Goal: Task Accomplishment & Management: Manage account settings

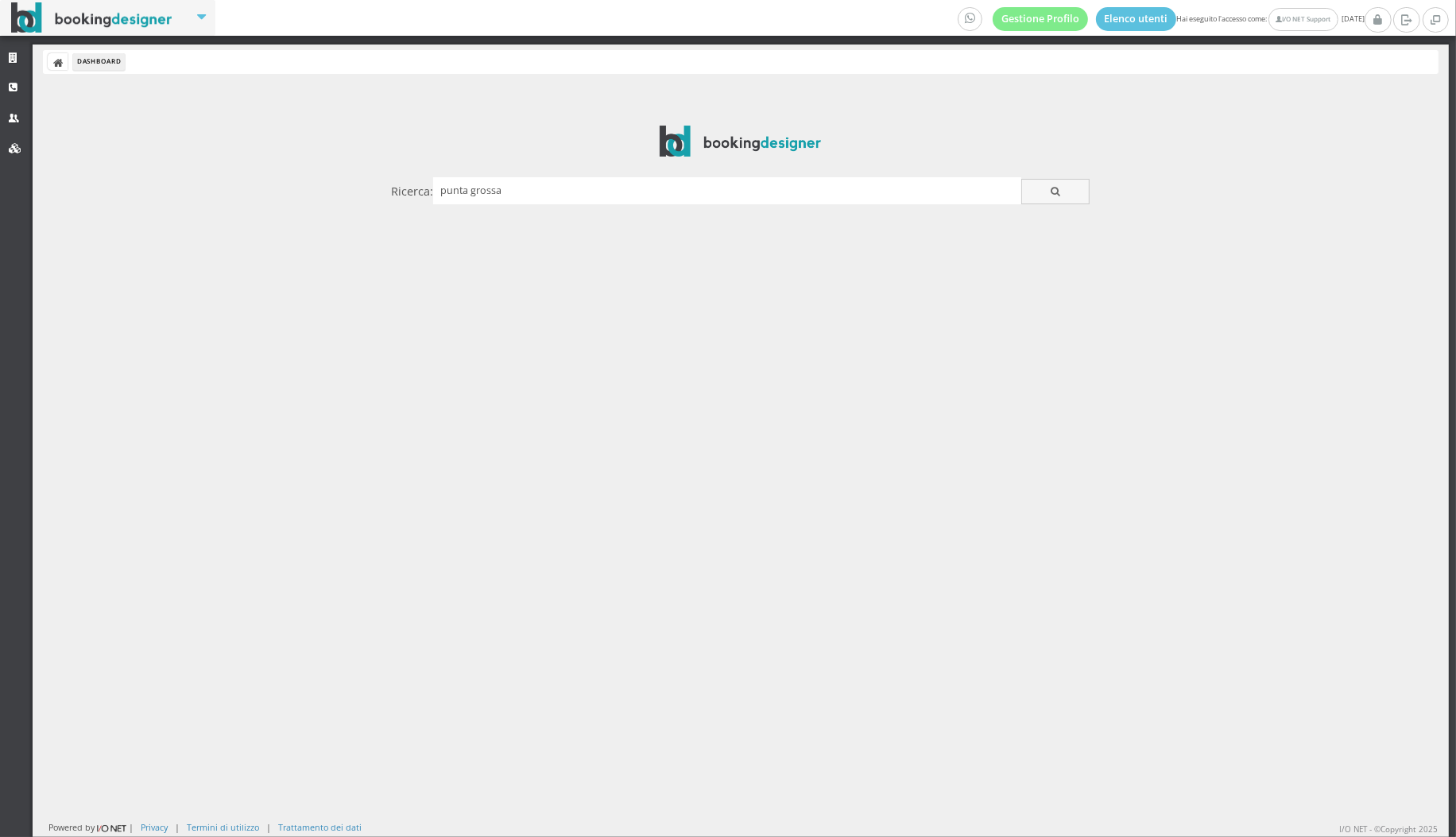
type input "punta grossa"
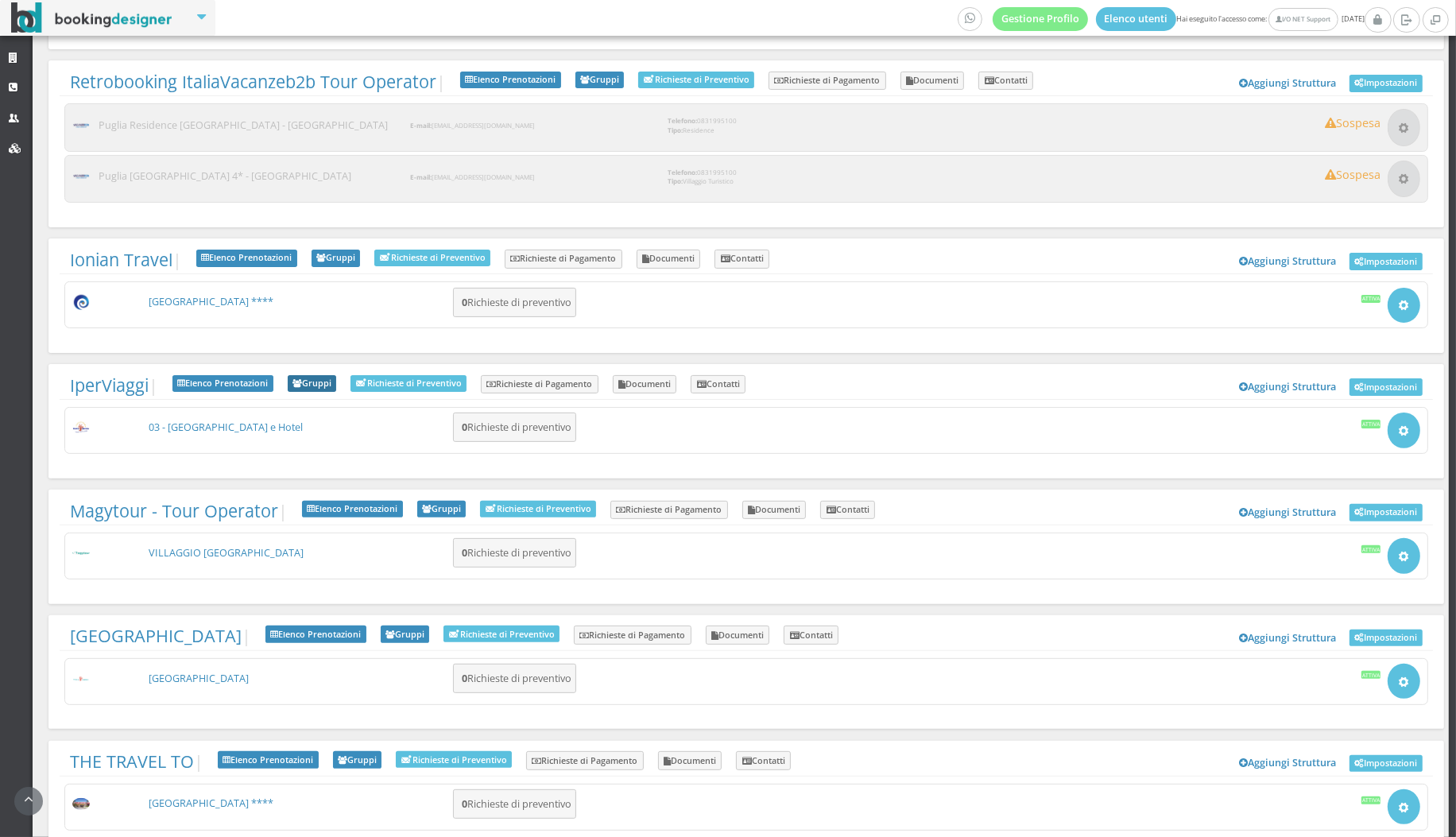
scroll to position [582, 0]
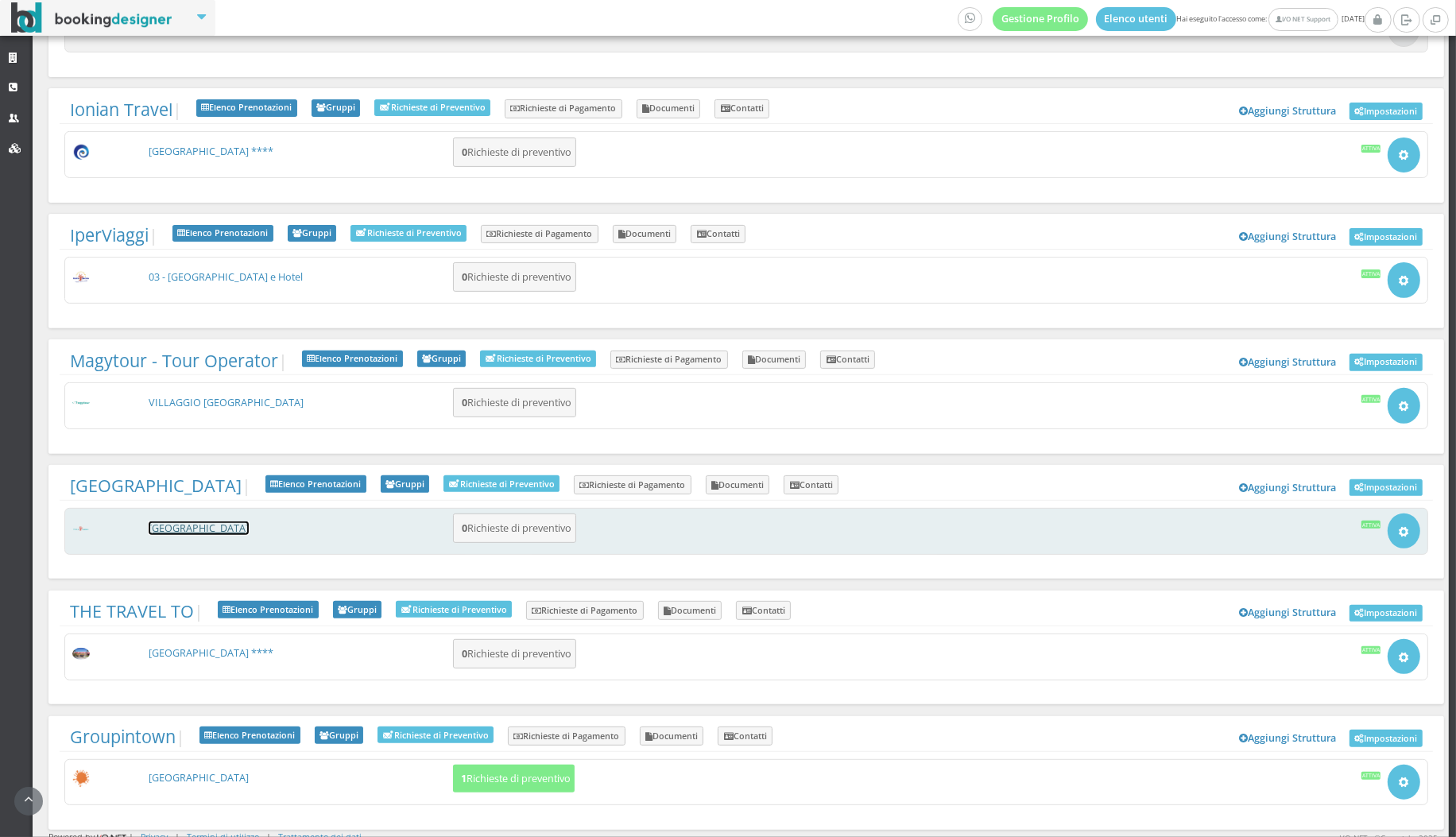
click at [189, 522] on link "[GEOGRAPHIC_DATA]" at bounding box center [199, 529] width 100 height 14
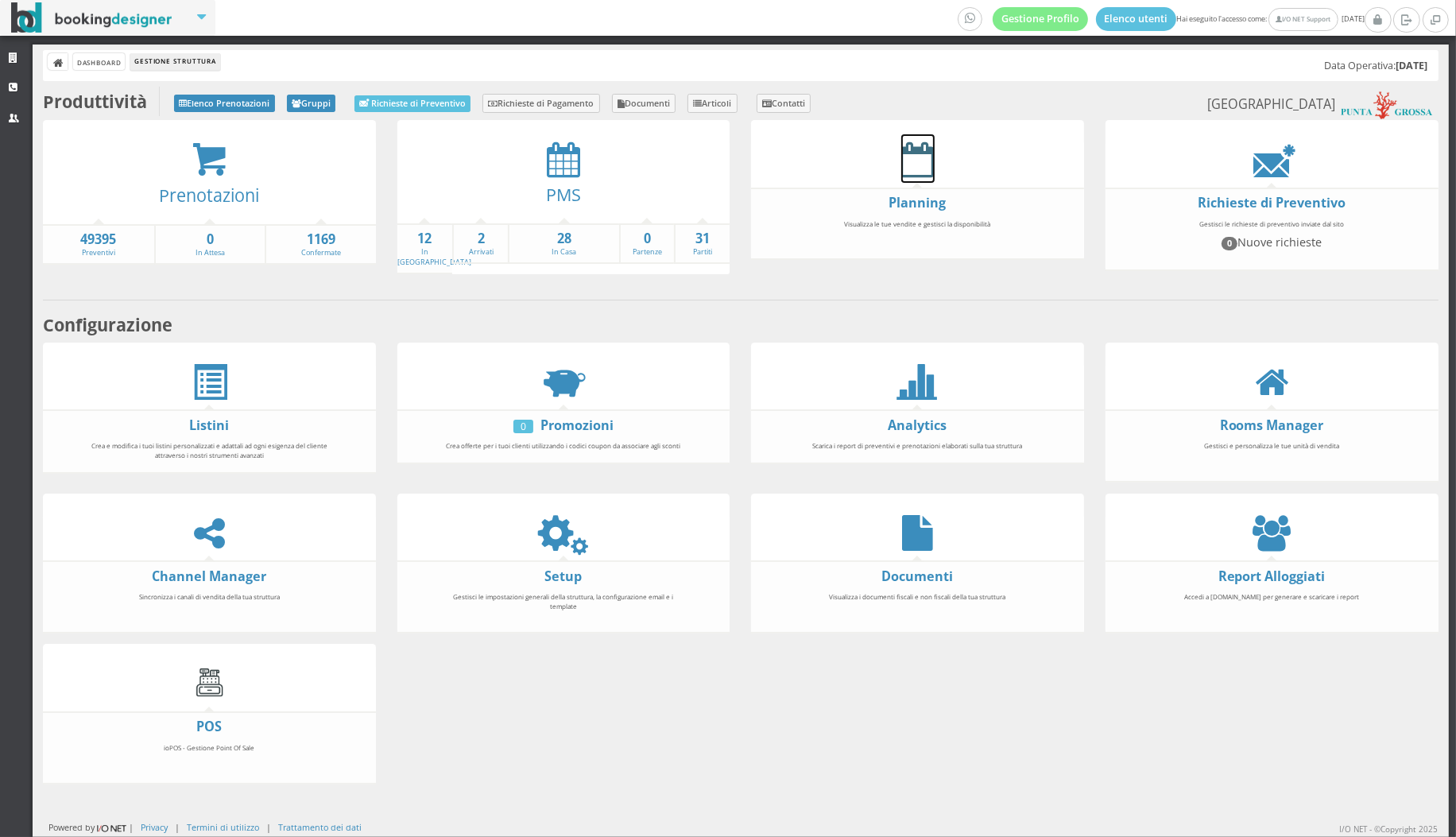
click at [913, 174] on icon at bounding box center [918, 160] width 33 height 36
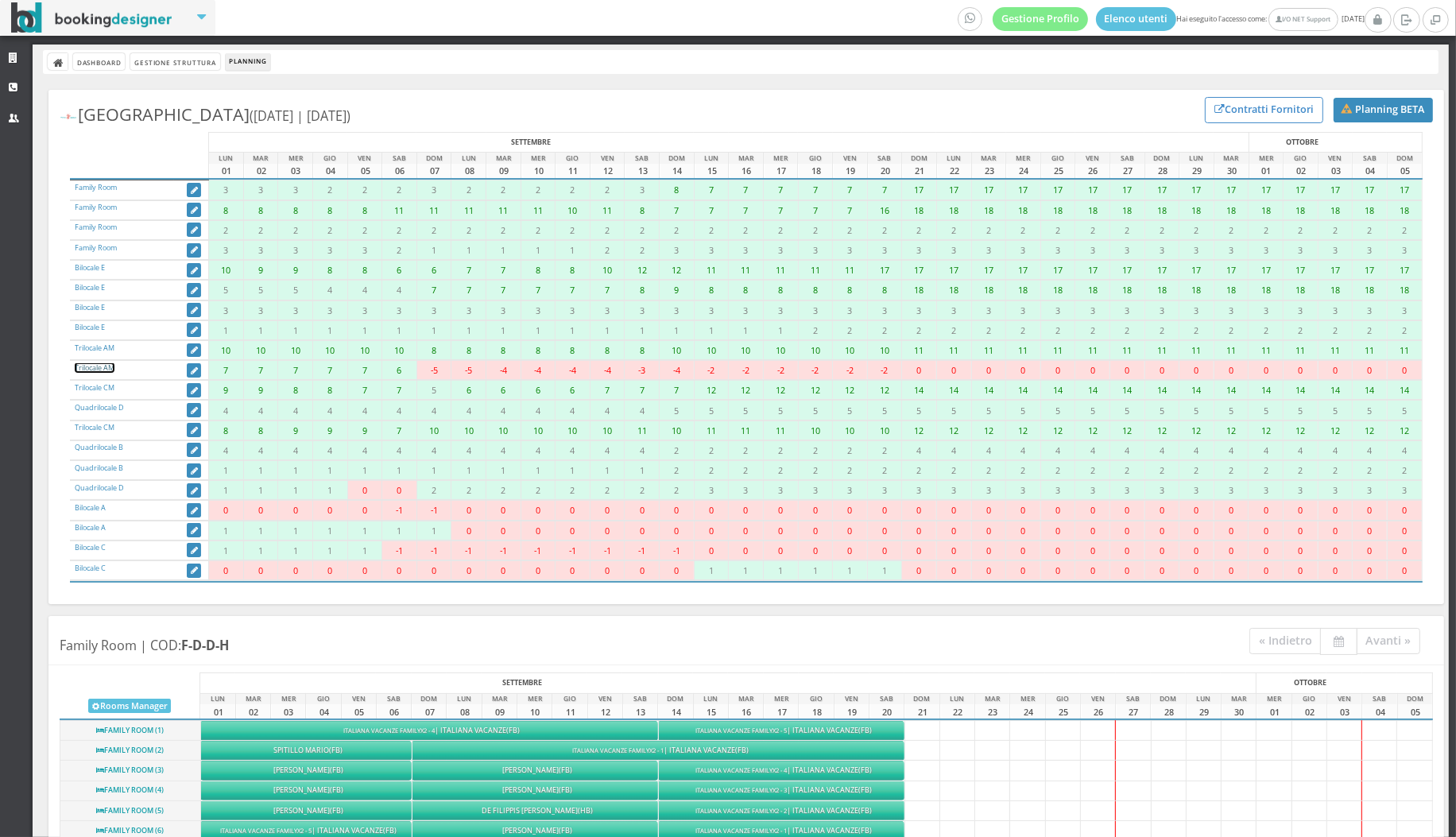
click at [109, 366] on link "Trilocale AM" at bounding box center [94, 367] width 40 height 11
click at [93, 370] on link "Trilocale AM" at bounding box center [94, 367] width 40 height 11
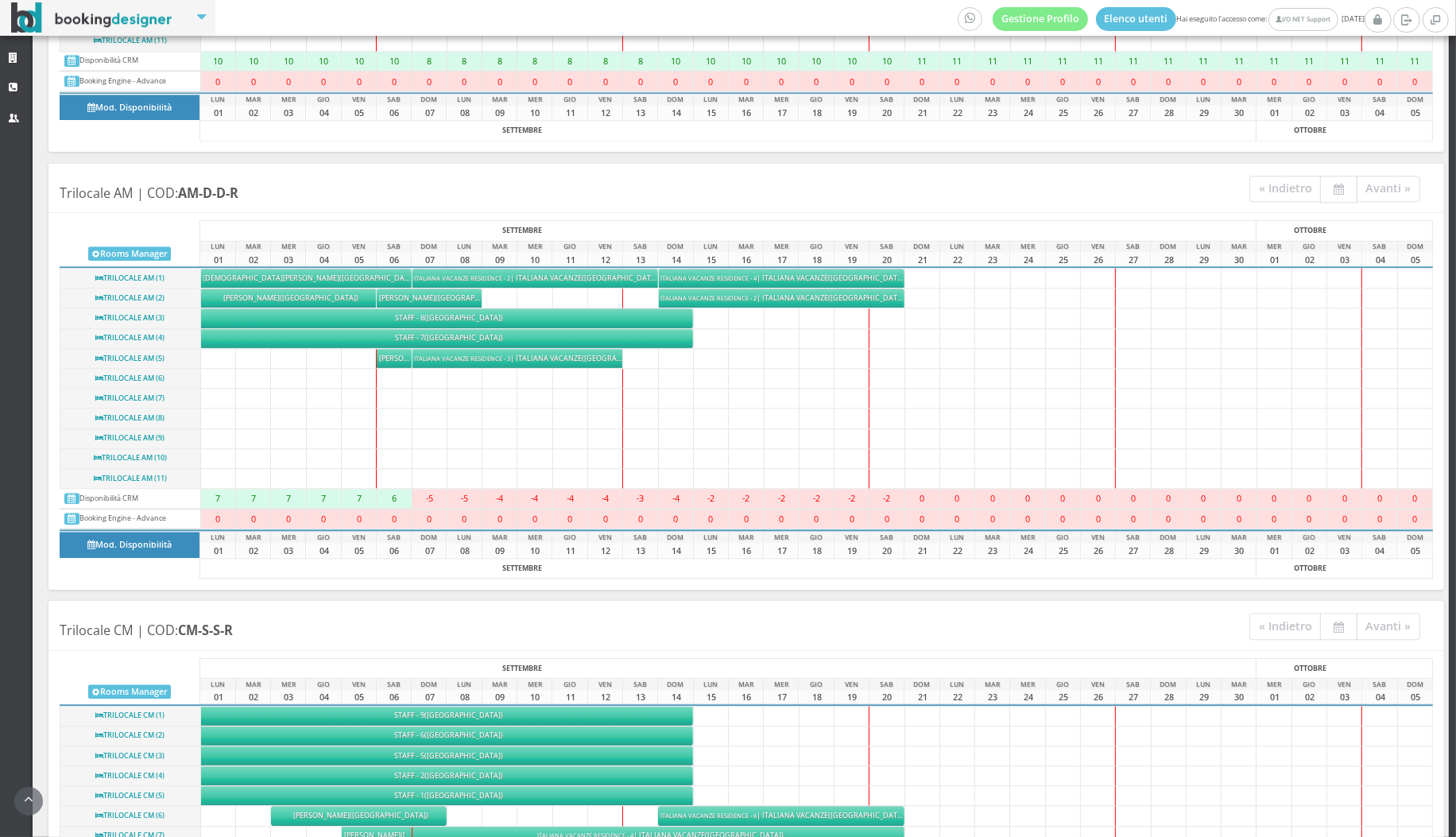
scroll to position [4930, 0]
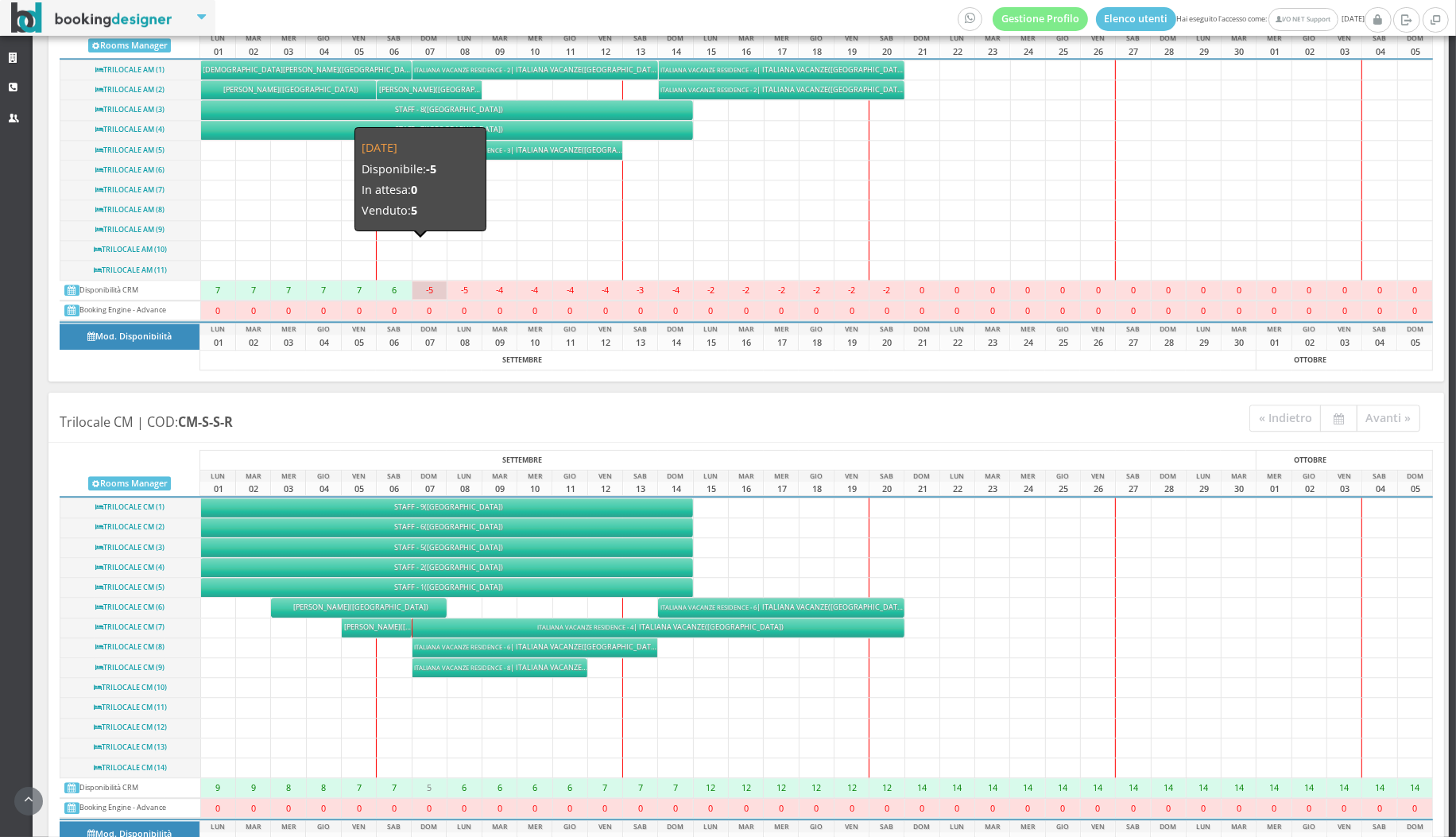
click at [424, 281] on div "-5" at bounding box center [429, 290] width 34 height 18
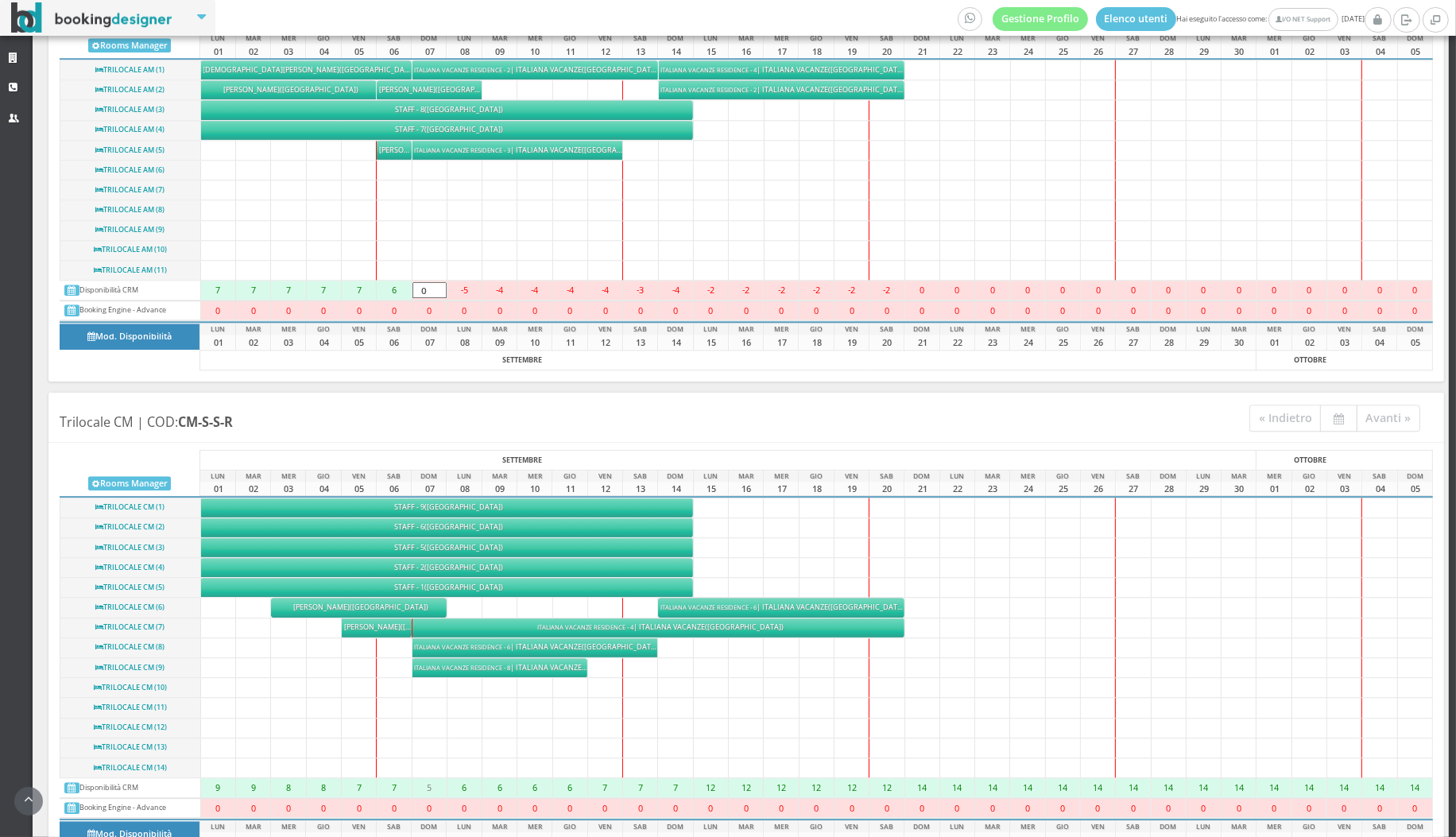
type input "0"
click at [602, 220] on td at bounding box center [606, 230] width 35 height 20
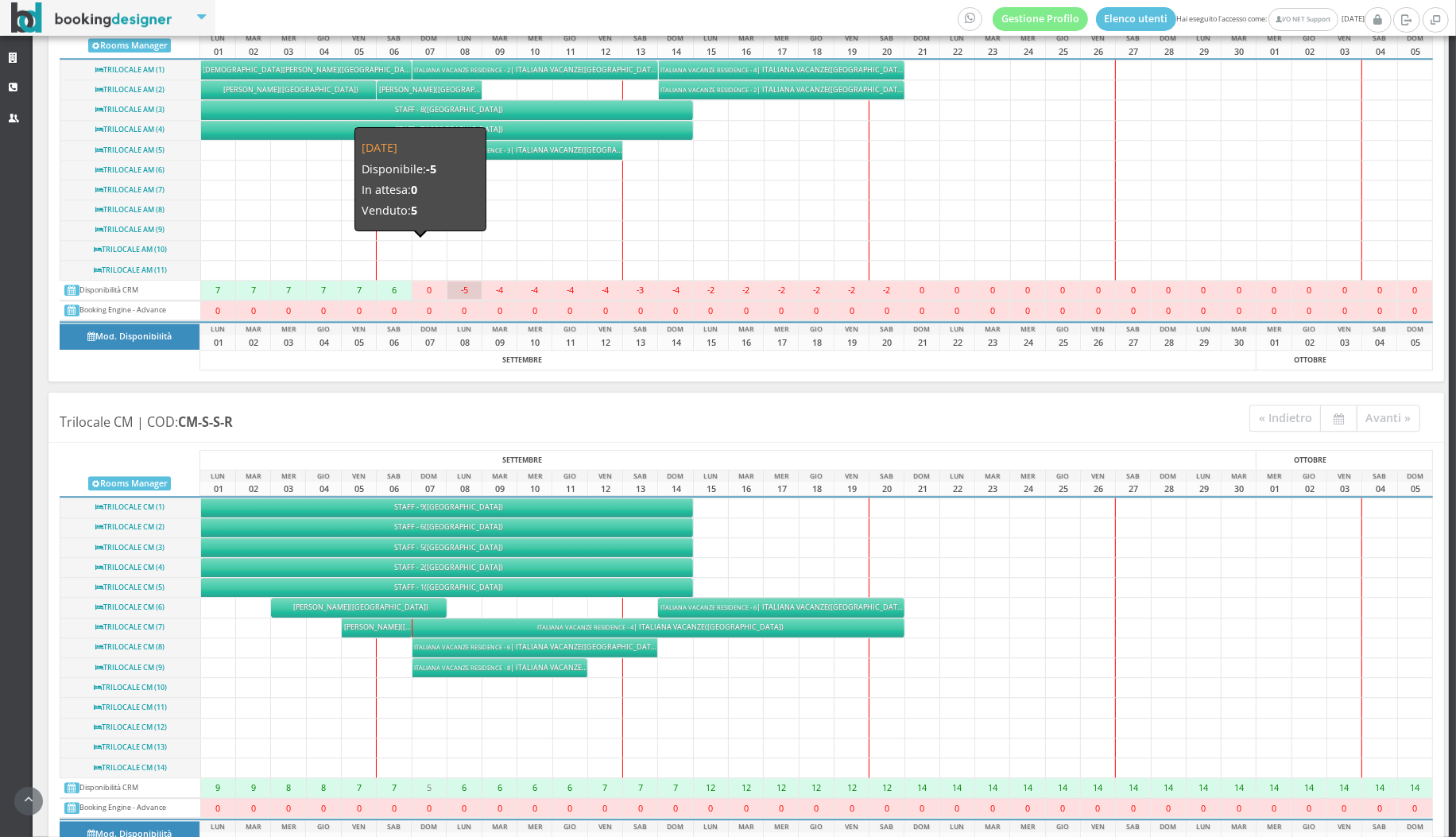
click at [460, 281] on div "-5" at bounding box center [464, 290] width 34 height 18
click at [460, 281] on td "-5 -5" at bounding box center [464, 291] width 35 height 20
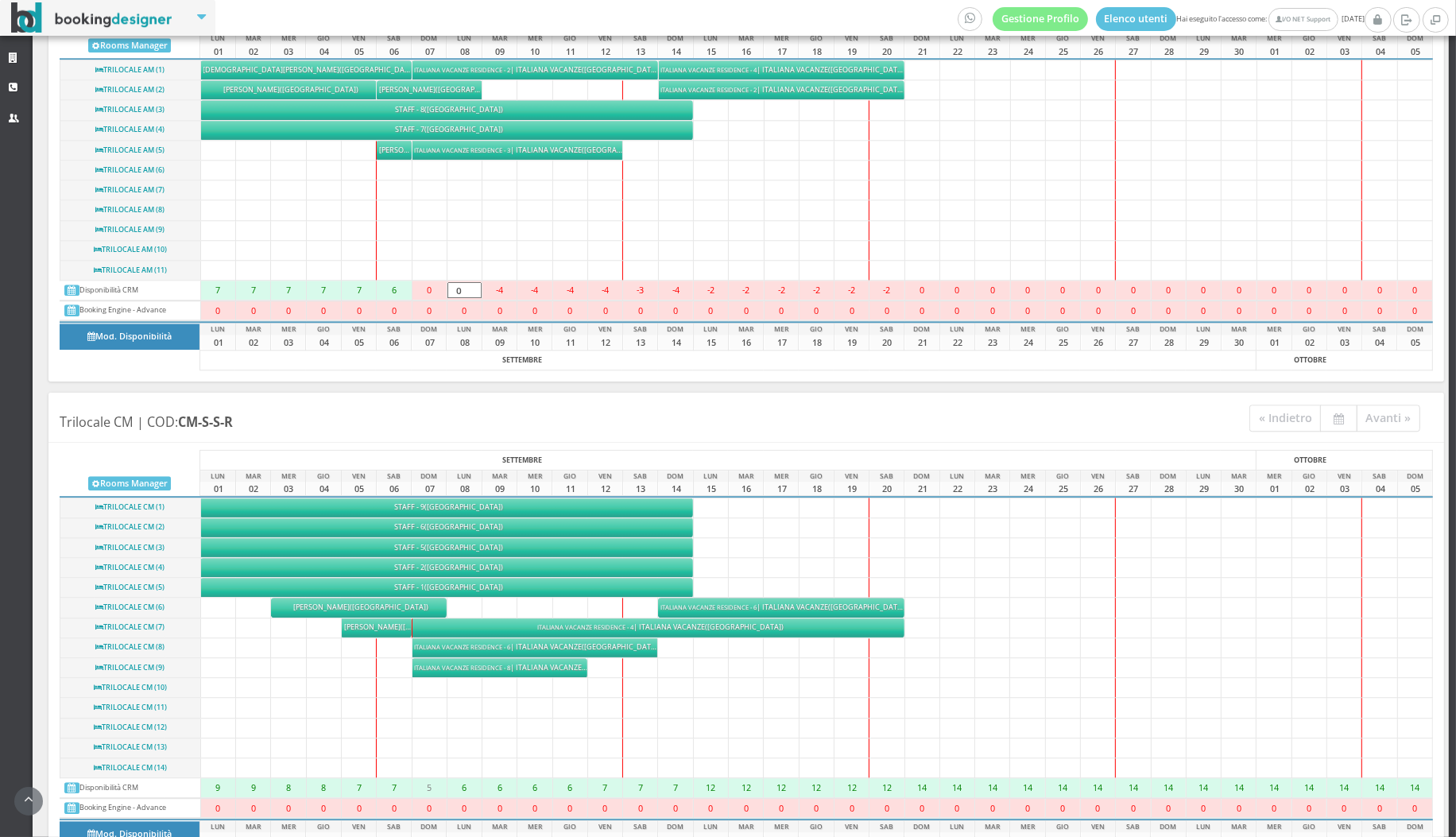
type input "0"
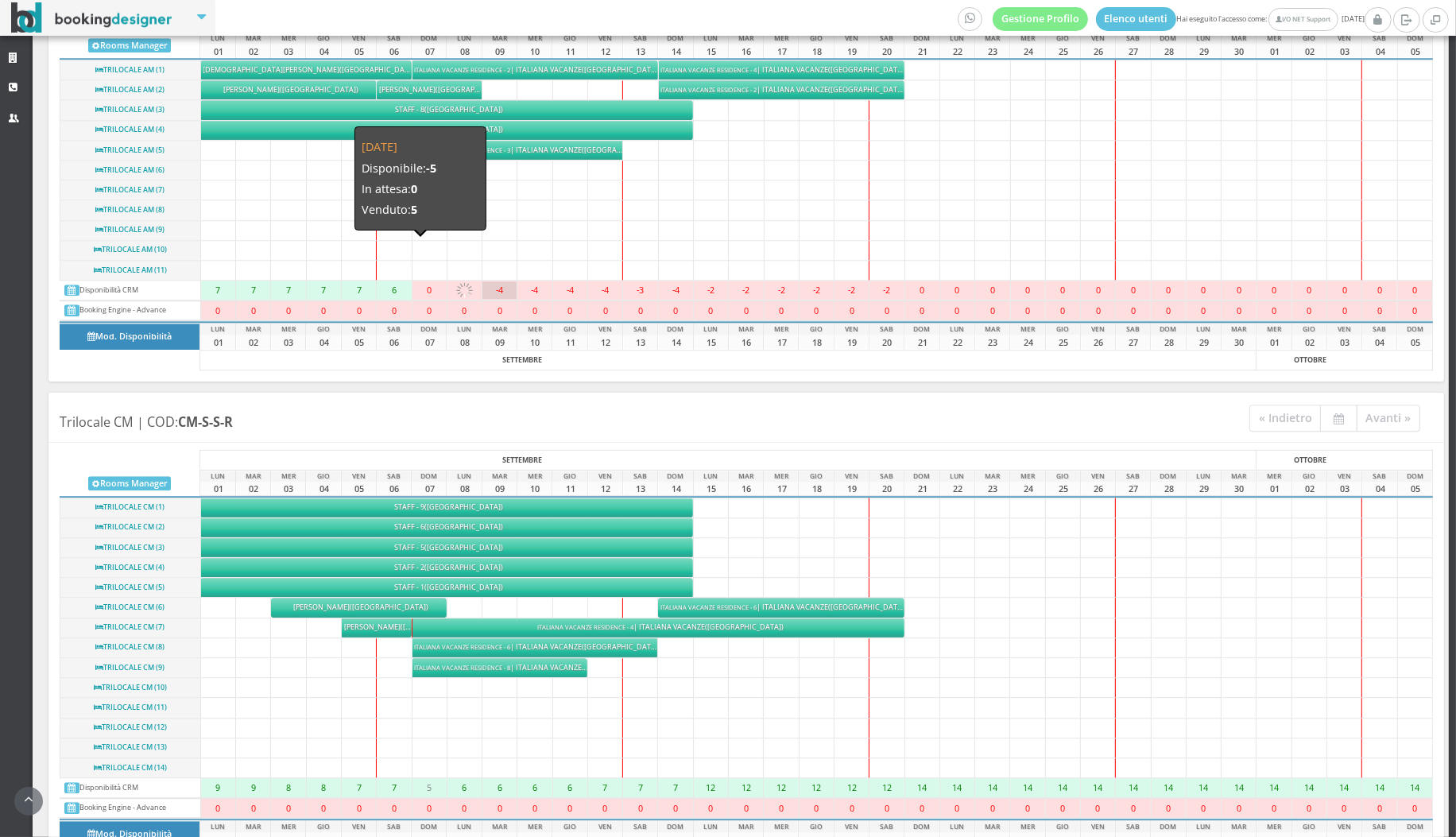
click at [496, 281] on div "-4" at bounding box center [499, 290] width 34 height 18
click at [500, 281] on div "-4" at bounding box center [499, 290] width 34 height 18
type input "0"
click at [543, 281] on div "-4" at bounding box center [535, 290] width 34 height 18
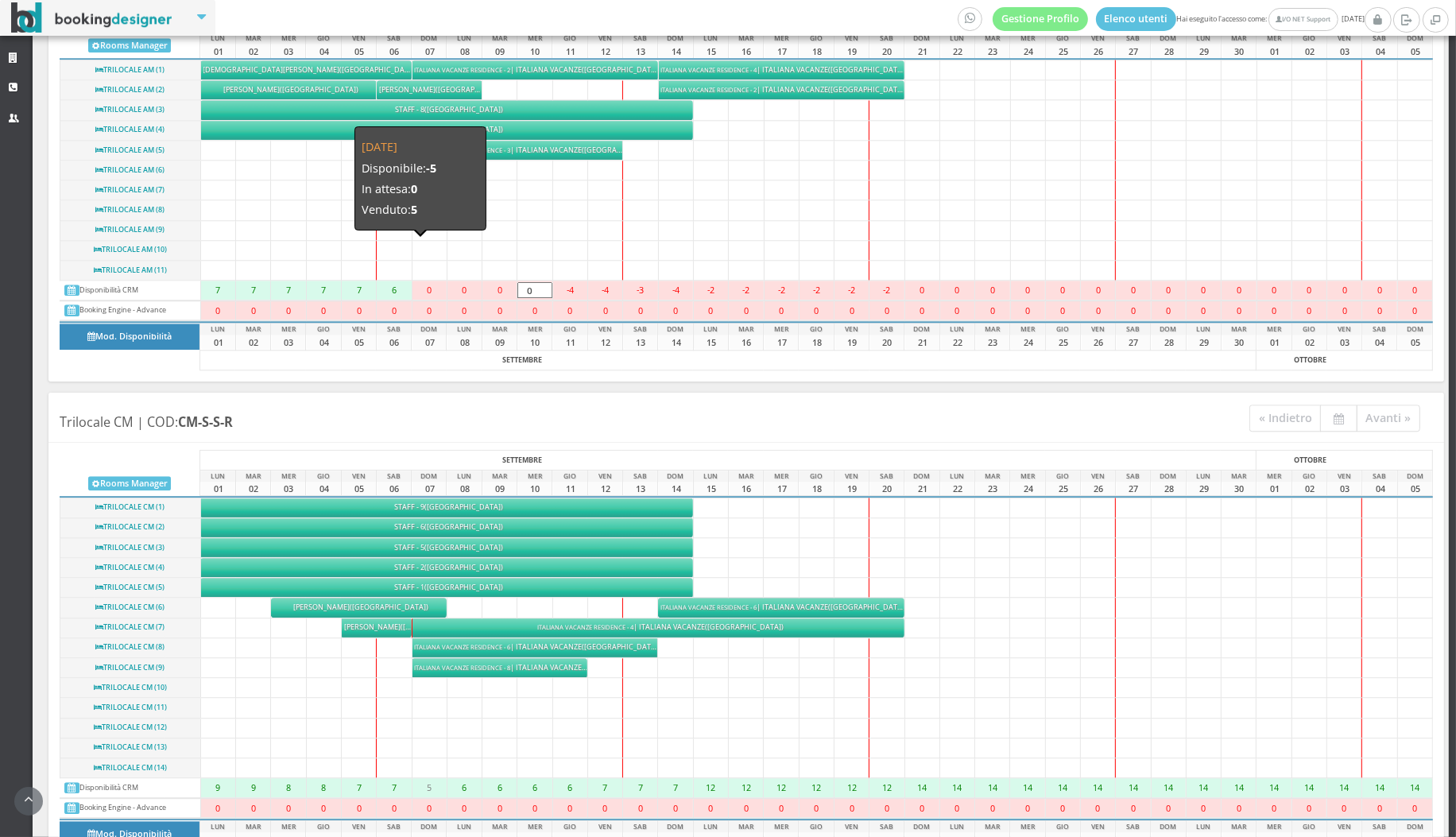
type input "0"
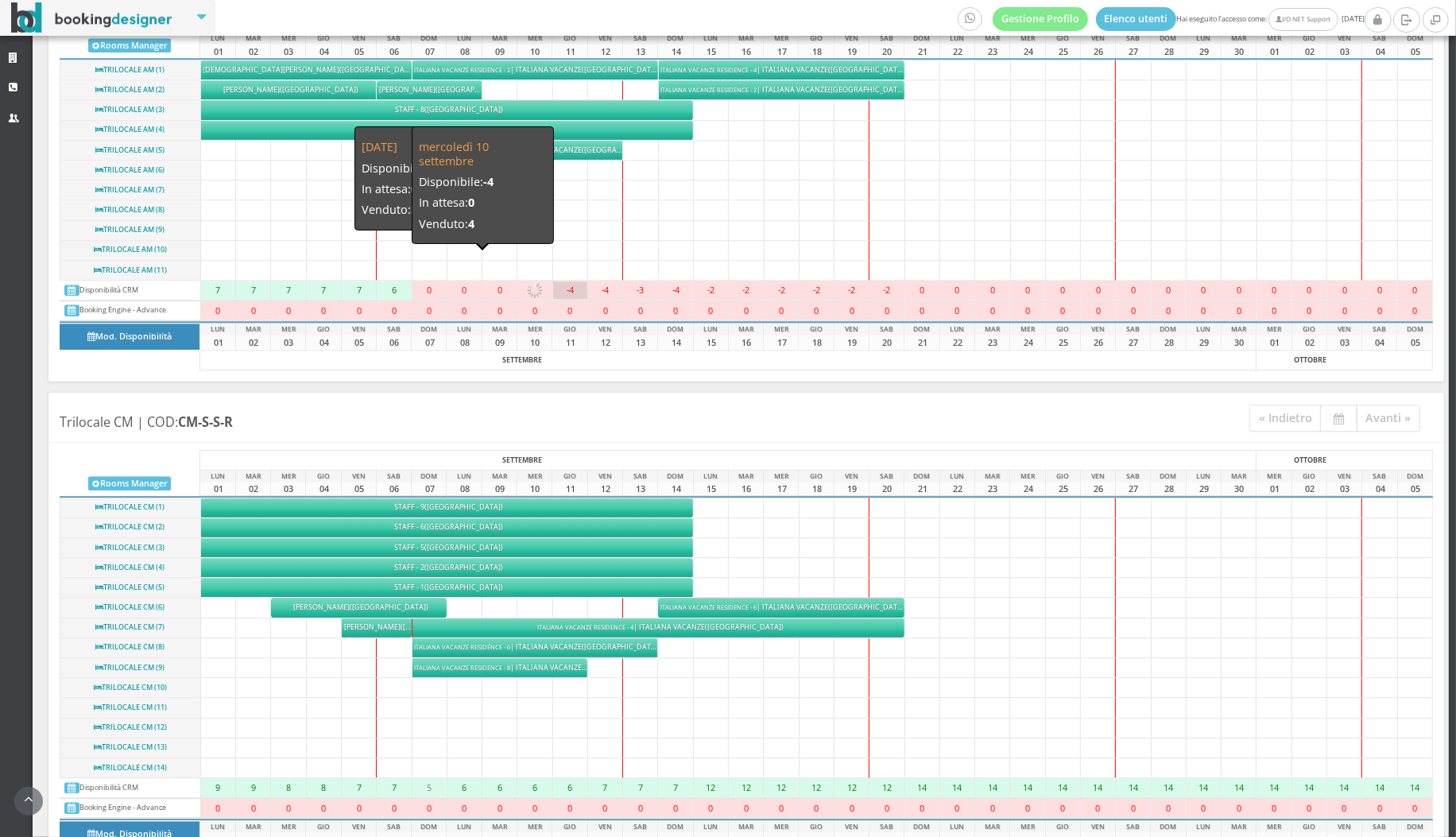
click at [575, 281] on div "-4" at bounding box center [570, 290] width 34 height 18
type input "0"
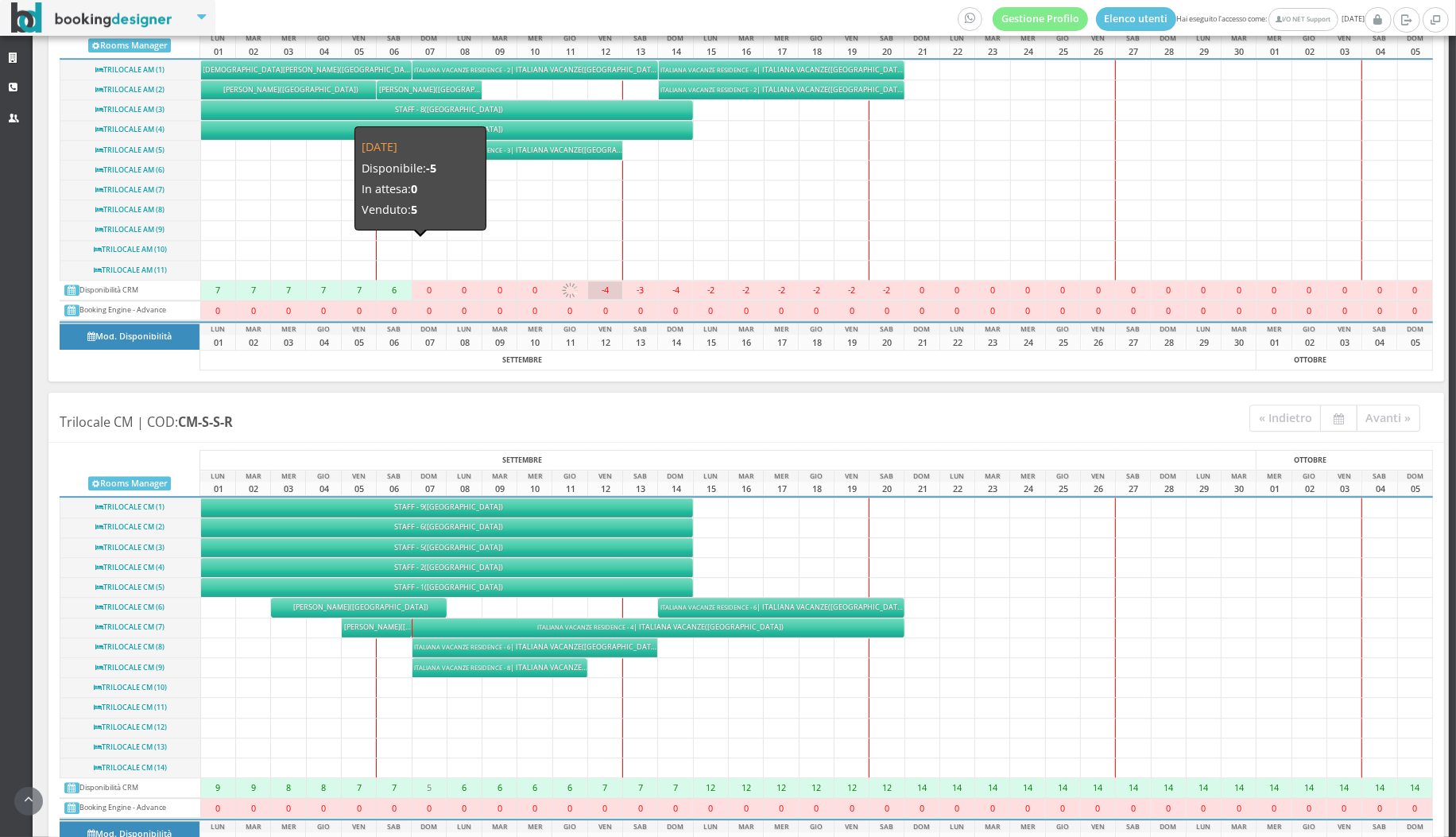
click at [610, 281] on div "-4" at bounding box center [605, 290] width 34 height 18
type input "0"
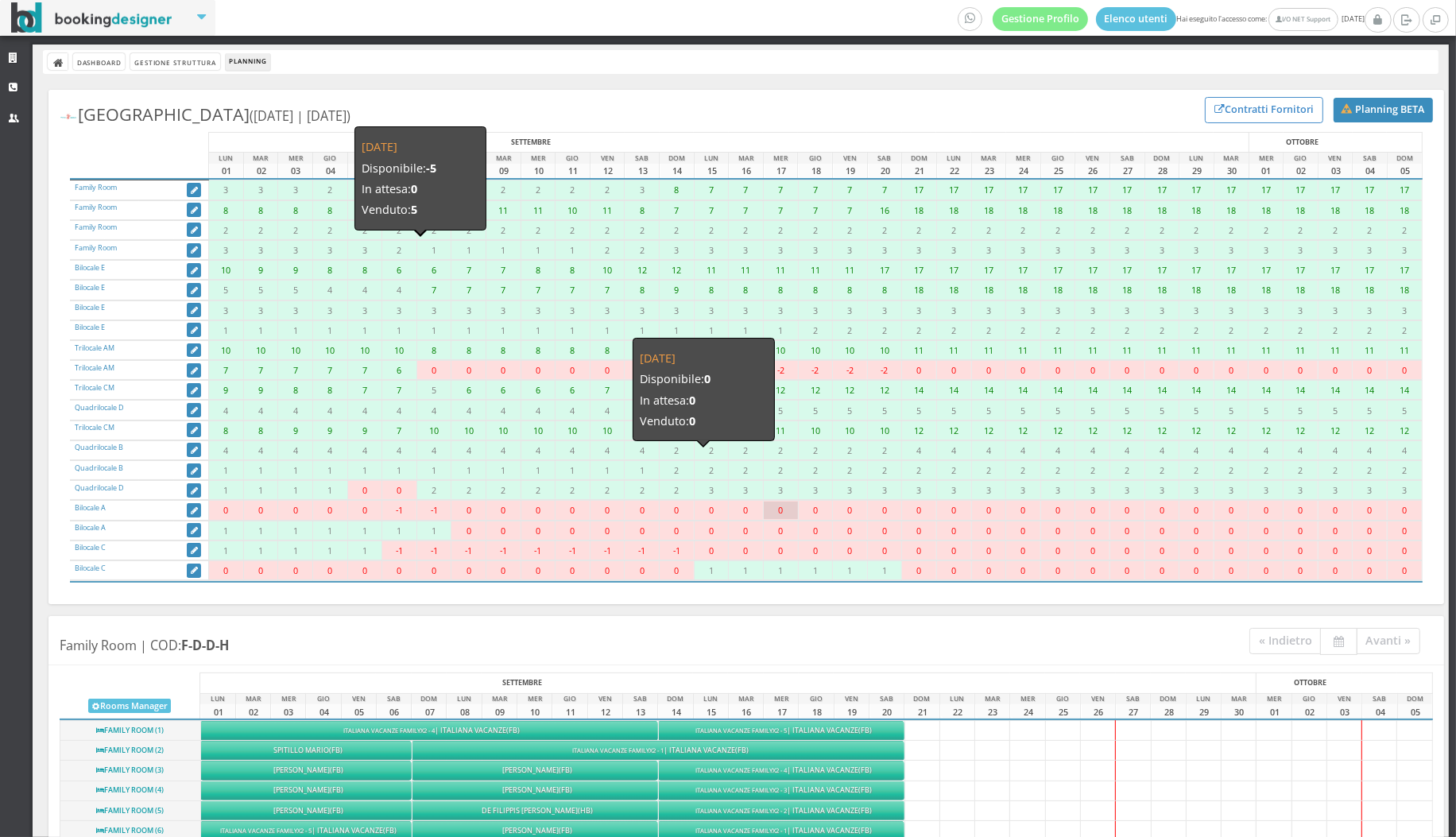
scroll to position [68, 0]
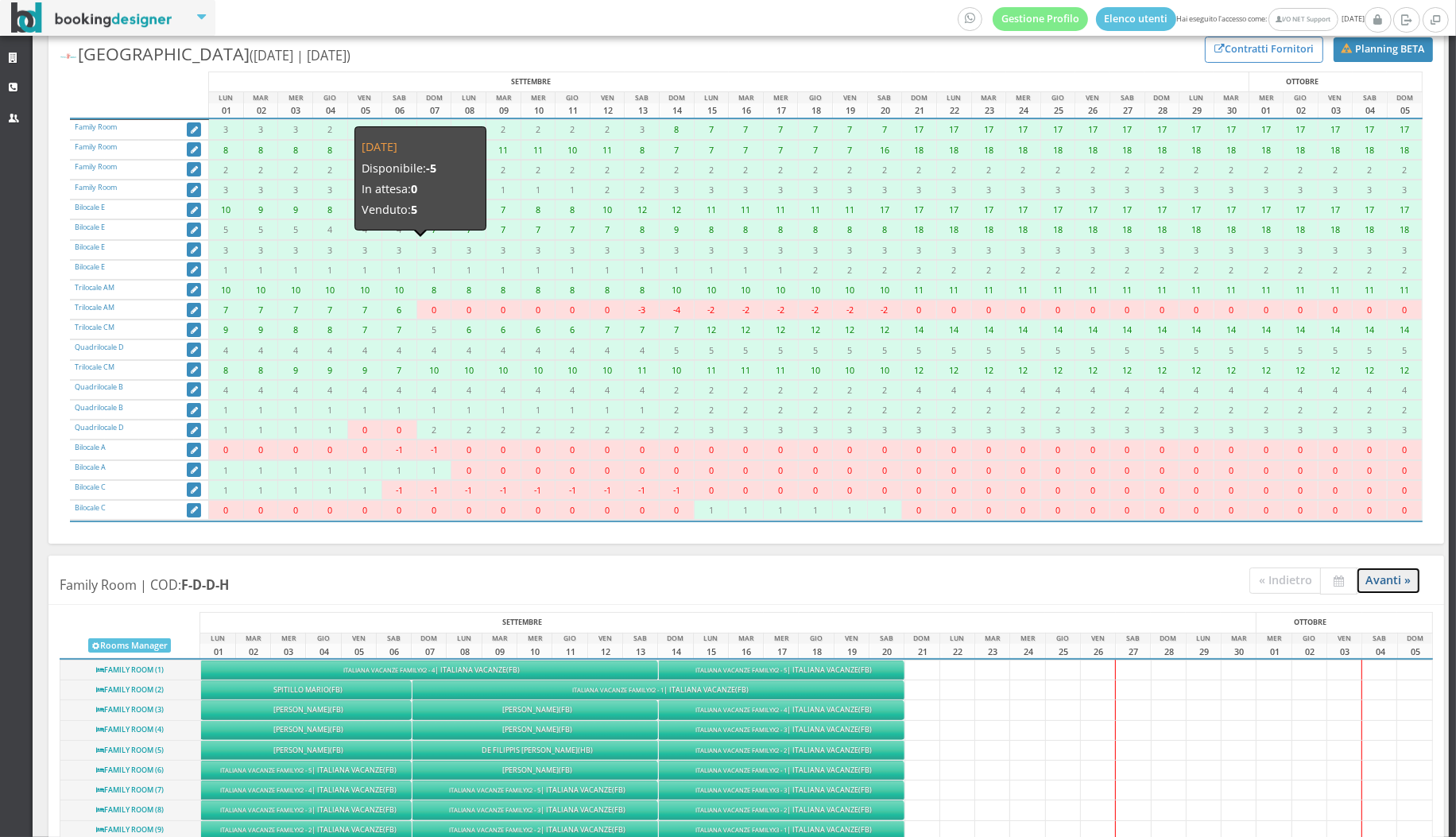
click at [1389, 579] on link "Avanti »" at bounding box center [1389, 581] width 65 height 26
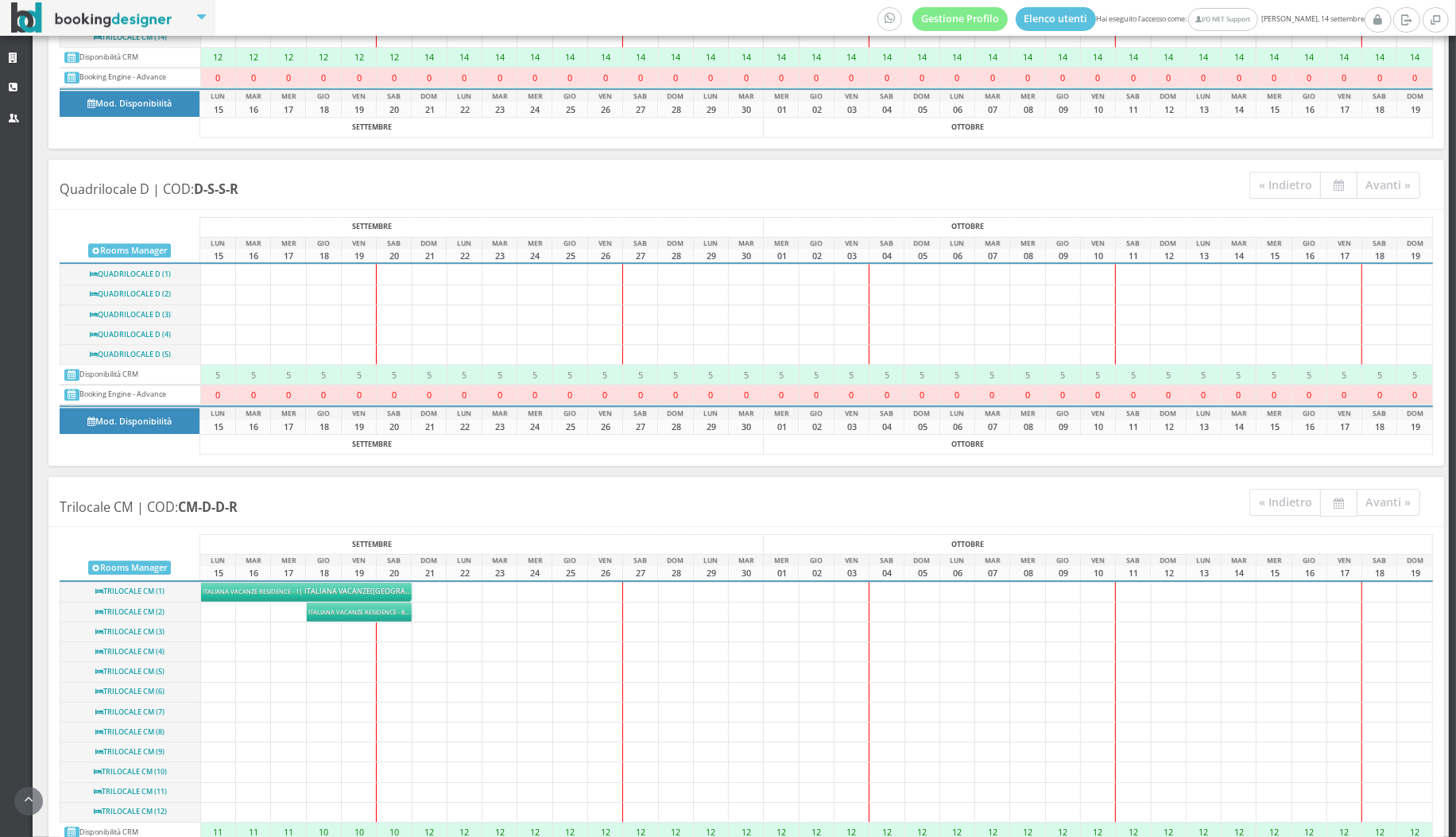
scroll to position [7825, 0]
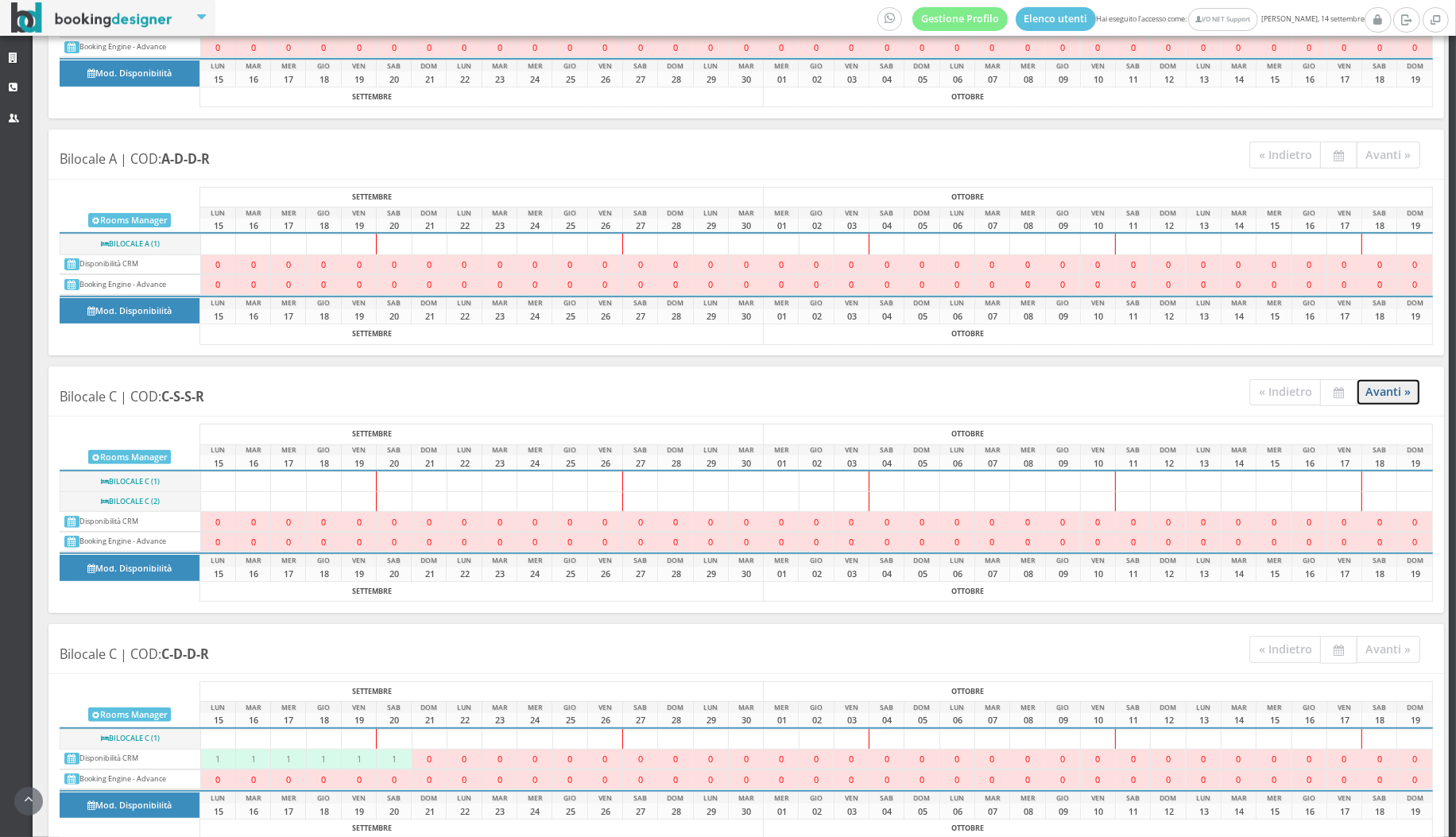
click at [1389, 379] on link "Avanti »" at bounding box center [1389, 392] width 65 height 26
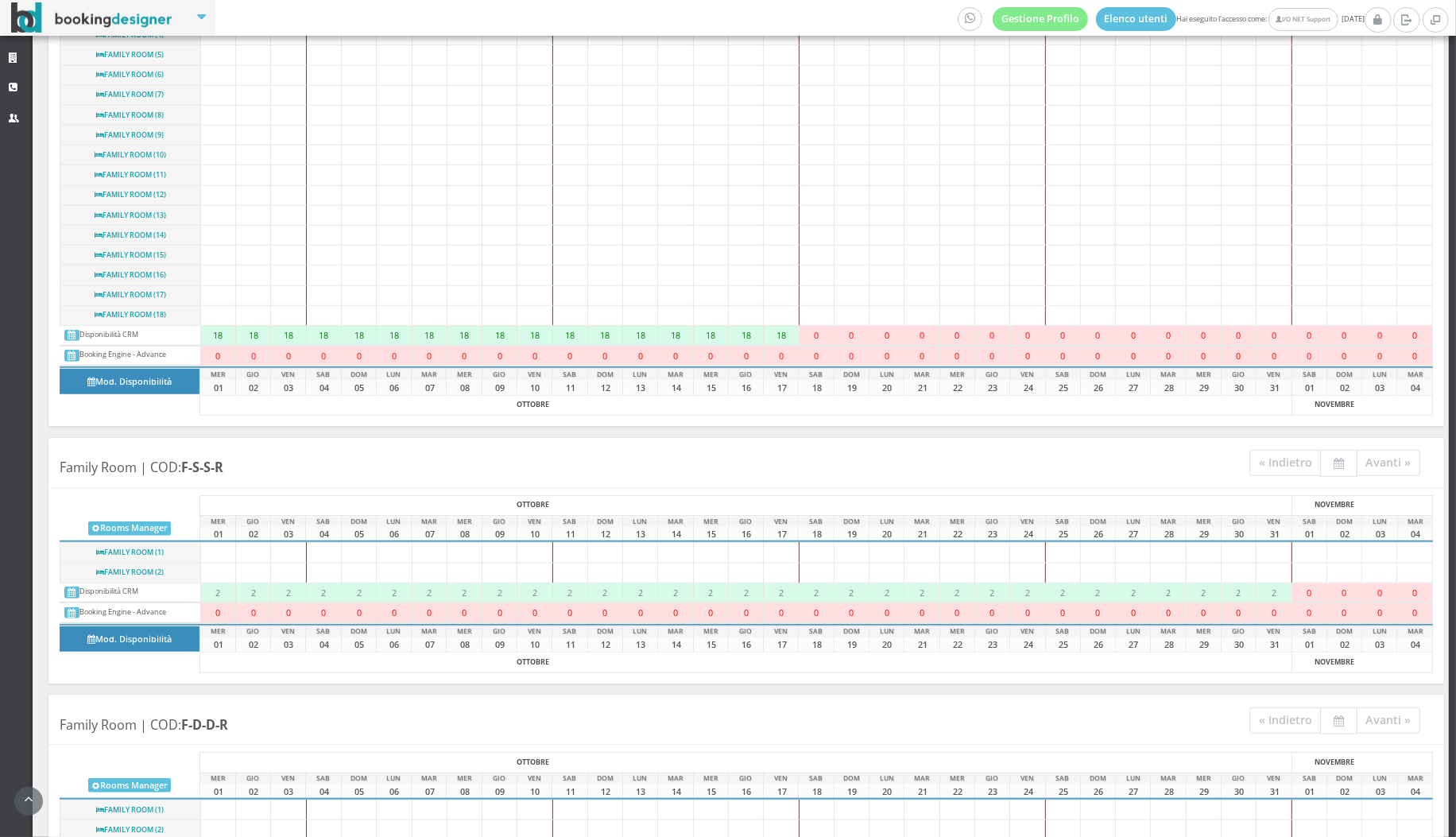
scroll to position [1615, 0]
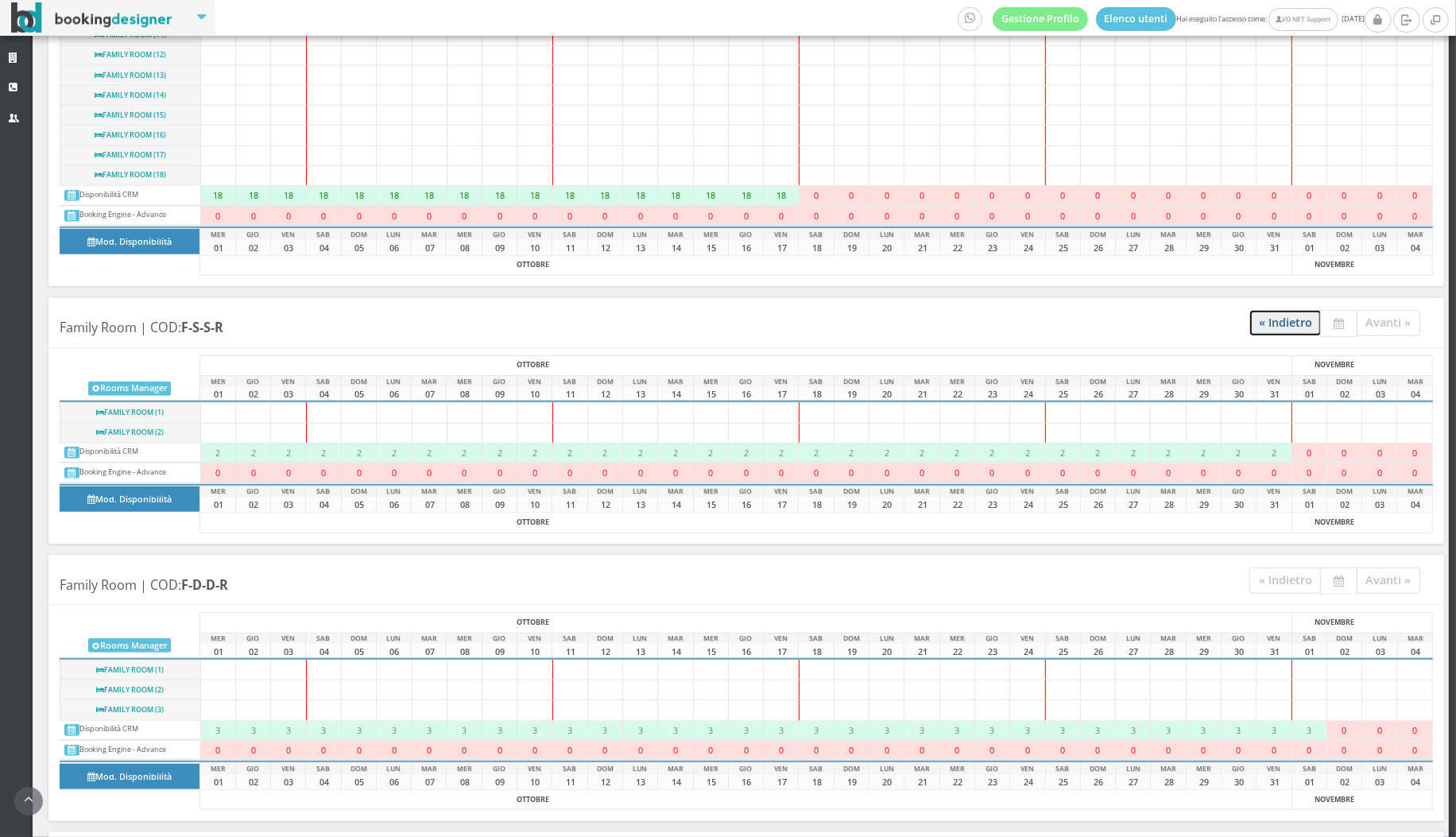
click at [1273, 323] on link "« Indietro" at bounding box center [1286, 323] width 72 height 26
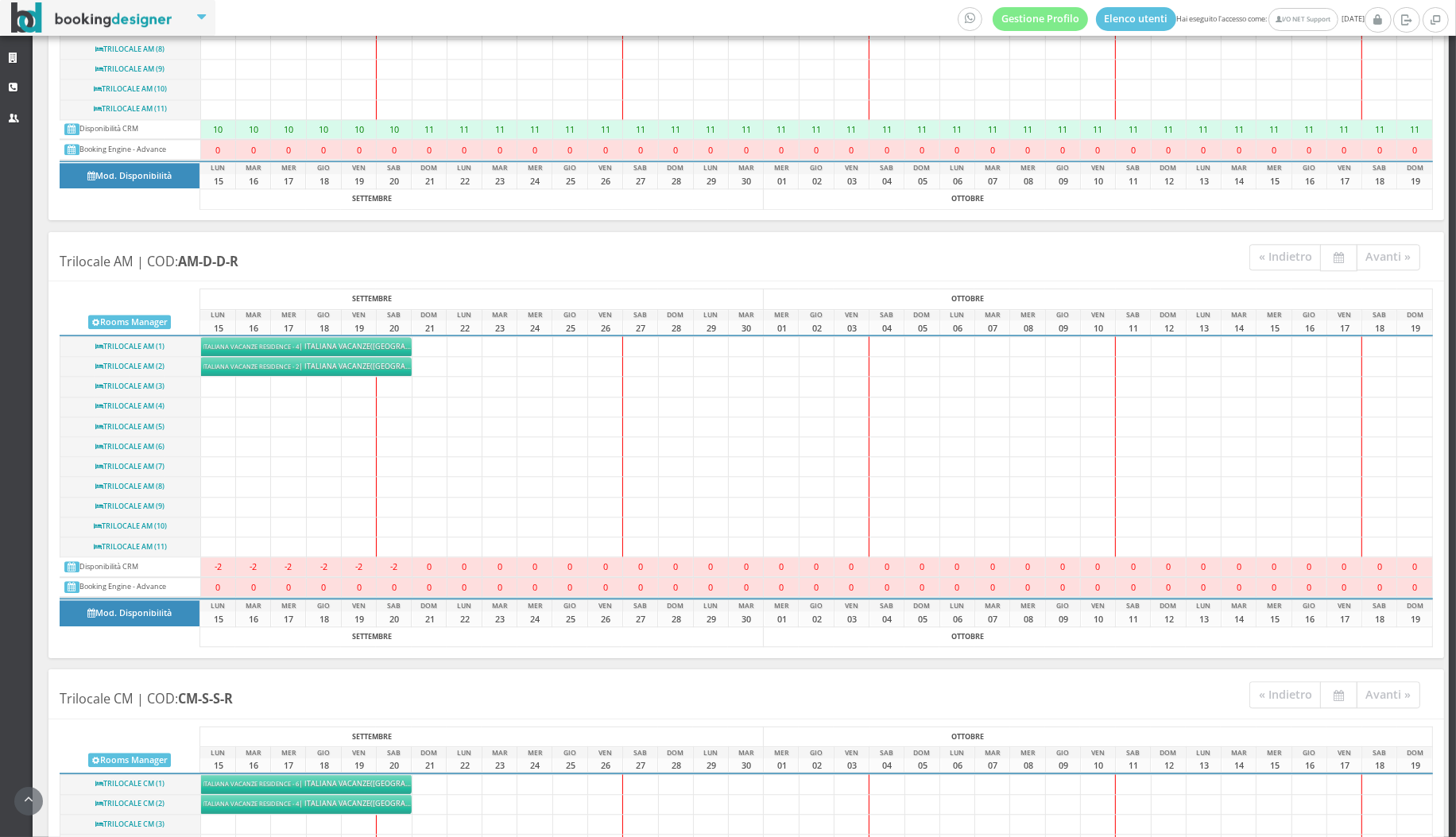
scroll to position [4119, 0]
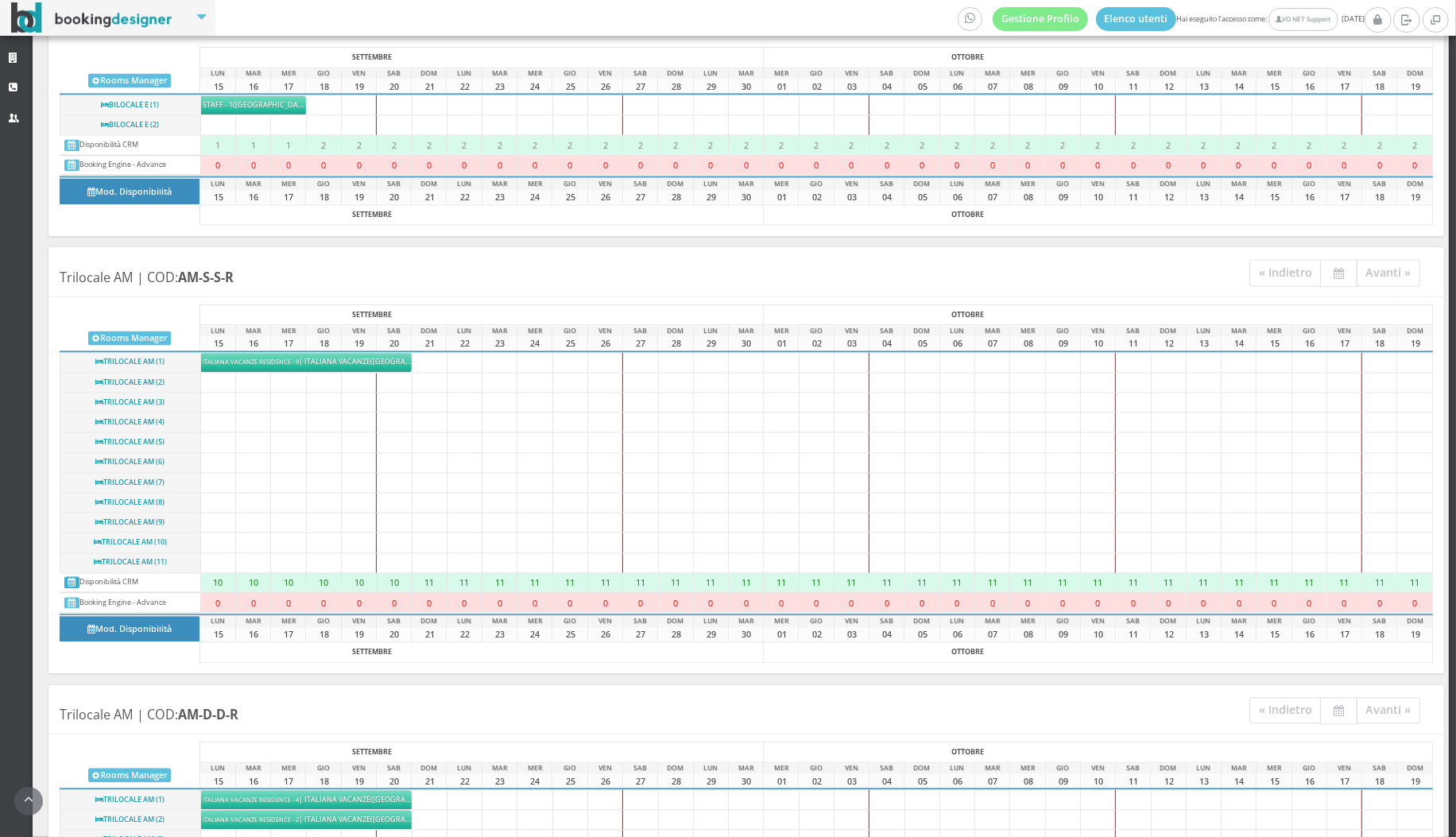
click at [66, 577] on link at bounding box center [71, 582] width 15 height 12
select select
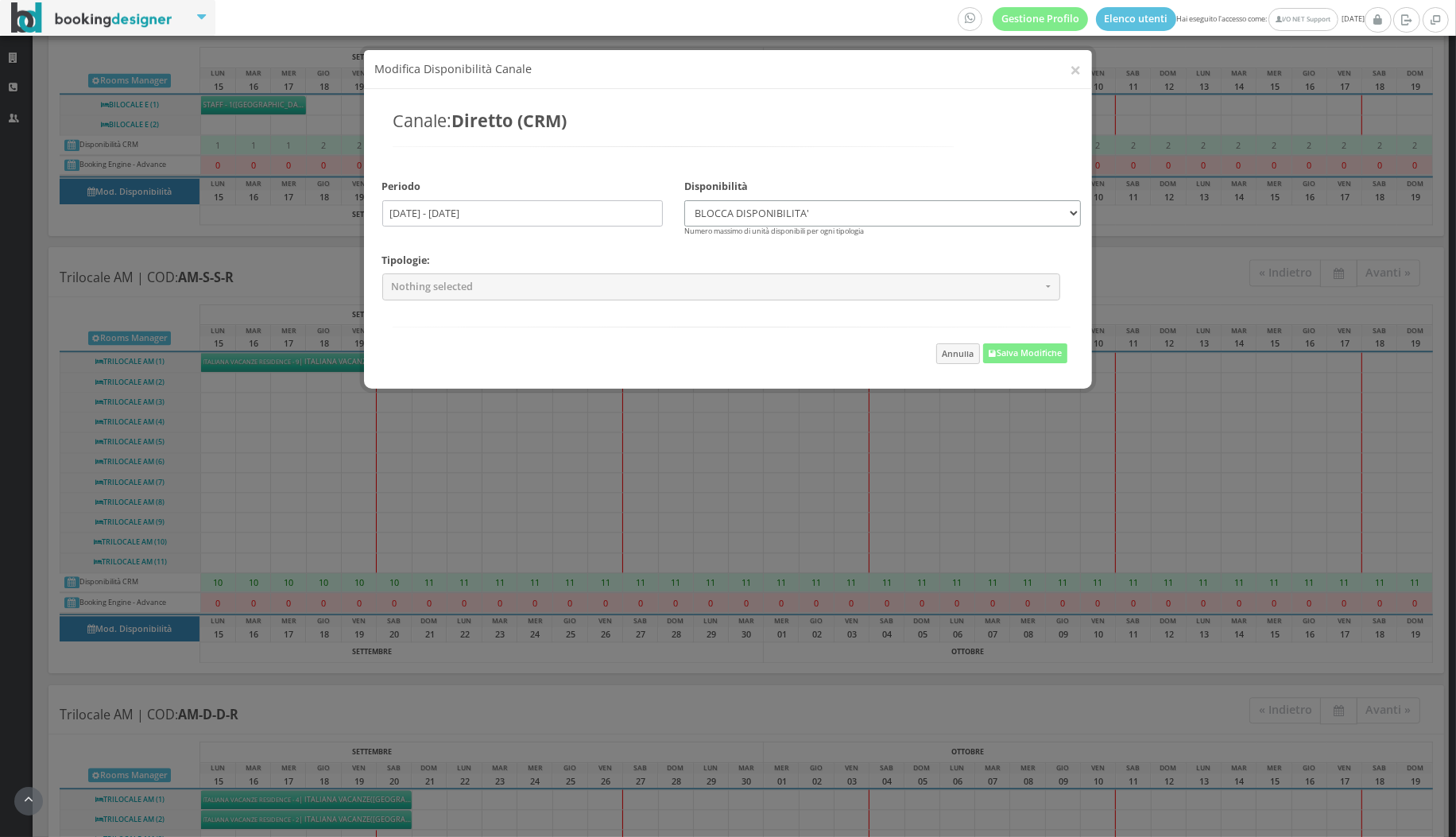
click at [737, 209] on select "BLOCCA DISPONIBILITA' 1 disponibile 2 disponibili 3 disponibili 4 disponibili 5…" at bounding box center [883, 213] width 398 height 26
select select "150"
click at [684, 201] on select "BLOCCA DISPONIBILITA' 1 disponibile 2 disponibili 3 disponibili 4 disponibili 5…" at bounding box center [883, 213] width 398 height 26
click at [606, 211] on input "15/09/2025 - 15/09/2025" at bounding box center [523, 213] width 281 height 26
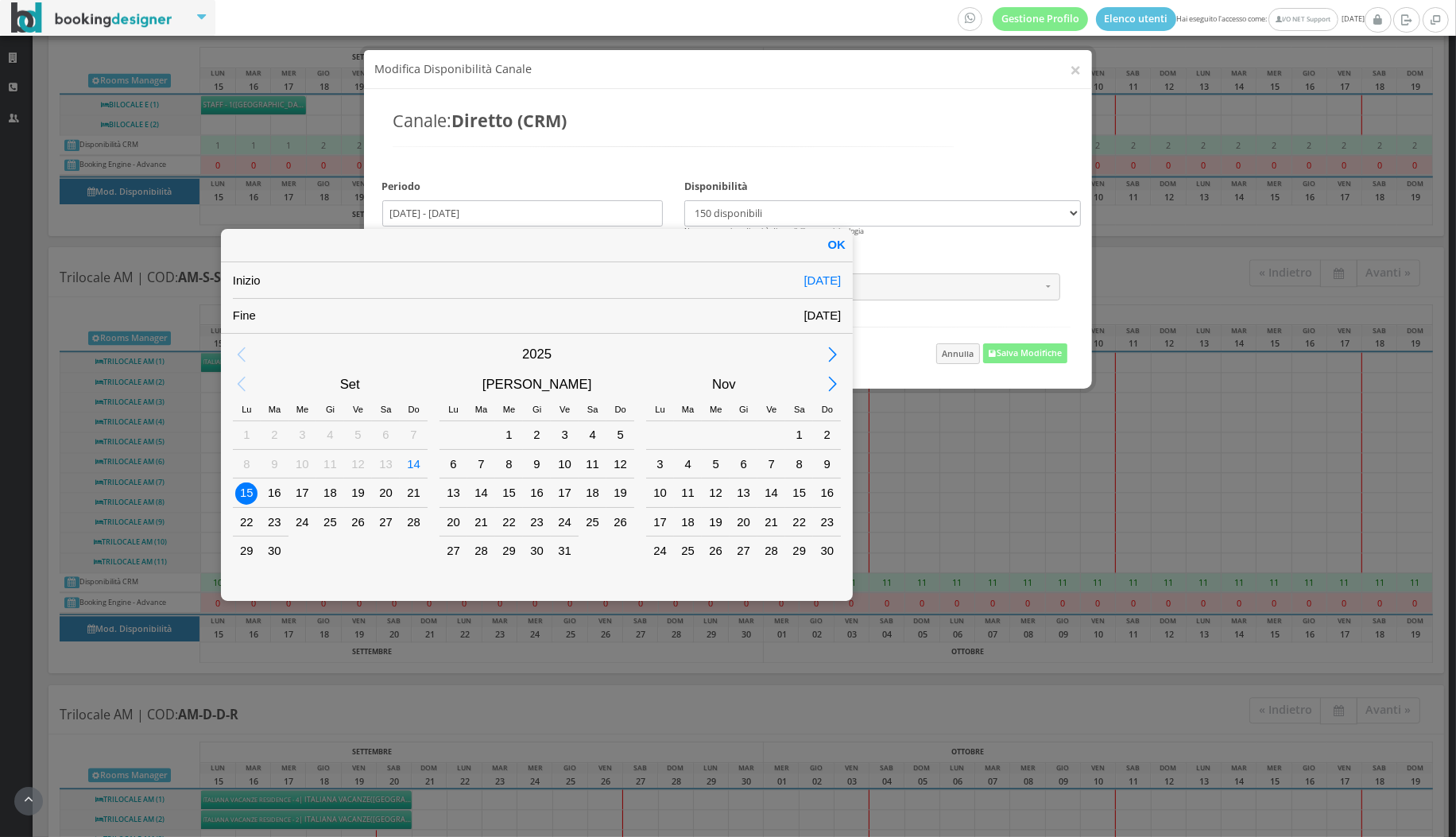
click at [237, 489] on div "15" at bounding box center [246, 493] width 21 height 21
click at [551, 554] on div "31" at bounding box center [565, 551] width 27 height 27
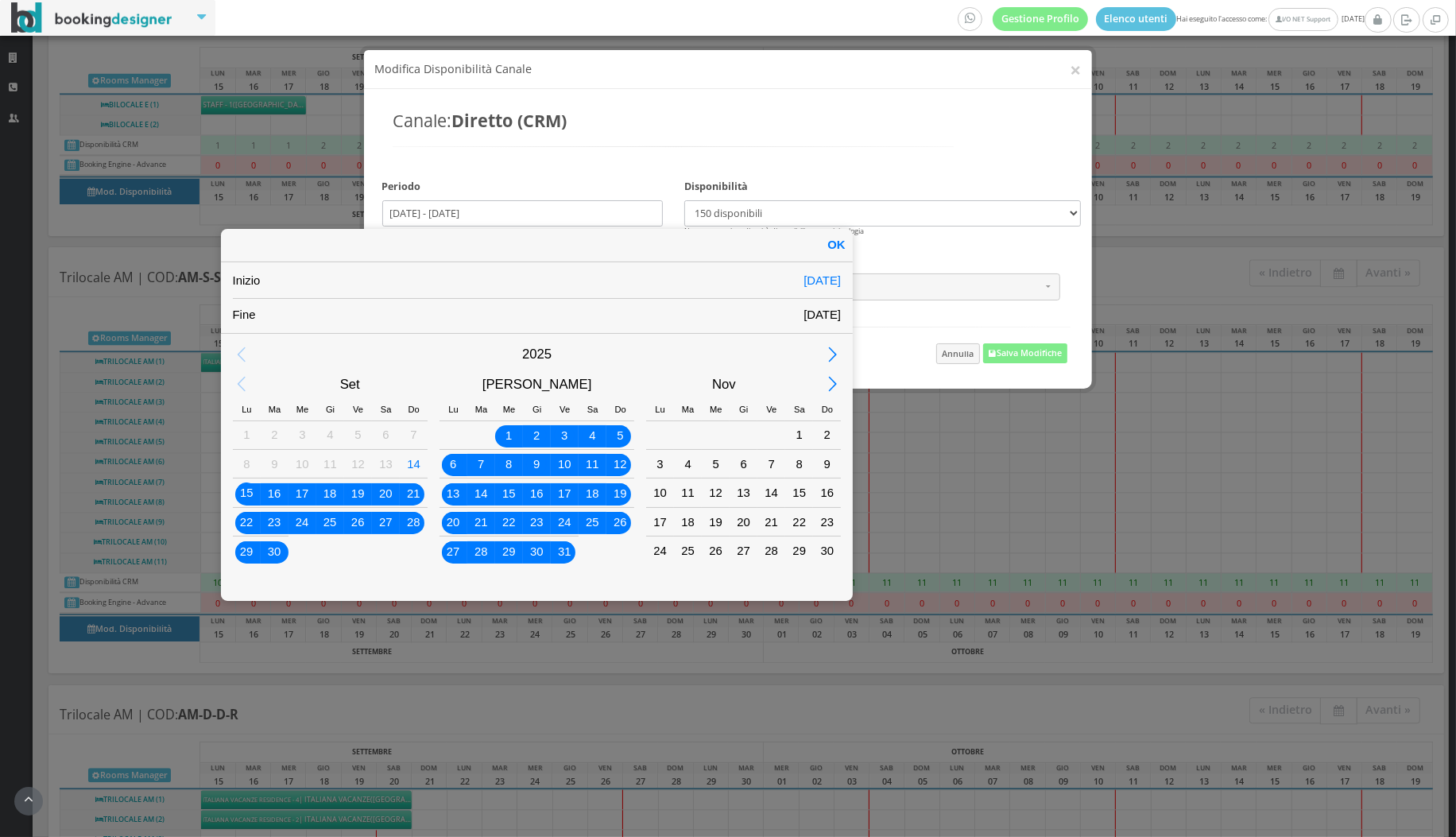
click at [836, 240] on div "OK" at bounding box center [836, 245] width 32 height 32
type input "15/09/2025 - 31/10/2025"
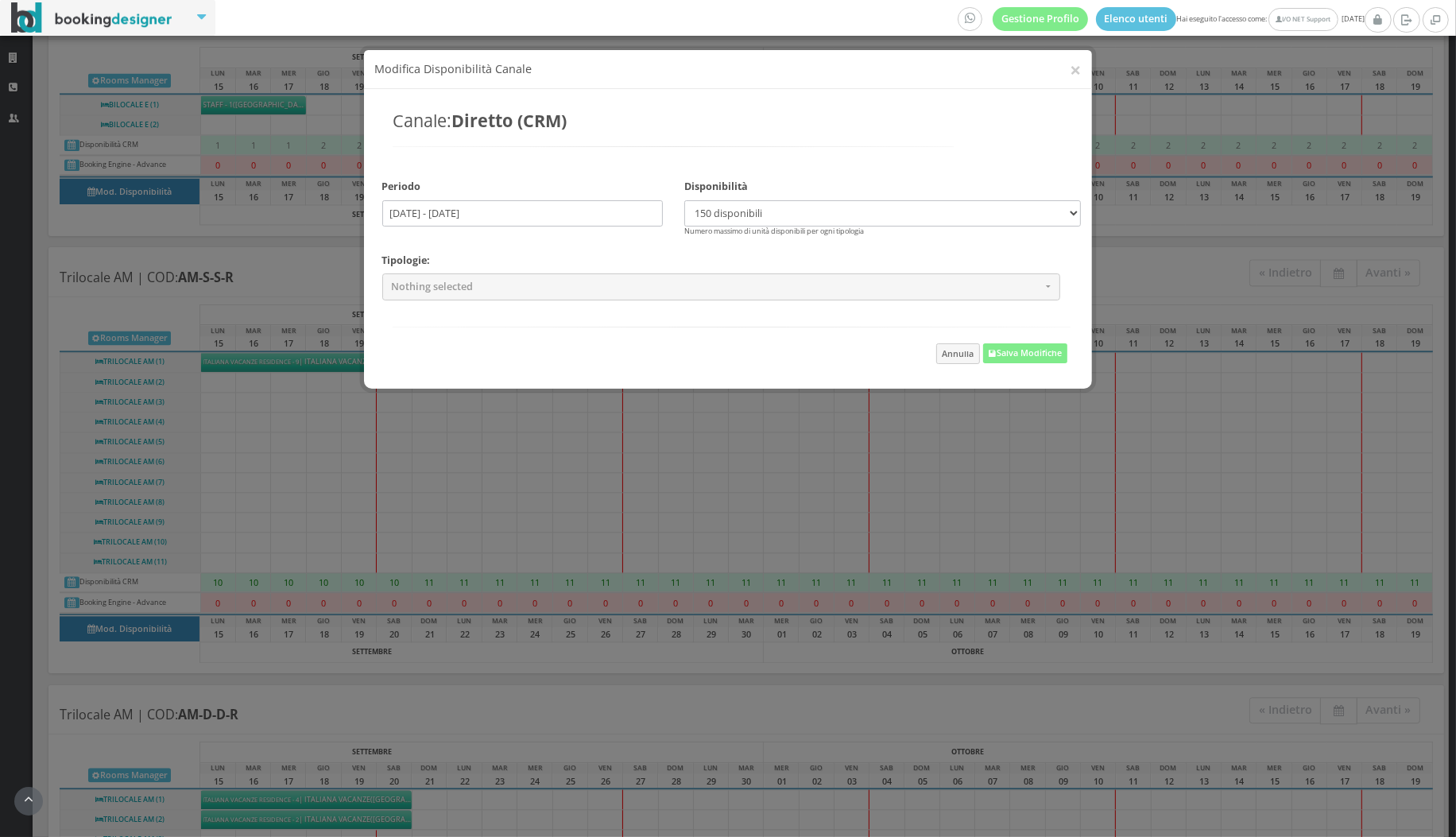
click at [756, 260] on h5 "Tipologie:" at bounding box center [722, 260] width 679 height 12
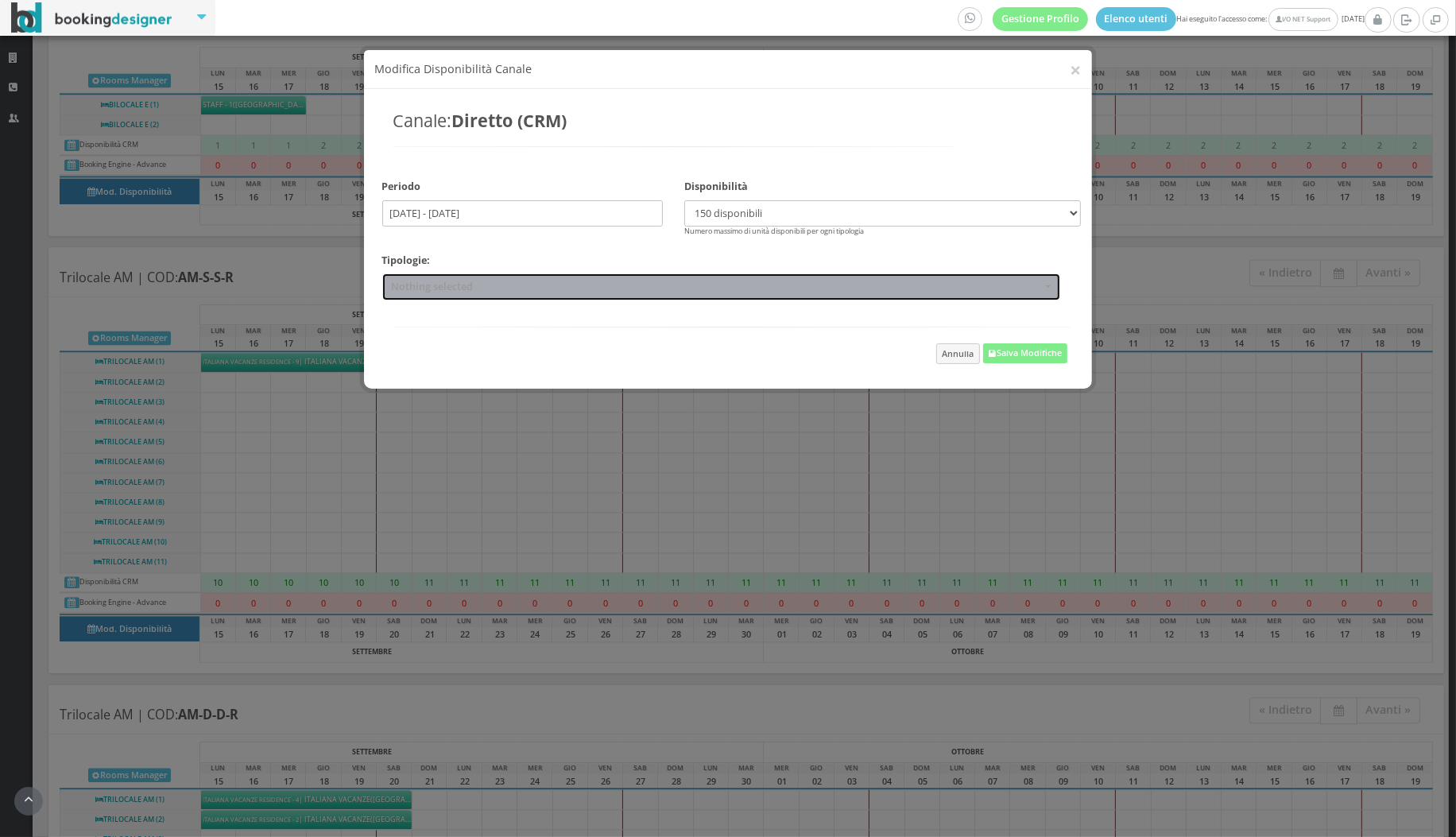
click at [736, 273] on button "Nothing selected" at bounding box center [722, 286] width 679 height 26
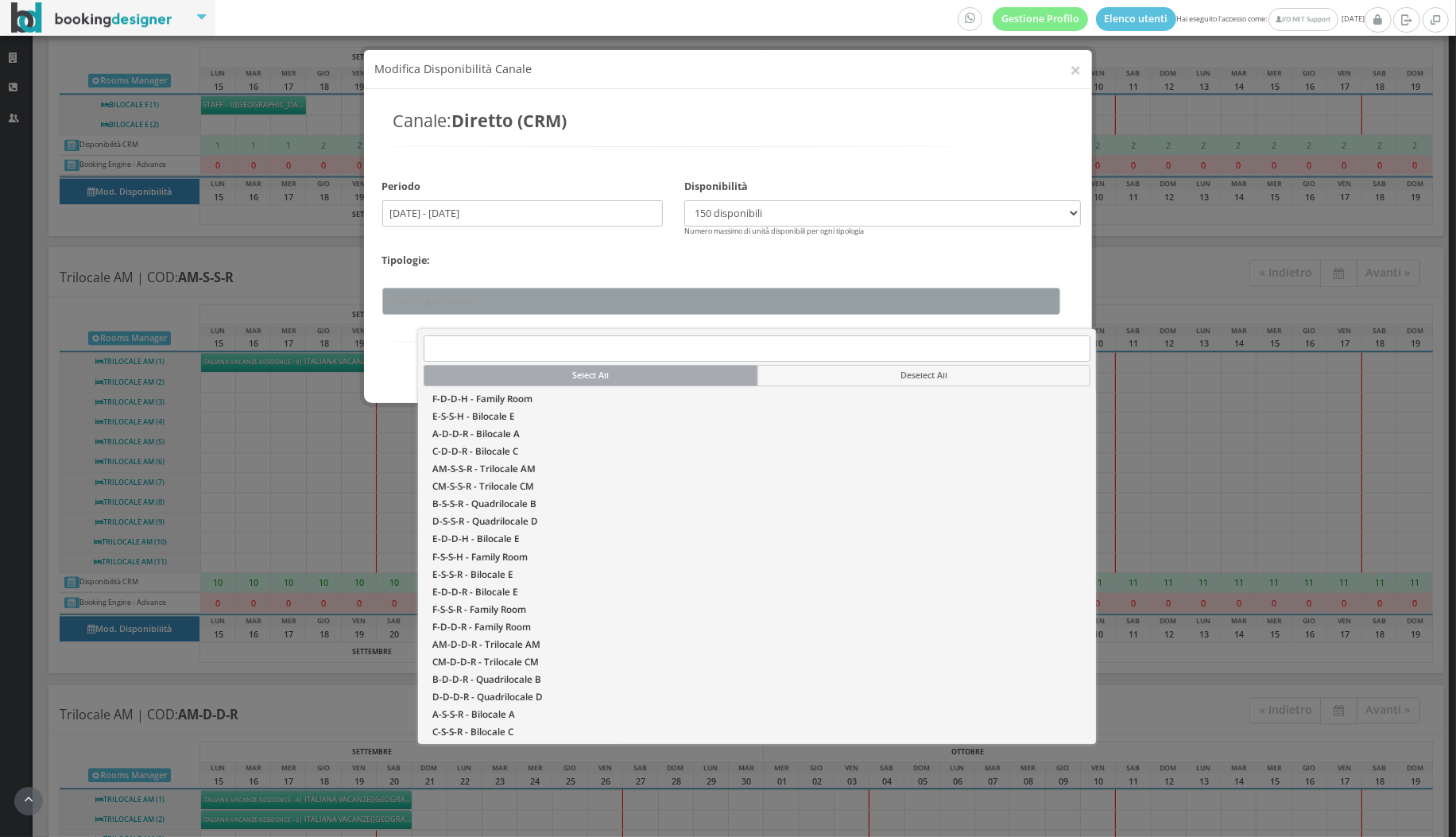
click at [584, 374] on button "Select All" at bounding box center [590, 376] width 333 height 22
select select "8109"
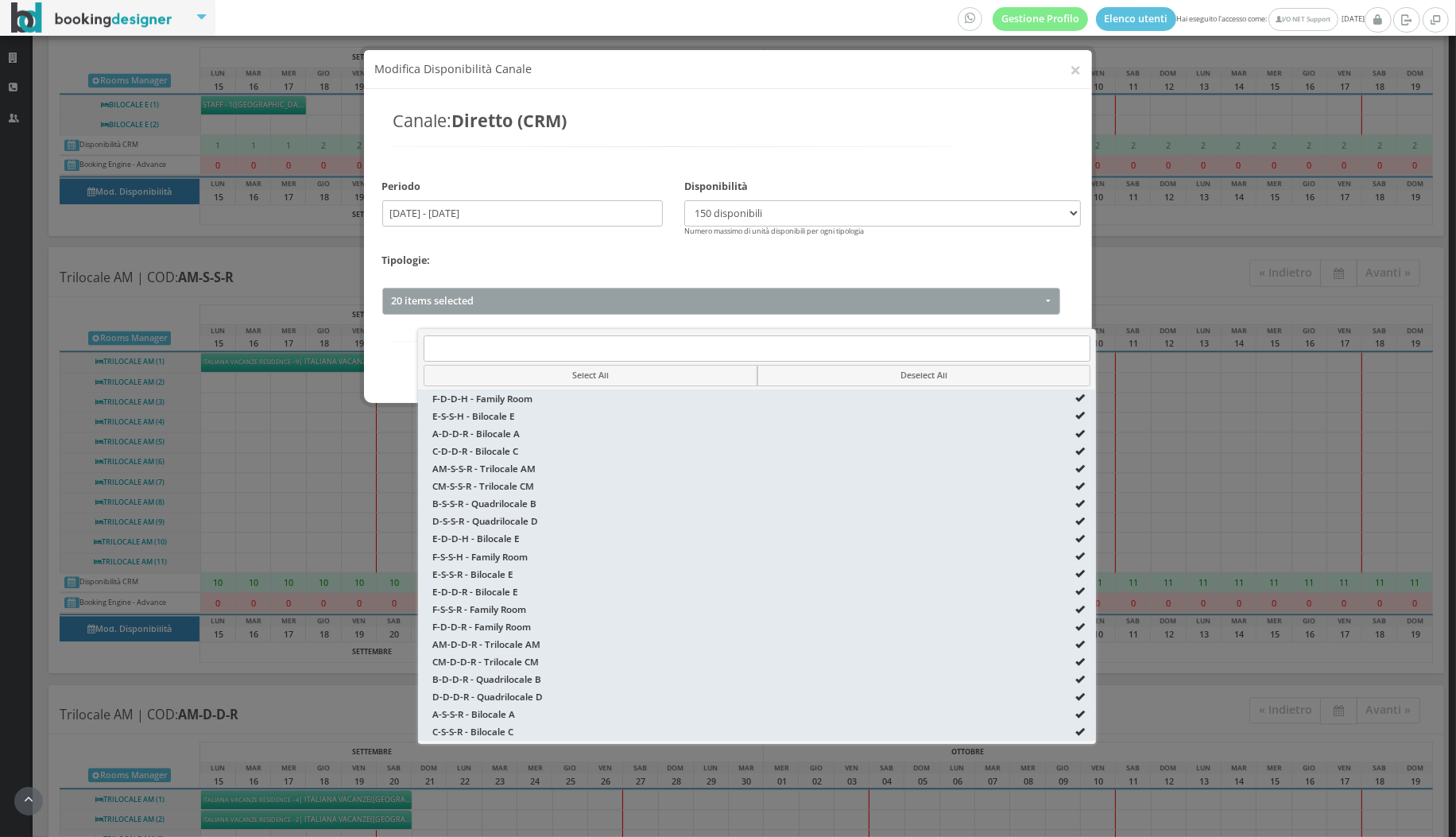
click at [697, 152] on div "Canale: Diretto (CRM)" at bounding box center [674, 139] width 583 height 70
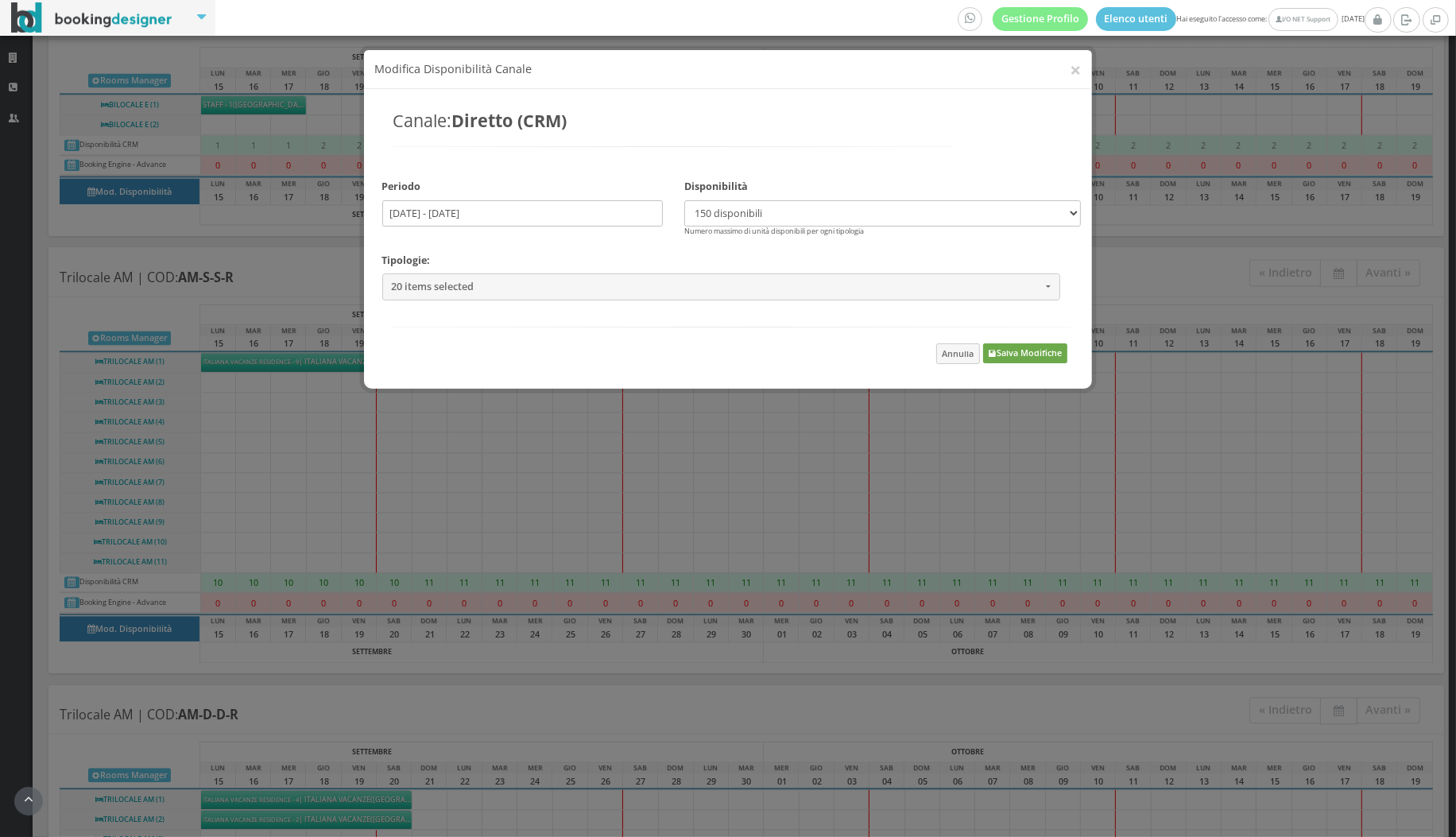
click at [1035, 359] on button "Salva Modifiche" at bounding box center [1024, 353] width 83 height 20
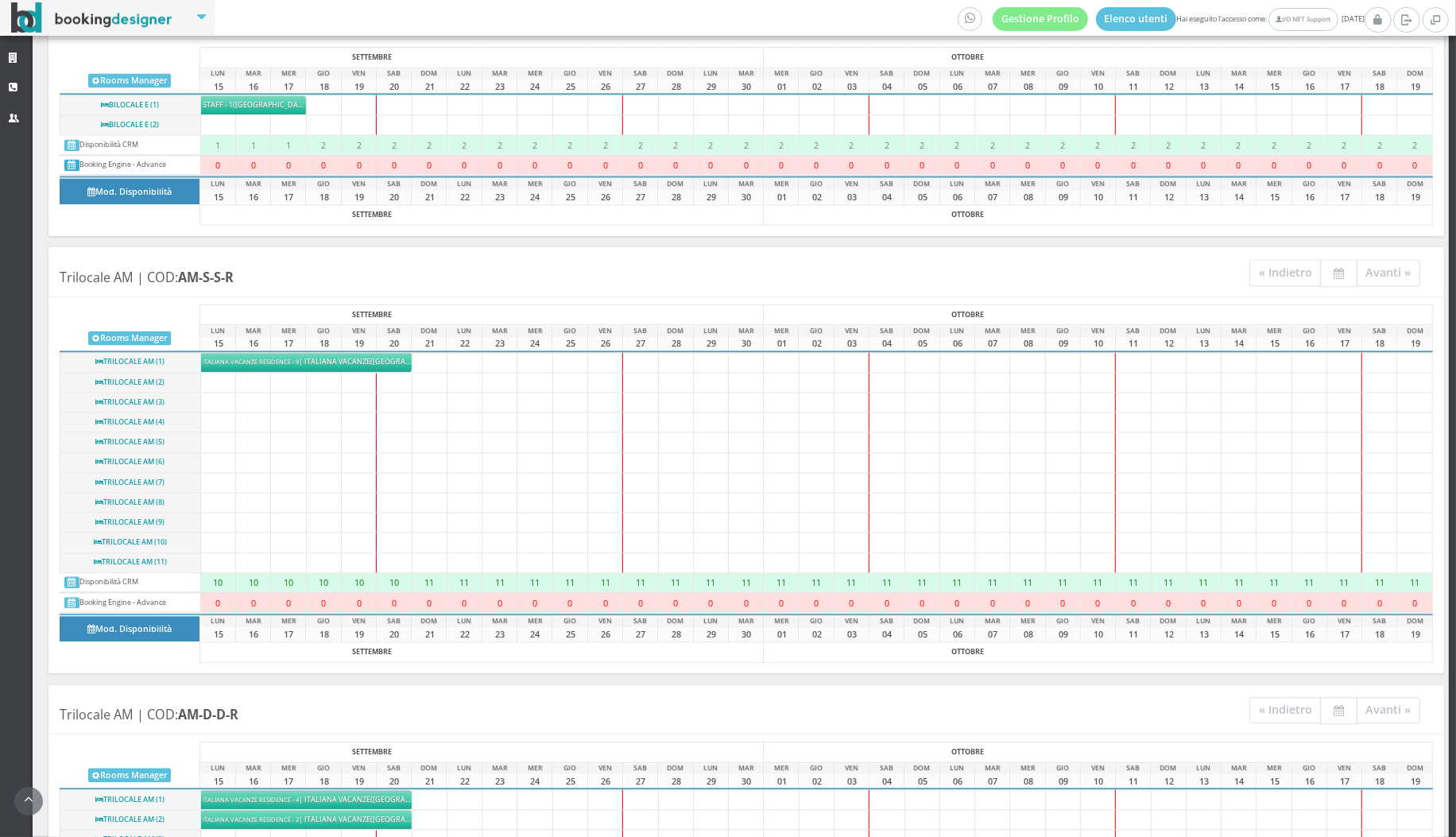
click at [71, 162] on icon at bounding box center [71, 165] width 8 height 9
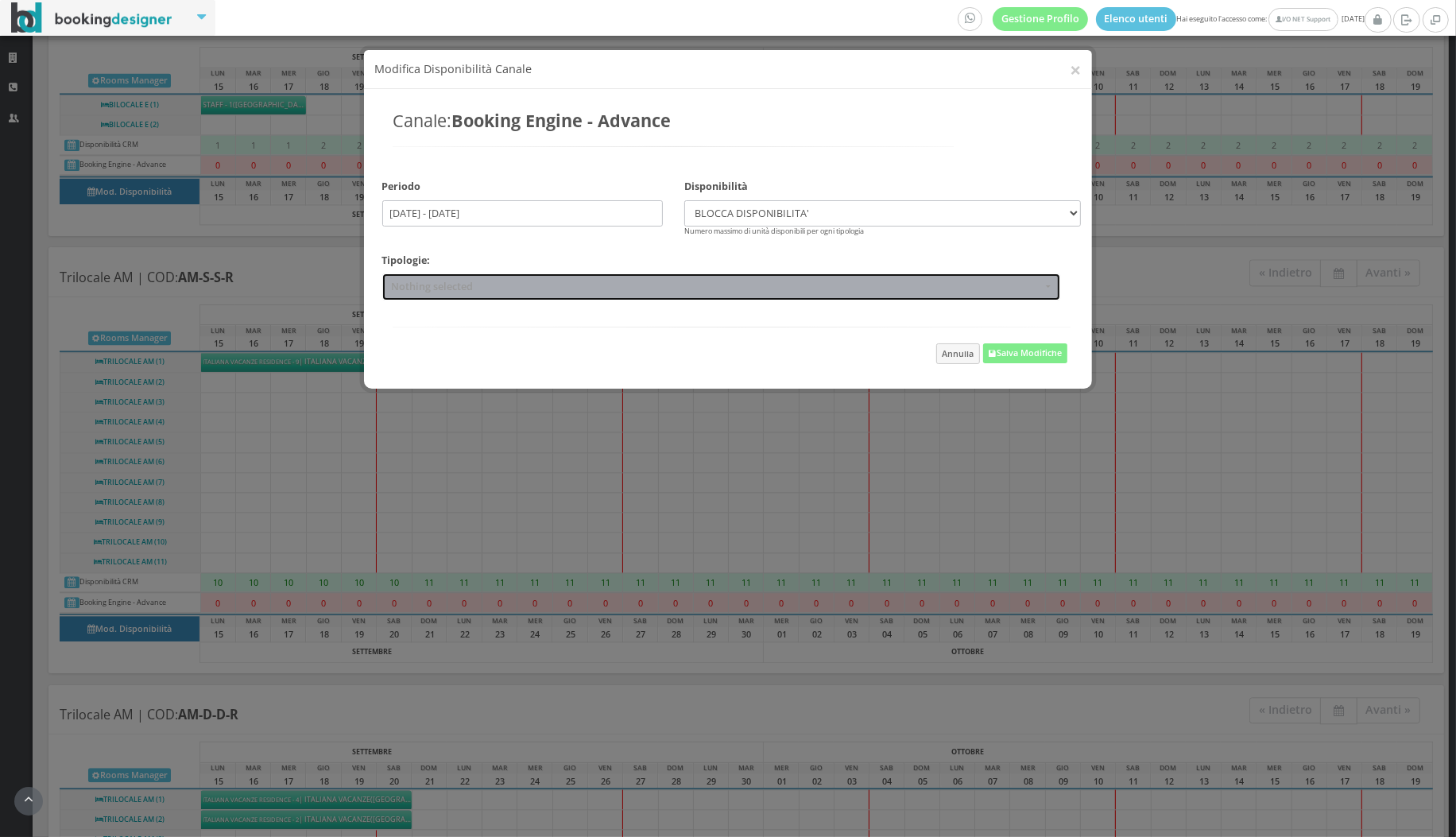
click at [558, 282] on span "Nothing selected" at bounding box center [716, 287] width 650 height 12
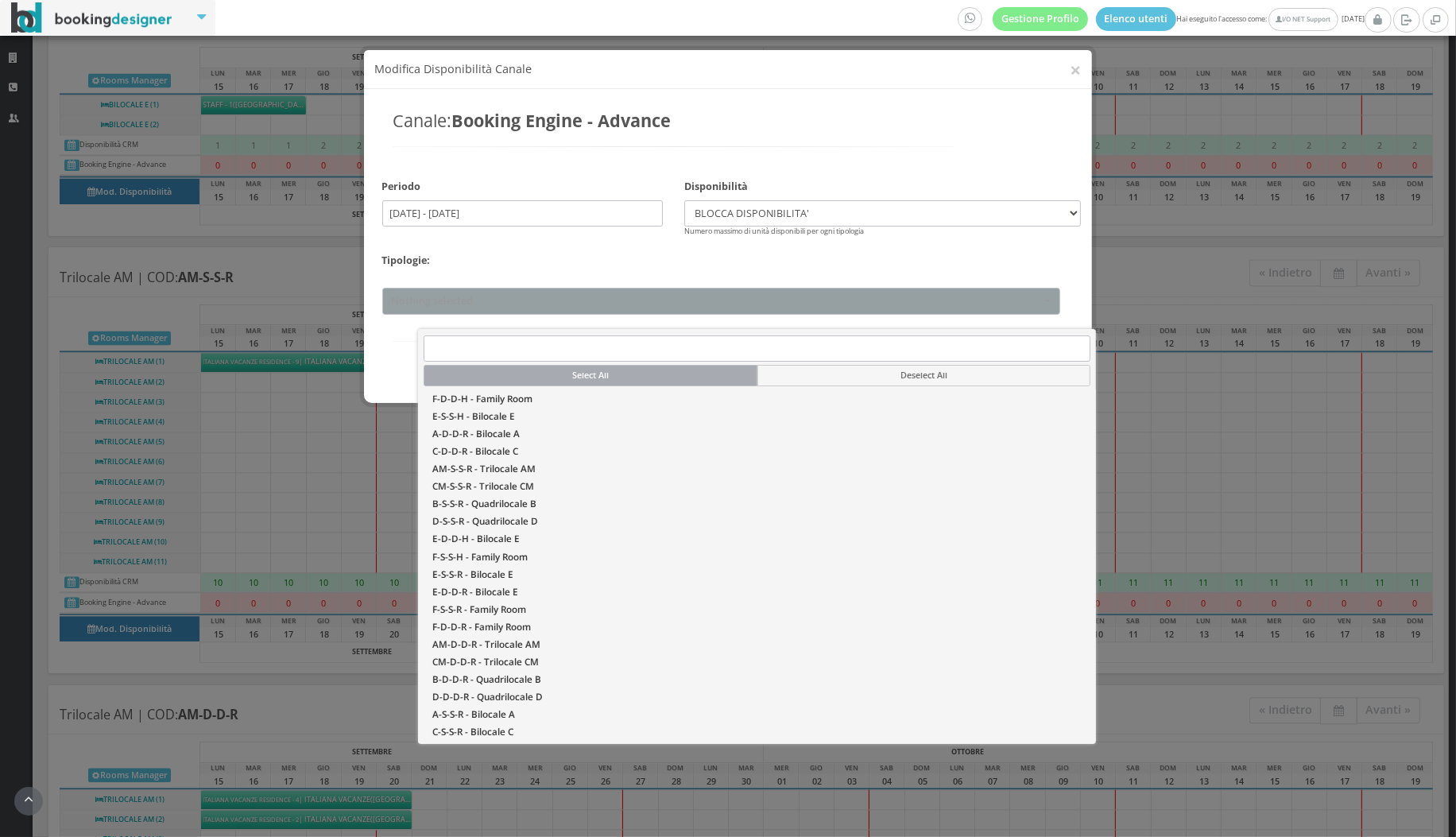
click at [523, 383] on button "Select All" at bounding box center [590, 376] width 333 height 22
select select "8109"
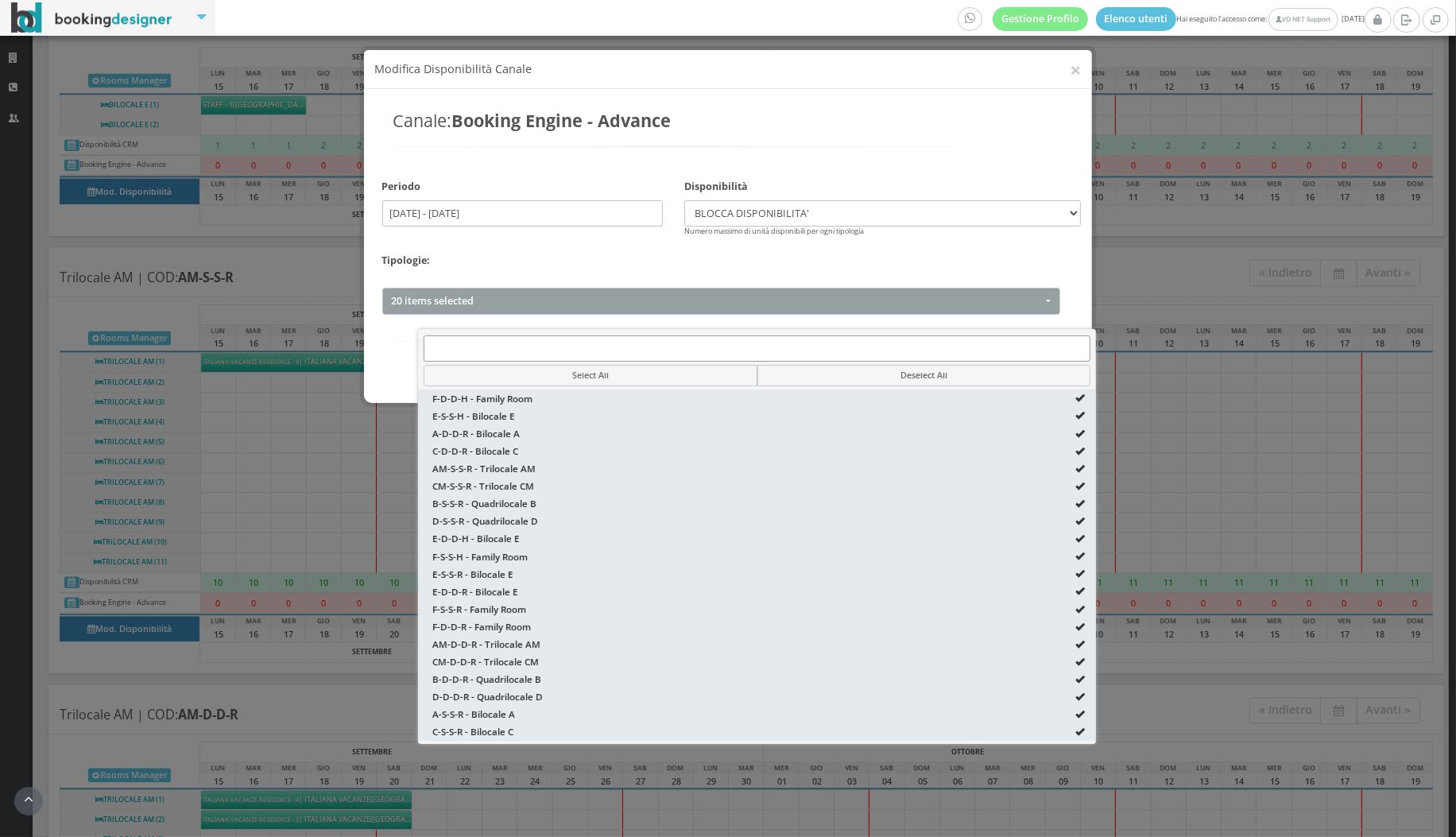
click at [480, 203] on input "15/09/2025 - 15/09/2025" at bounding box center [523, 213] width 281 height 26
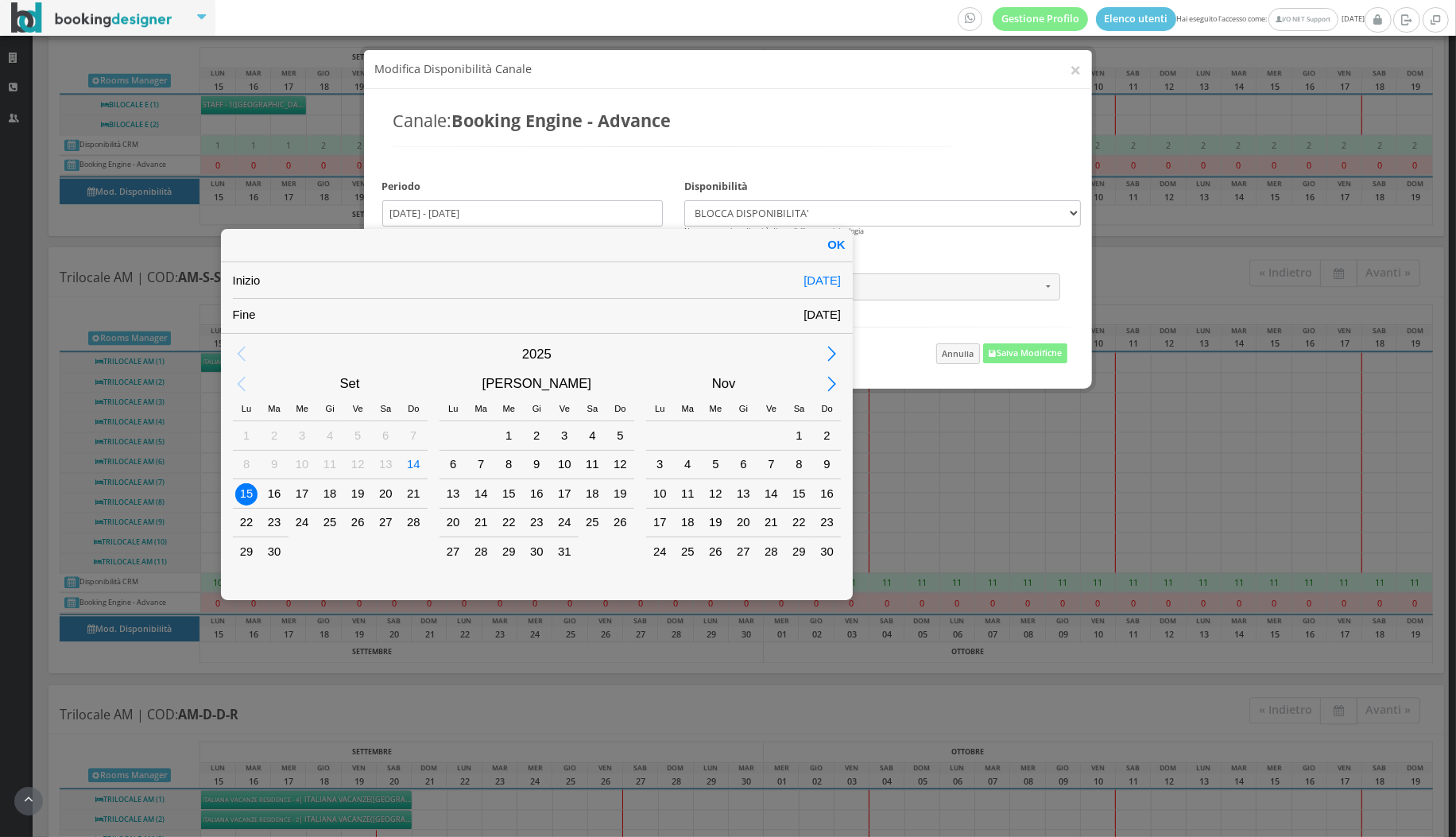
click at [239, 497] on div "15" at bounding box center [246, 493] width 21 height 21
click at [833, 557] on div "30" at bounding box center [826, 551] width 21 height 21
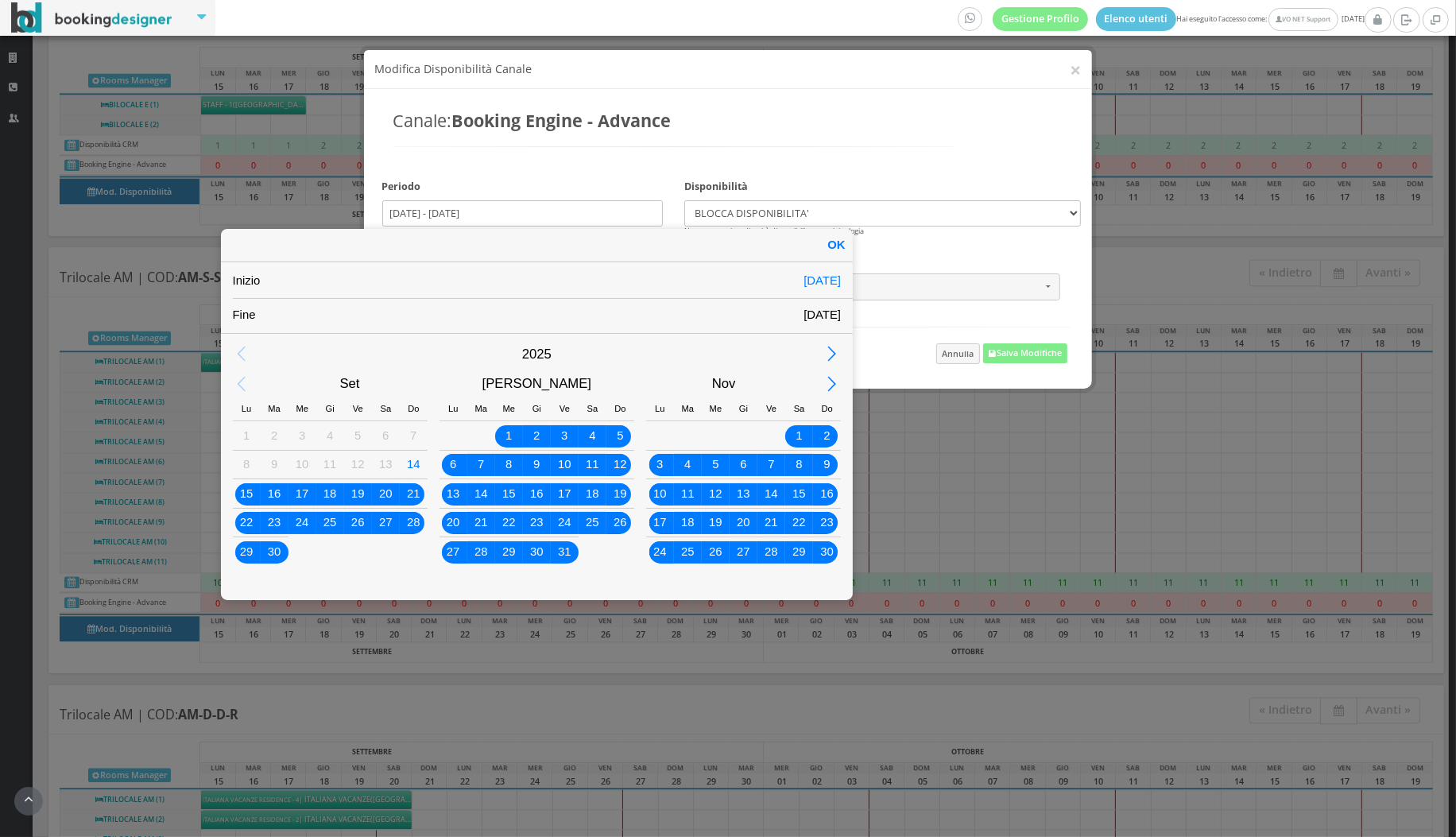
click at [842, 243] on div "OK" at bounding box center [836, 245] width 32 height 32
type input "15/09/2025 - 30/11/2025"
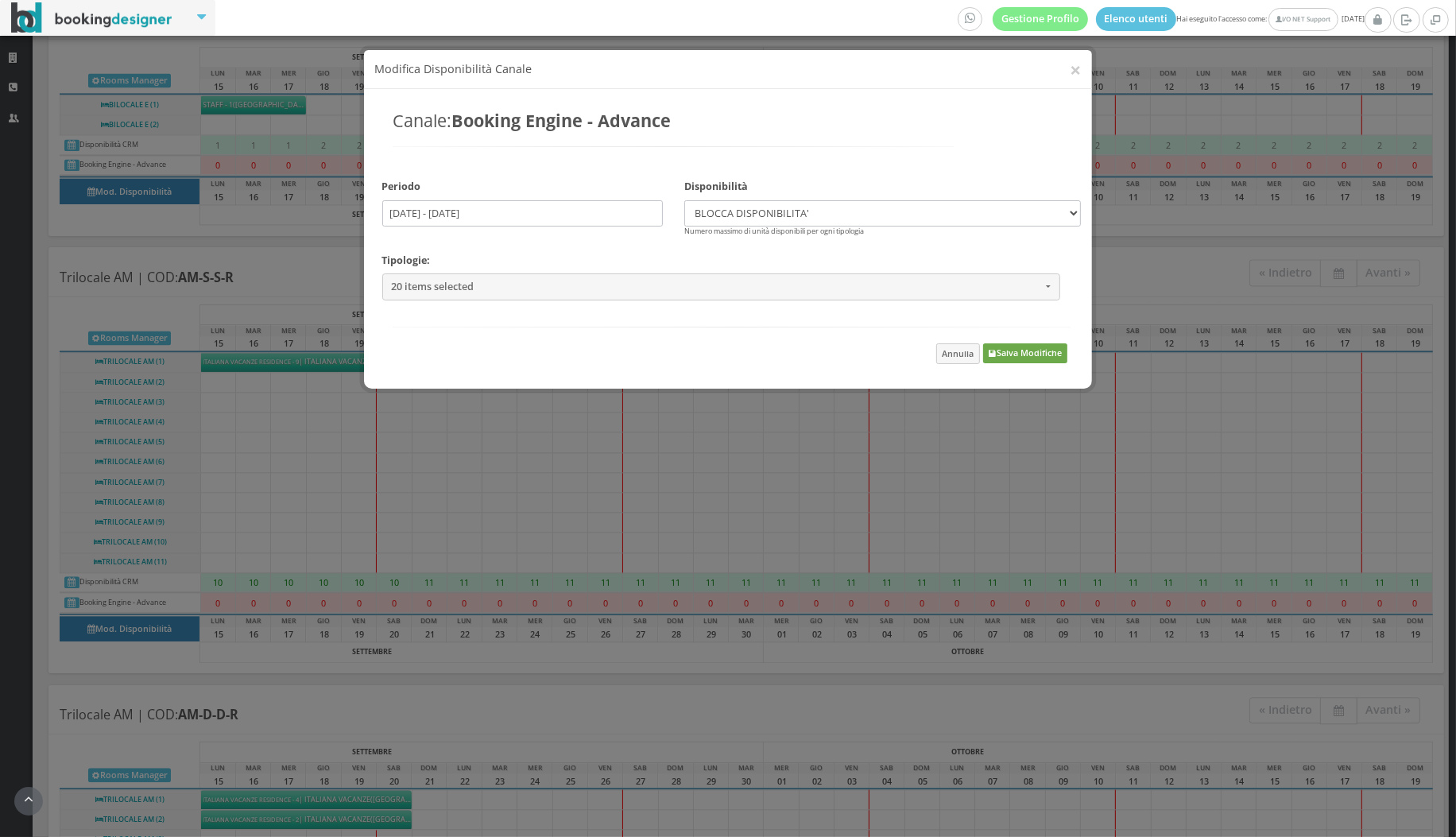
click at [1038, 358] on button "Salva Modifiche" at bounding box center [1024, 353] width 83 height 20
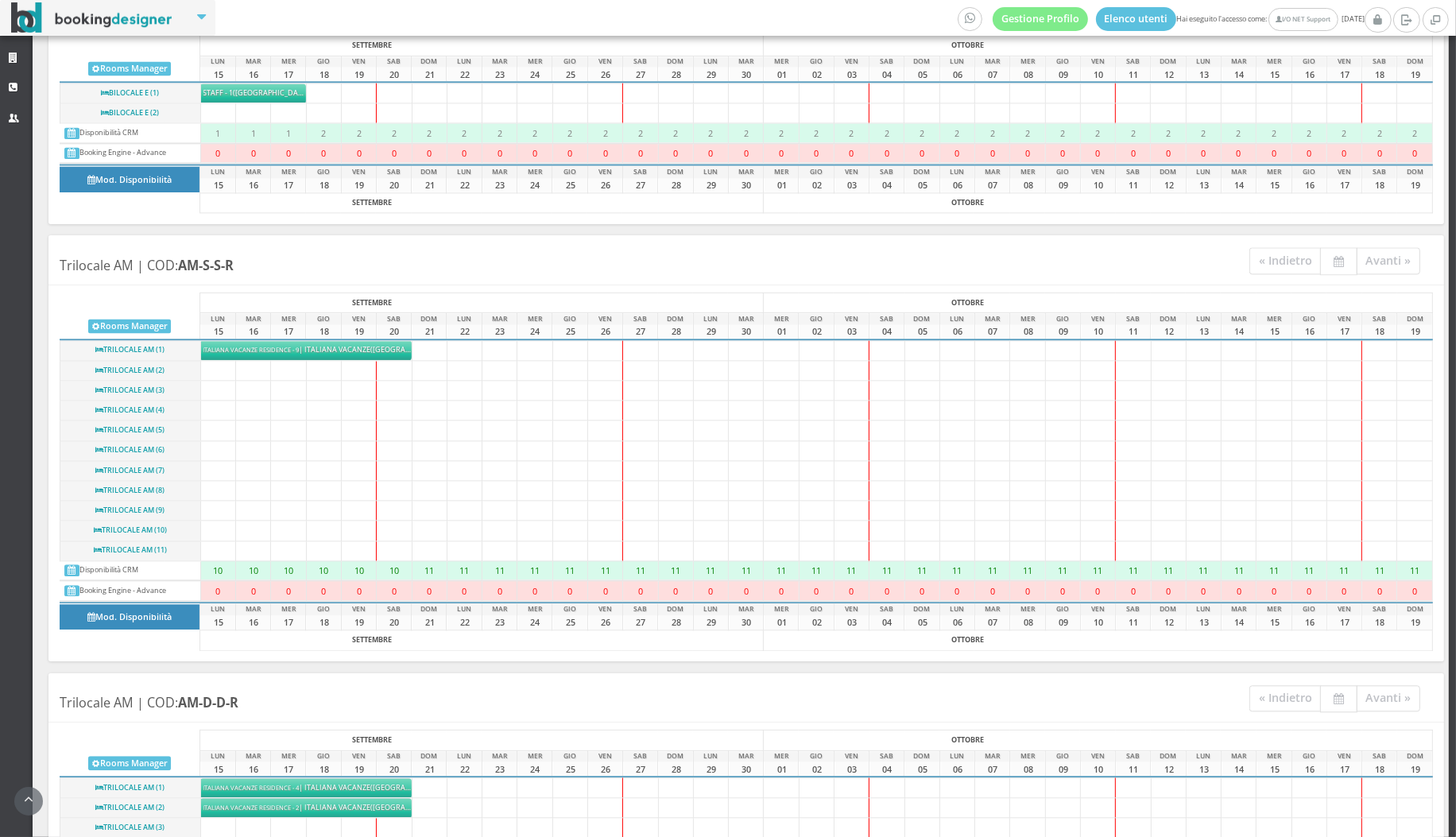
scroll to position [4129, 0]
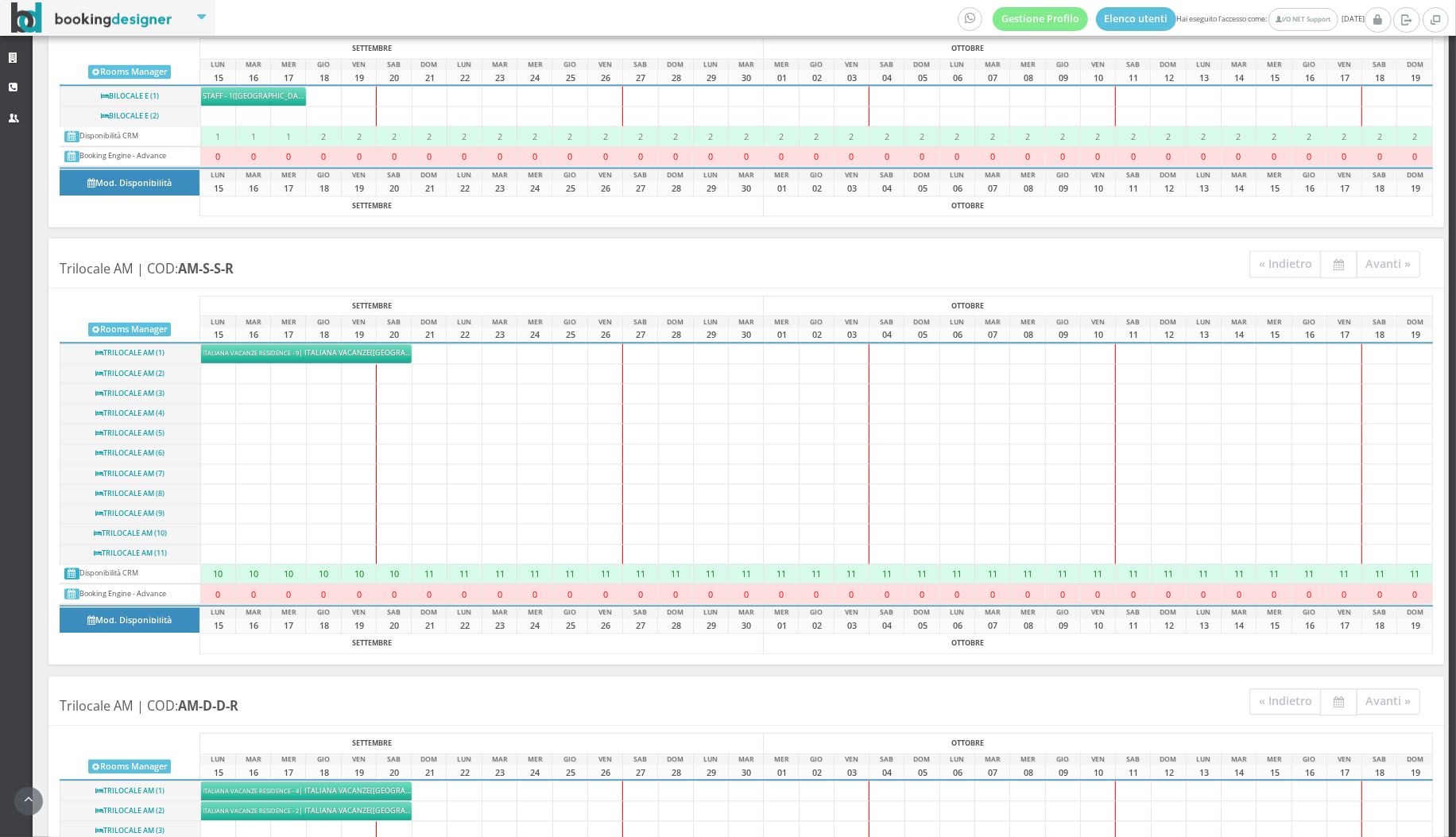
click at [73, 570] on icon at bounding box center [71, 574] width 8 height 9
select select
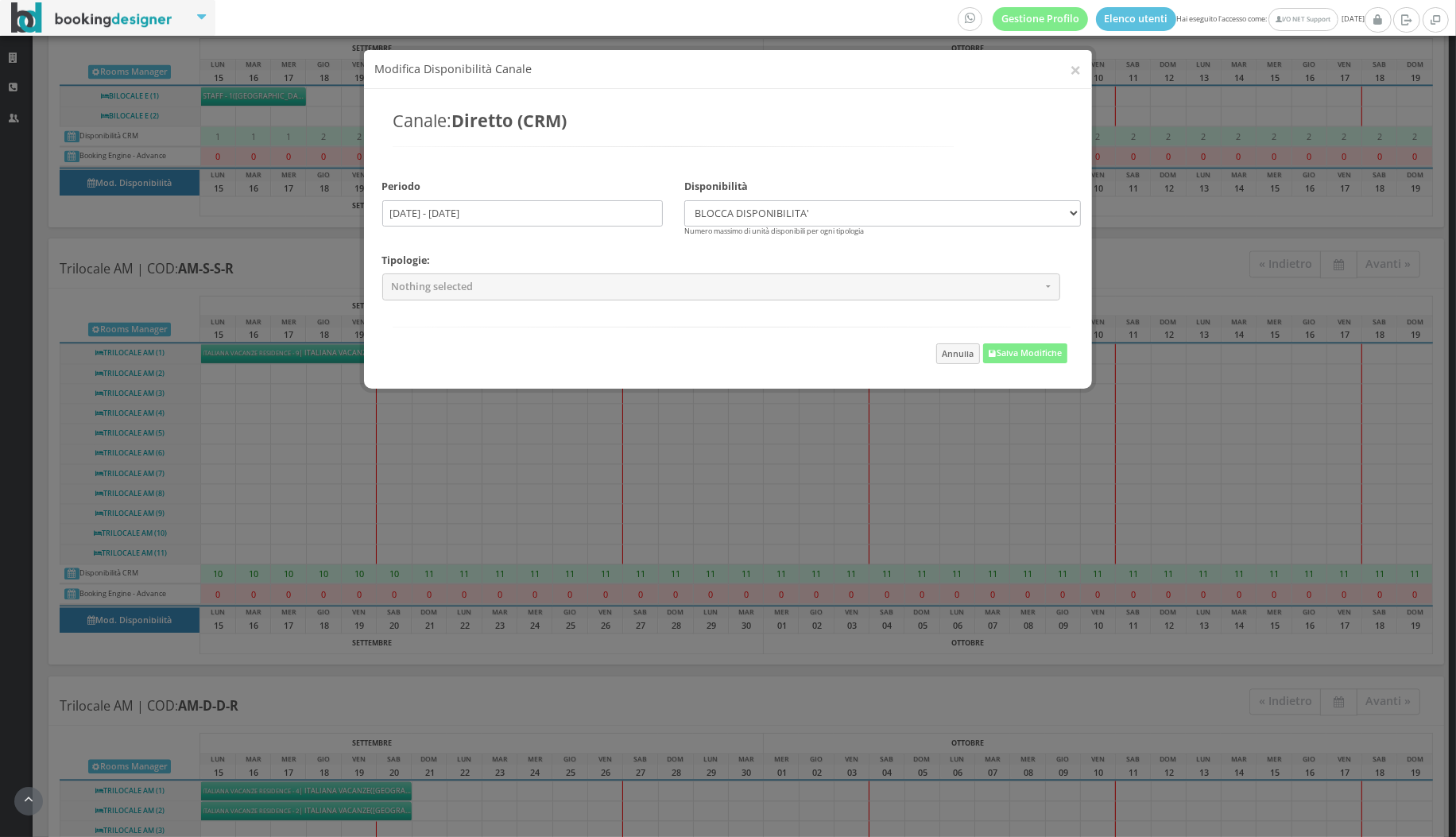
click at [481, 211] on input "15/09/2025 - 15/09/2025" at bounding box center [523, 213] width 281 height 26
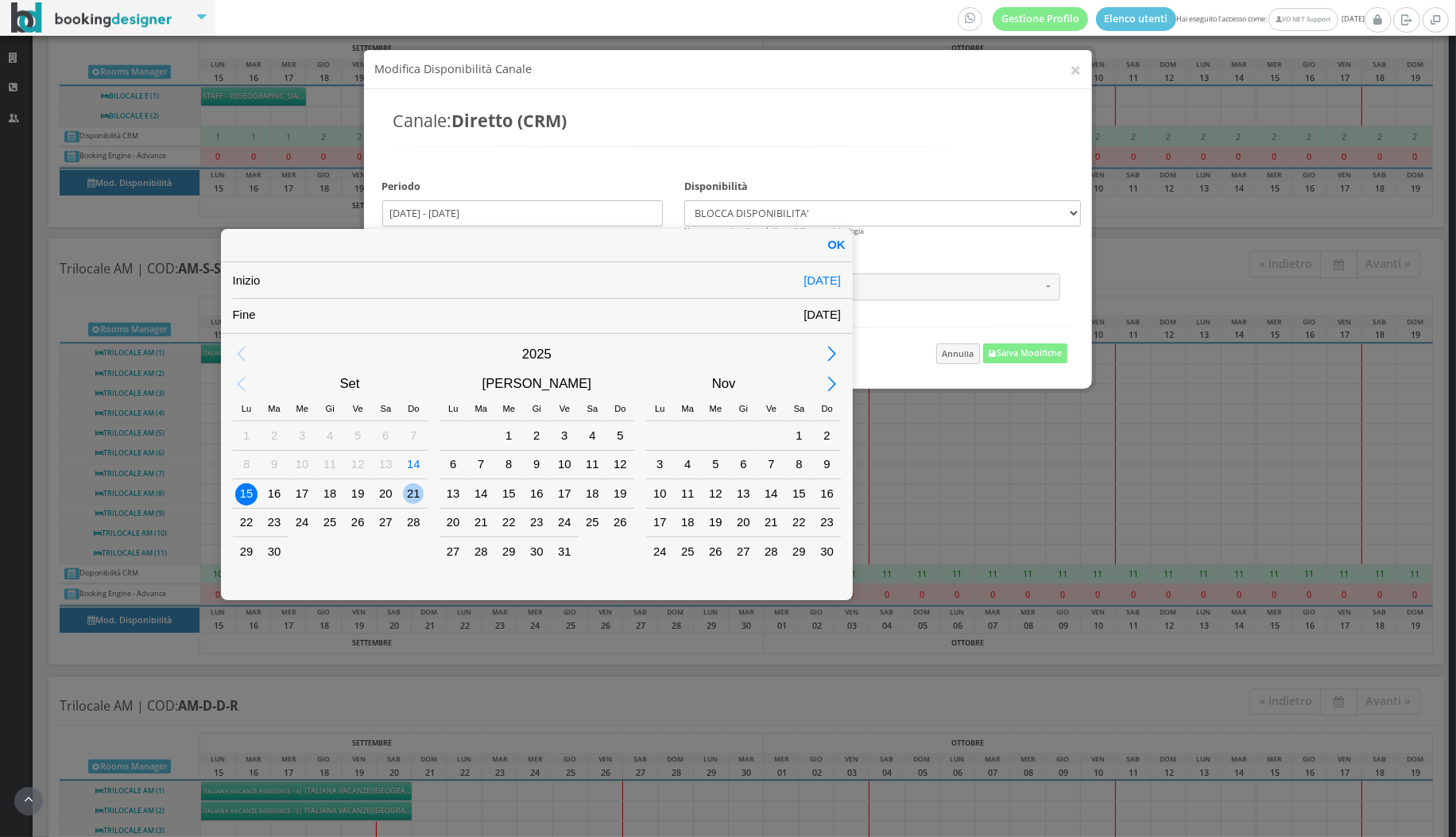
click at [414, 500] on div "21" at bounding box center [413, 493] width 21 height 21
click at [825, 543] on div "30" at bounding box center [826, 551] width 21 height 21
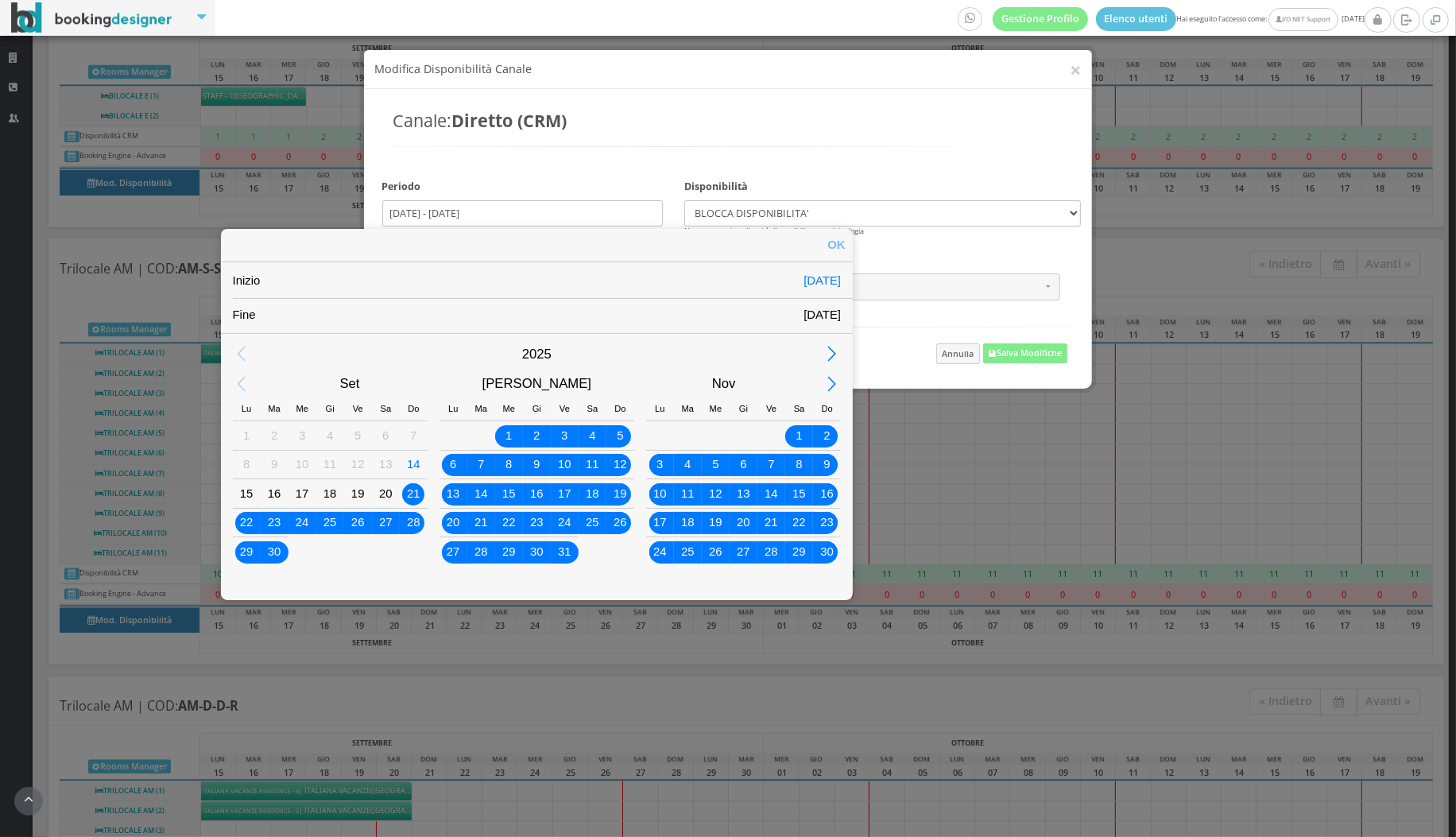
click at [833, 238] on div "OK" at bounding box center [836, 245] width 32 height 32
type input "21/09/2025 - 30/11/2025"
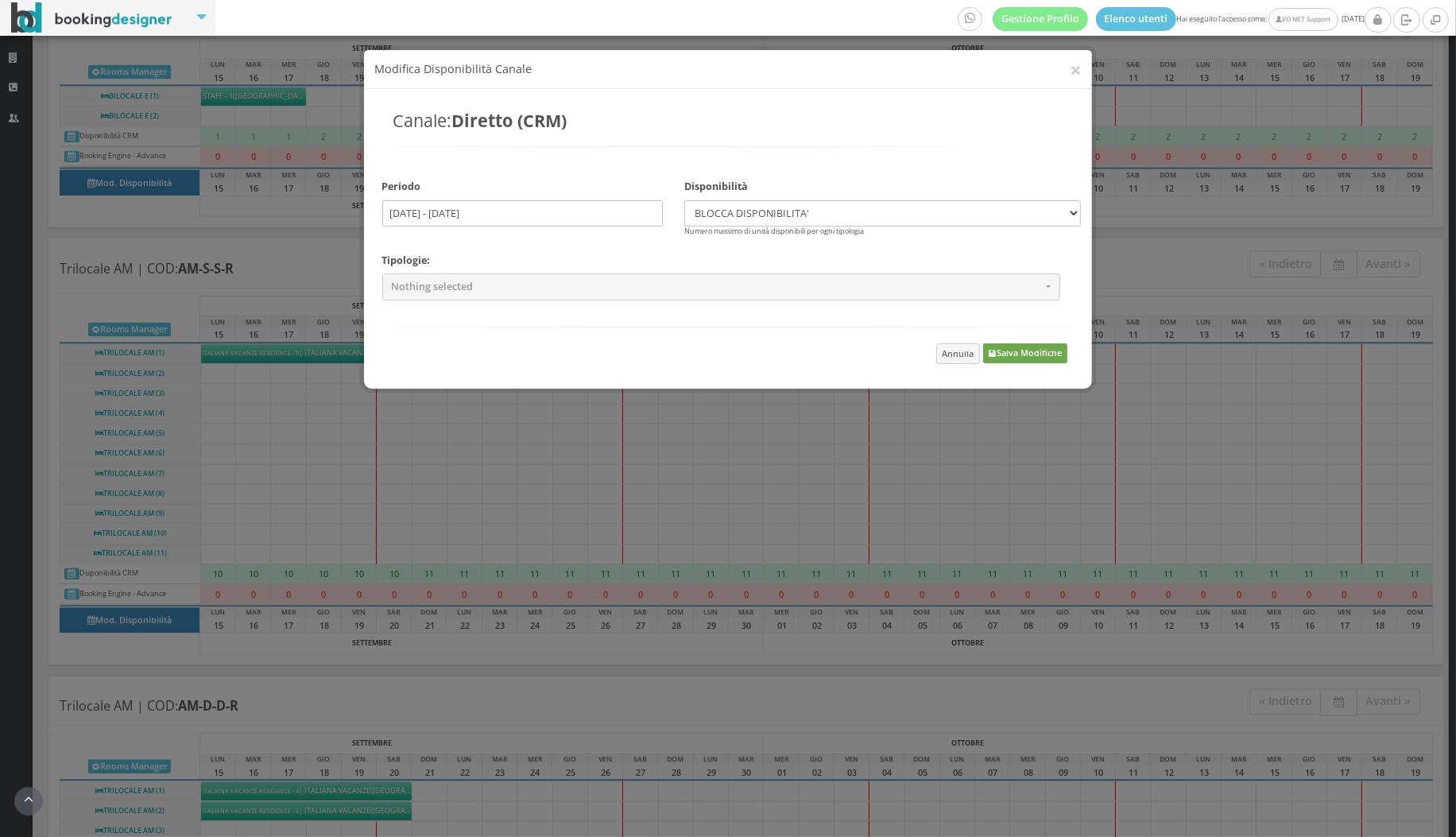
click at [1010, 357] on button "Salva Modifiche" at bounding box center [1024, 353] width 83 height 20
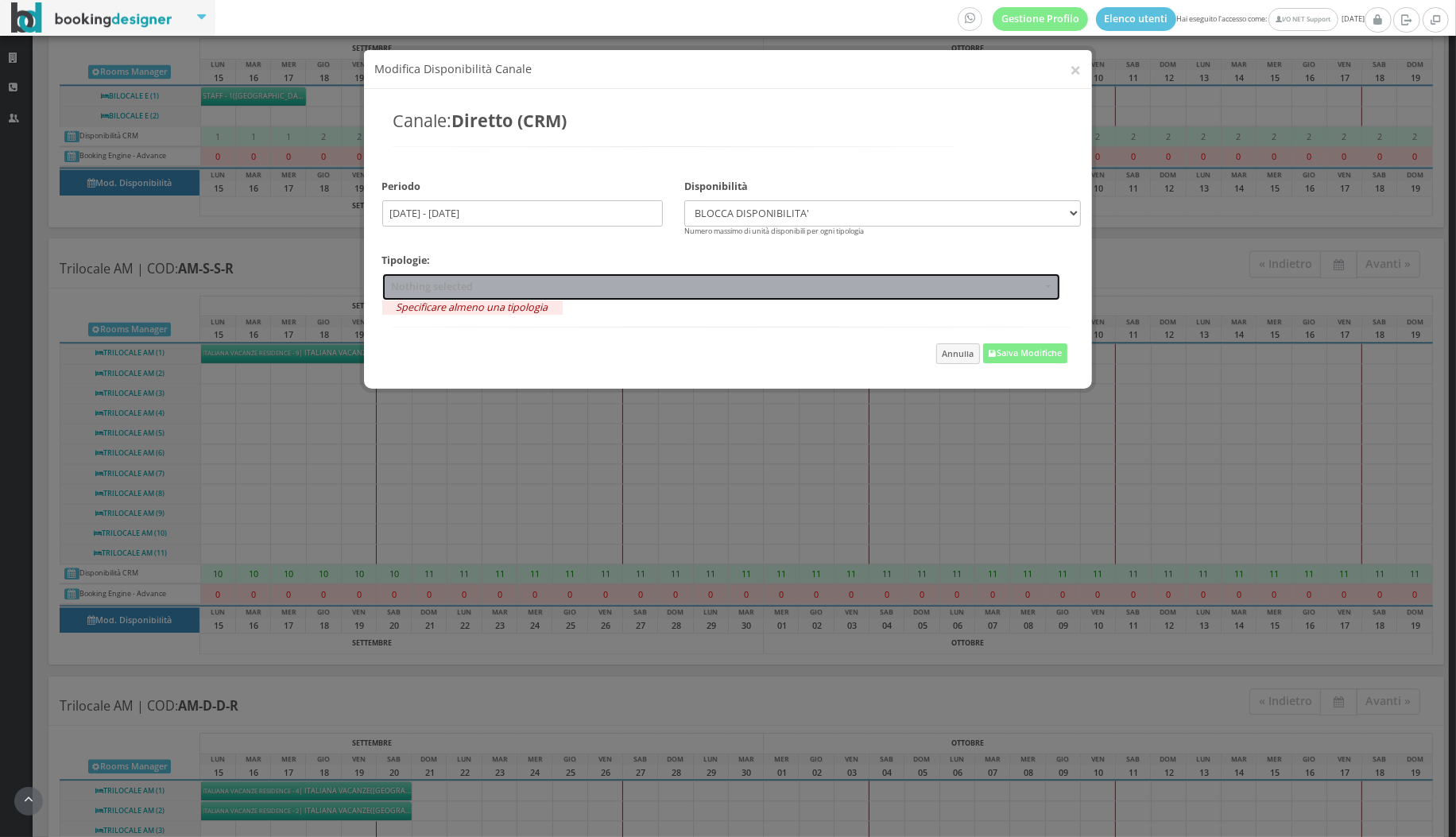
click at [923, 292] on button "Nothing selected" at bounding box center [722, 286] width 679 height 26
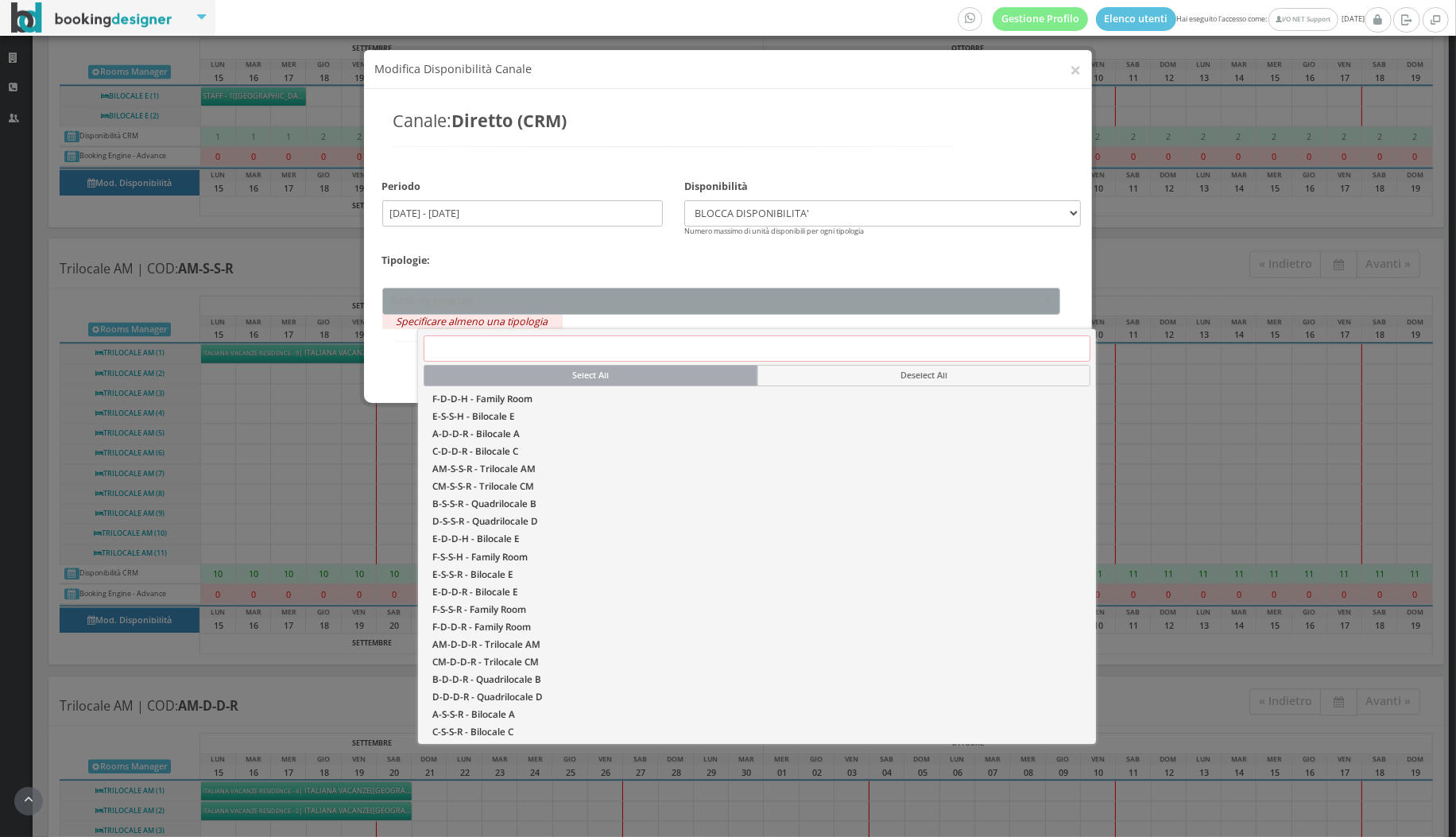
click at [602, 370] on button "Select All" at bounding box center [590, 376] width 333 height 22
select select "8109"
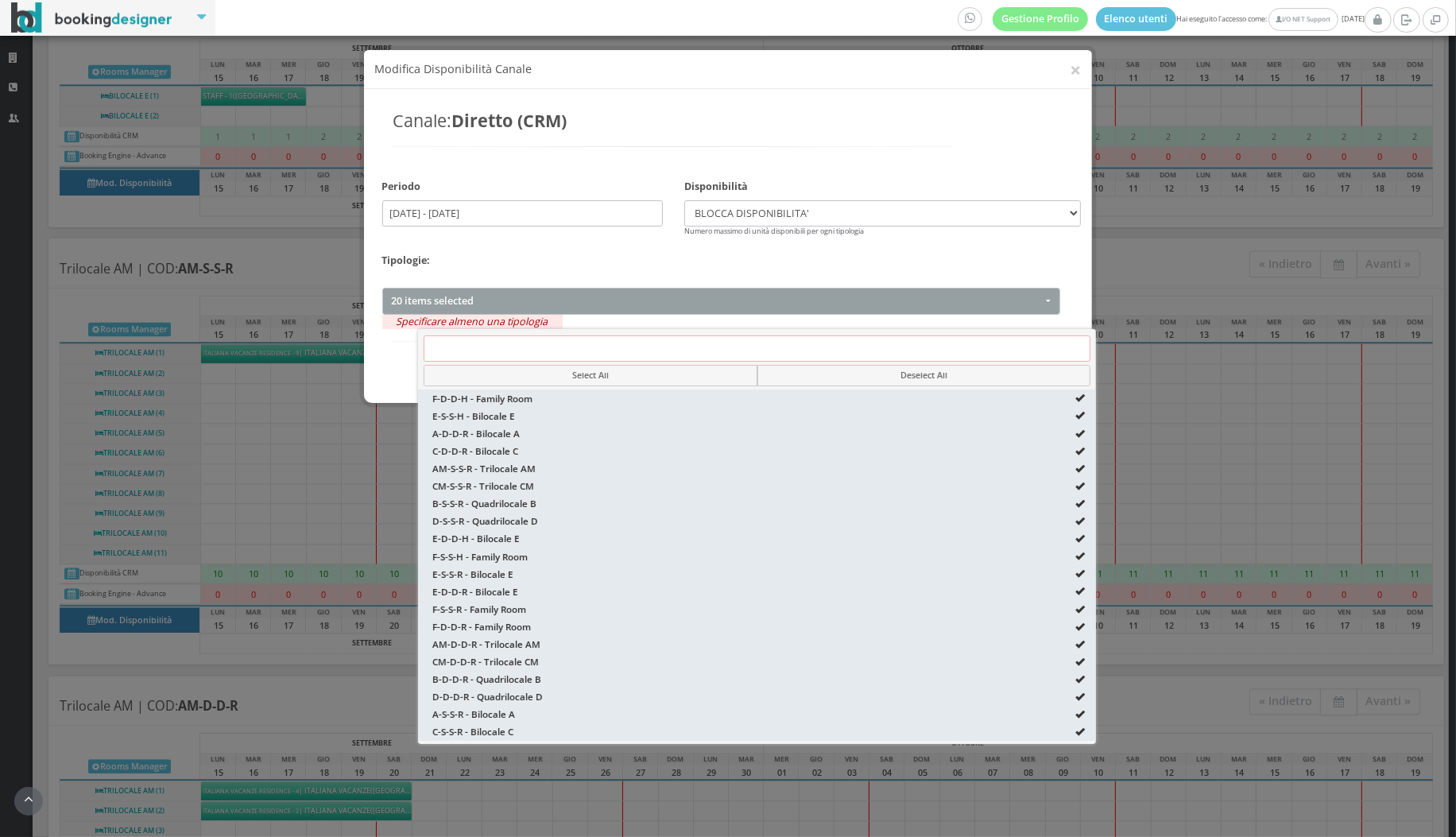
click at [824, 107] on div "Canale: Diretto (CRM)" at bounding box center [674, 139] width 583 height 70
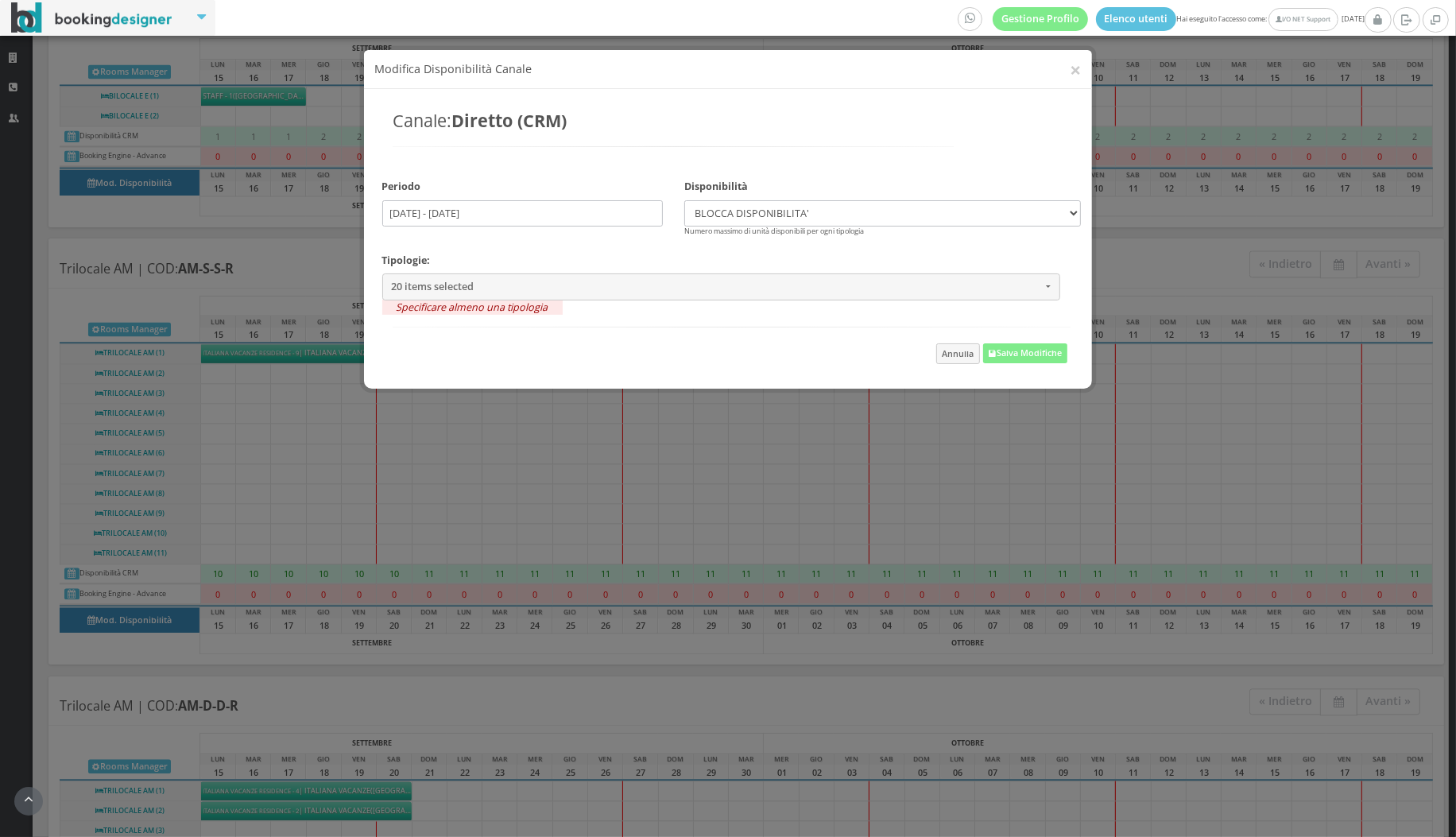
click at [714, 300] on div "Tipologie: 20 items selected Select All Deselect All F-D-D-H - Family Room E-S-…" at bounding box center [721, 278] width 699 height 64
click at [1015, 356] on button "Salva Modifiche" at bounding box center [1024, 353] width 83 height 20
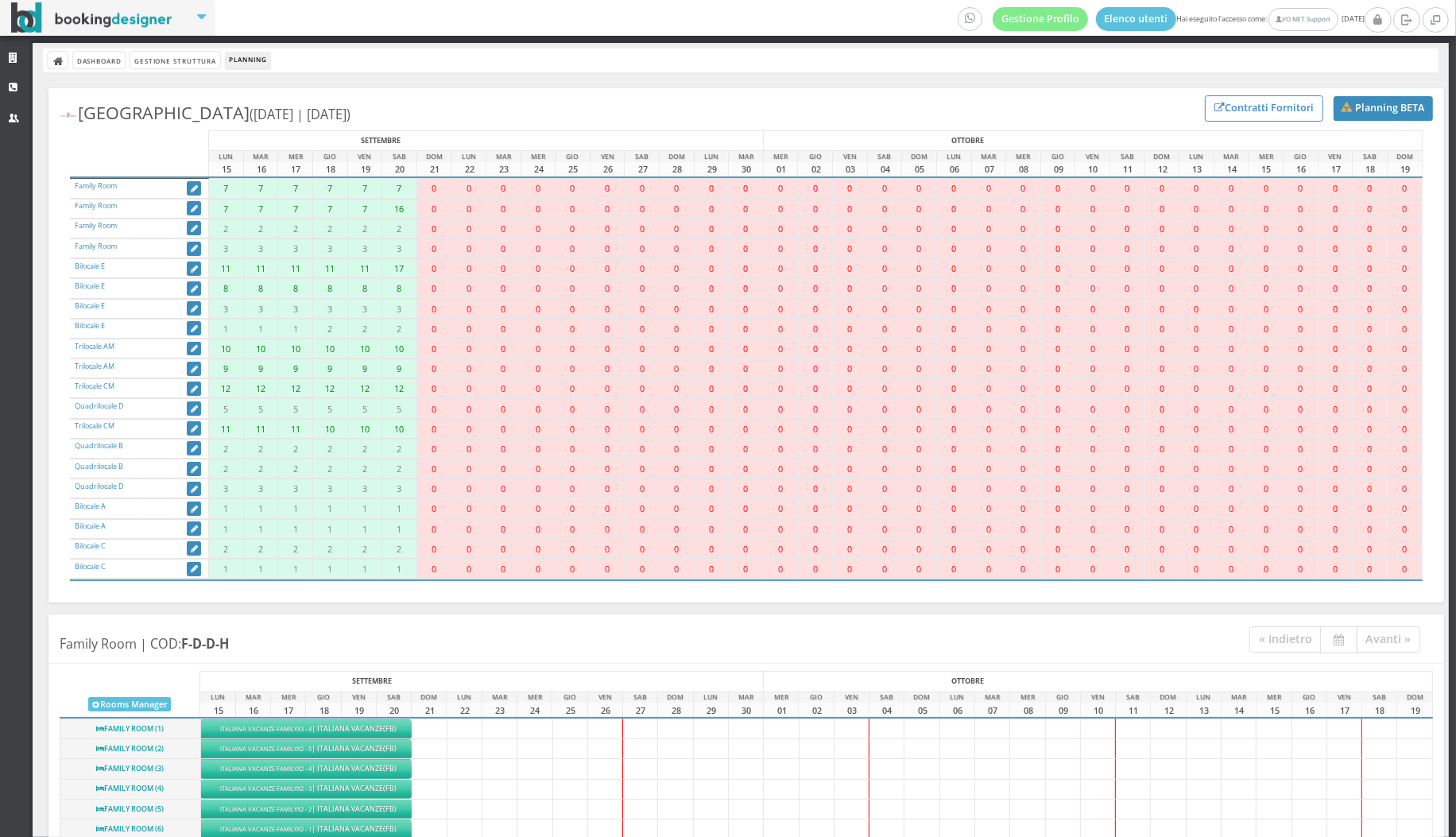
scroll to position [0, 0]
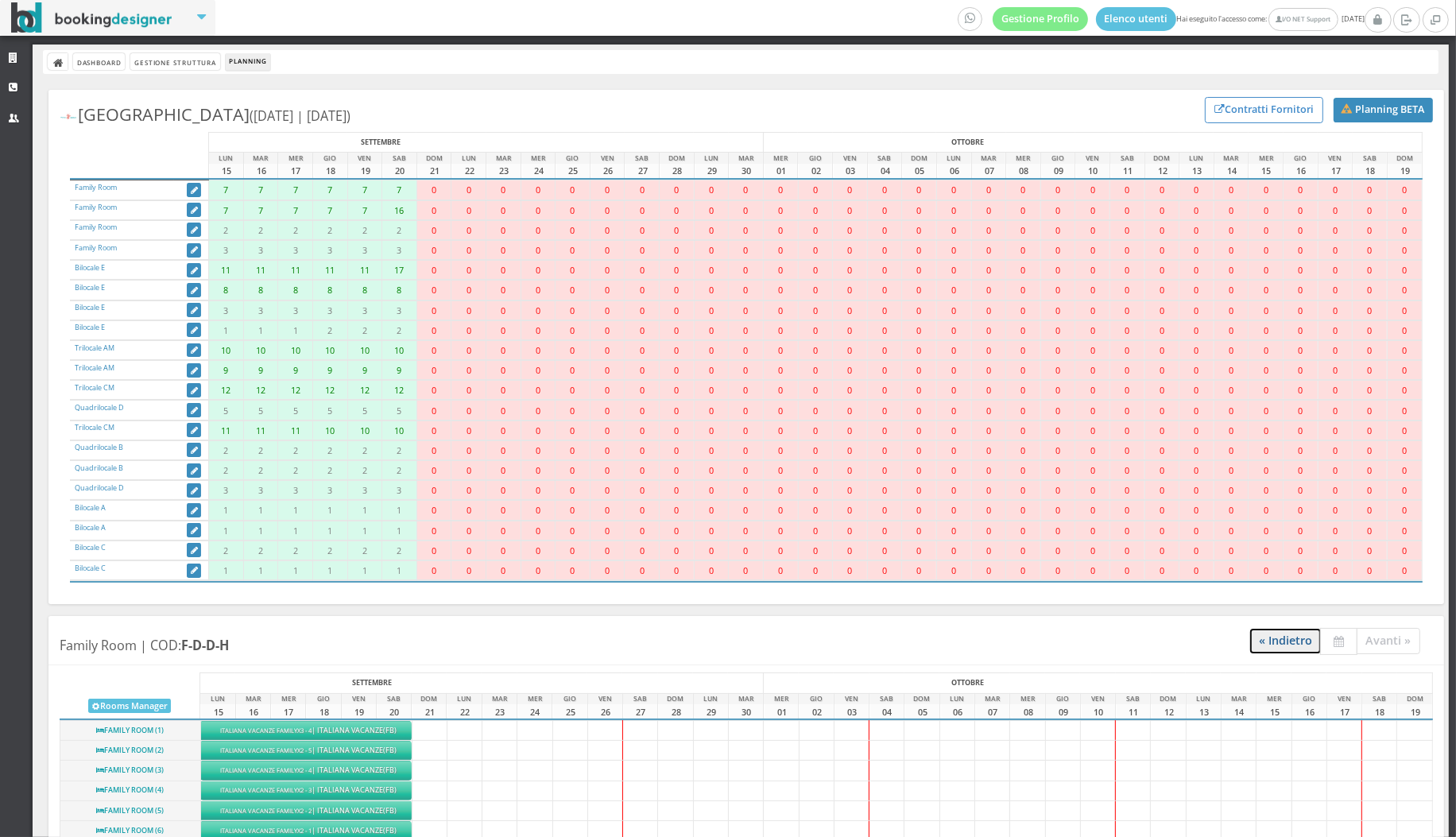
click at [1259, 632] on link "« Indietro" at bounding box center [1286, 640] width 72 height 26
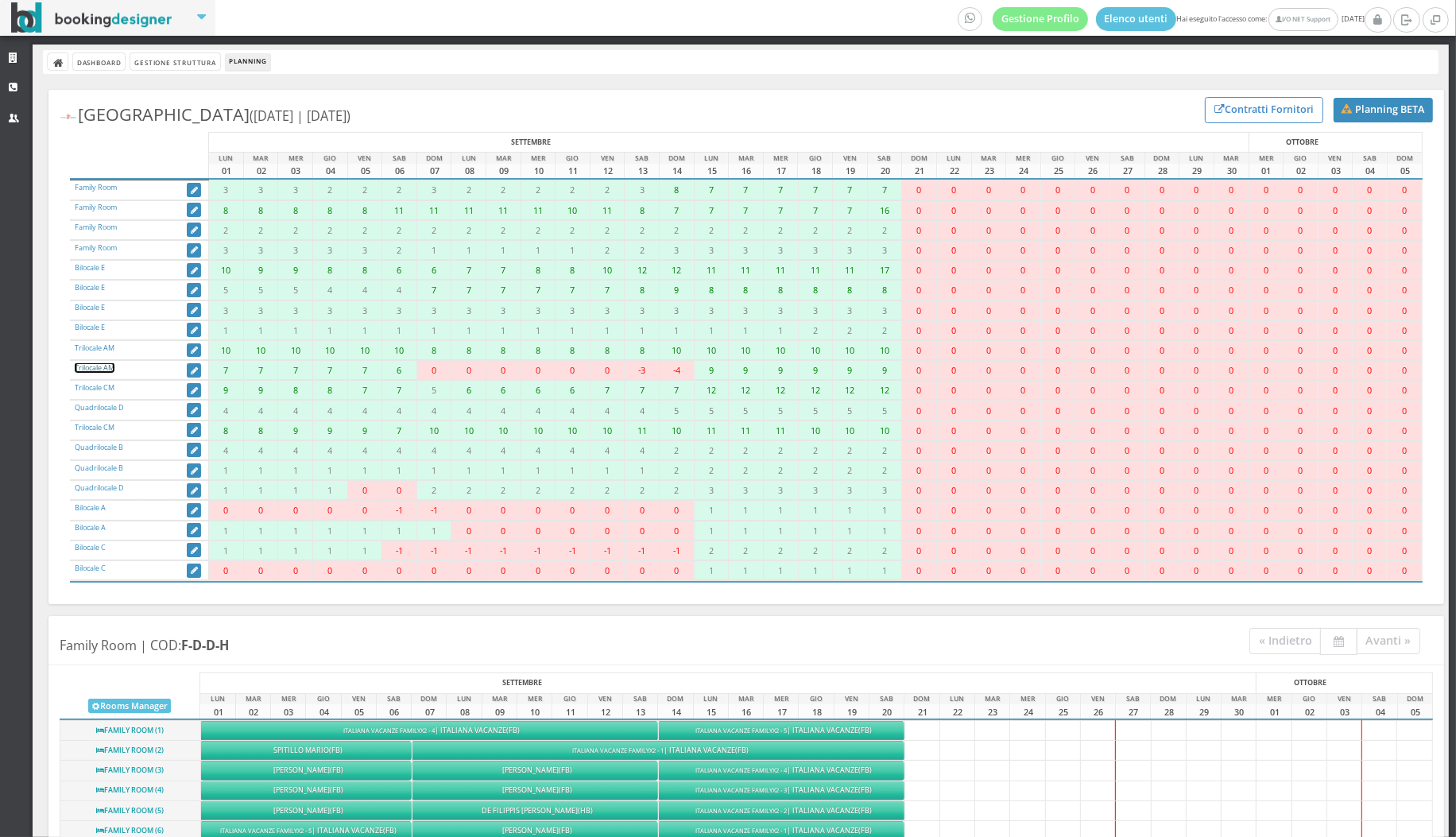
click at [106, 369] on link "Trilocale AM" at bounding box center [94, 367] width 40 height 11
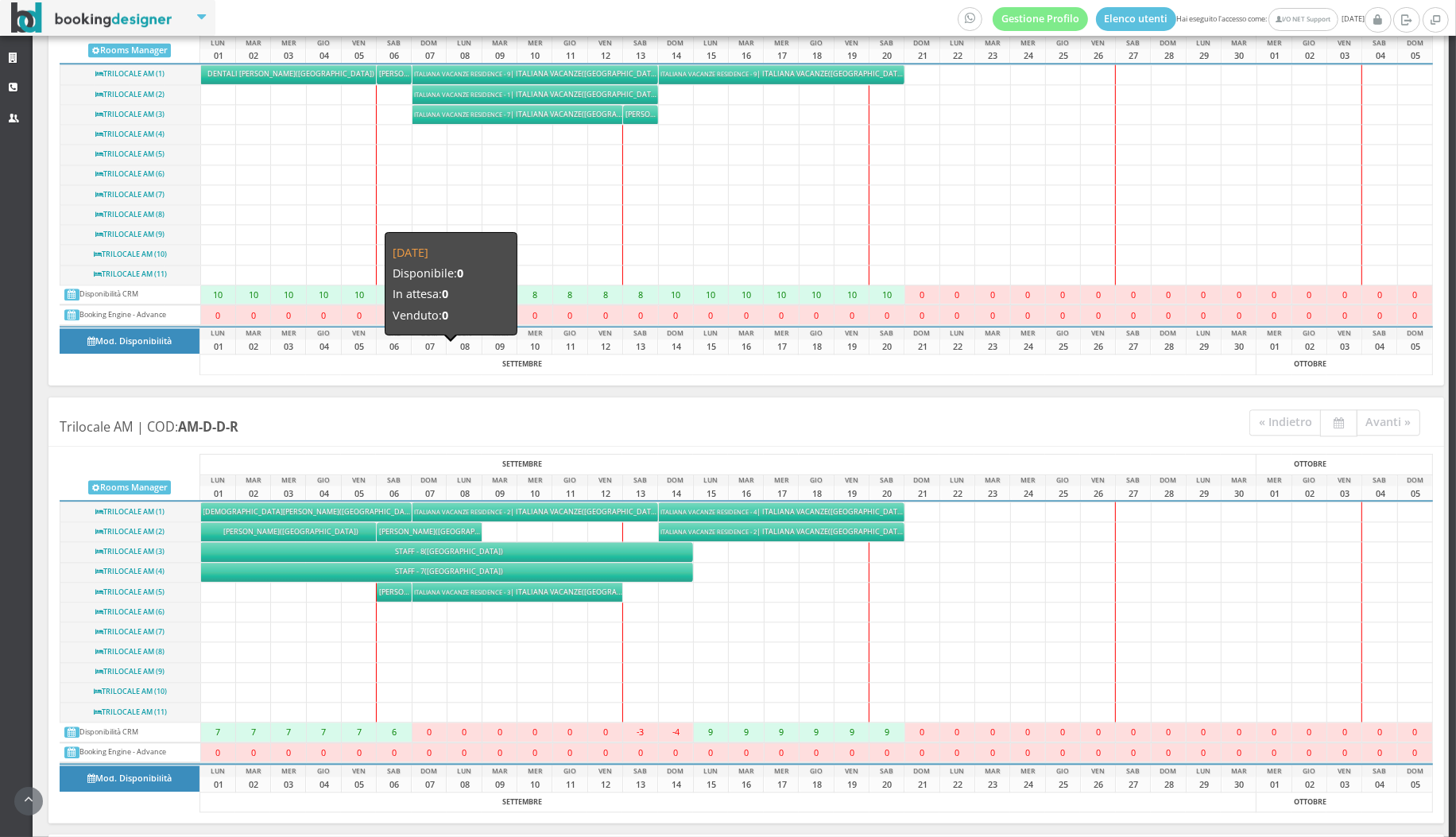
scroll to position [4444, 0]
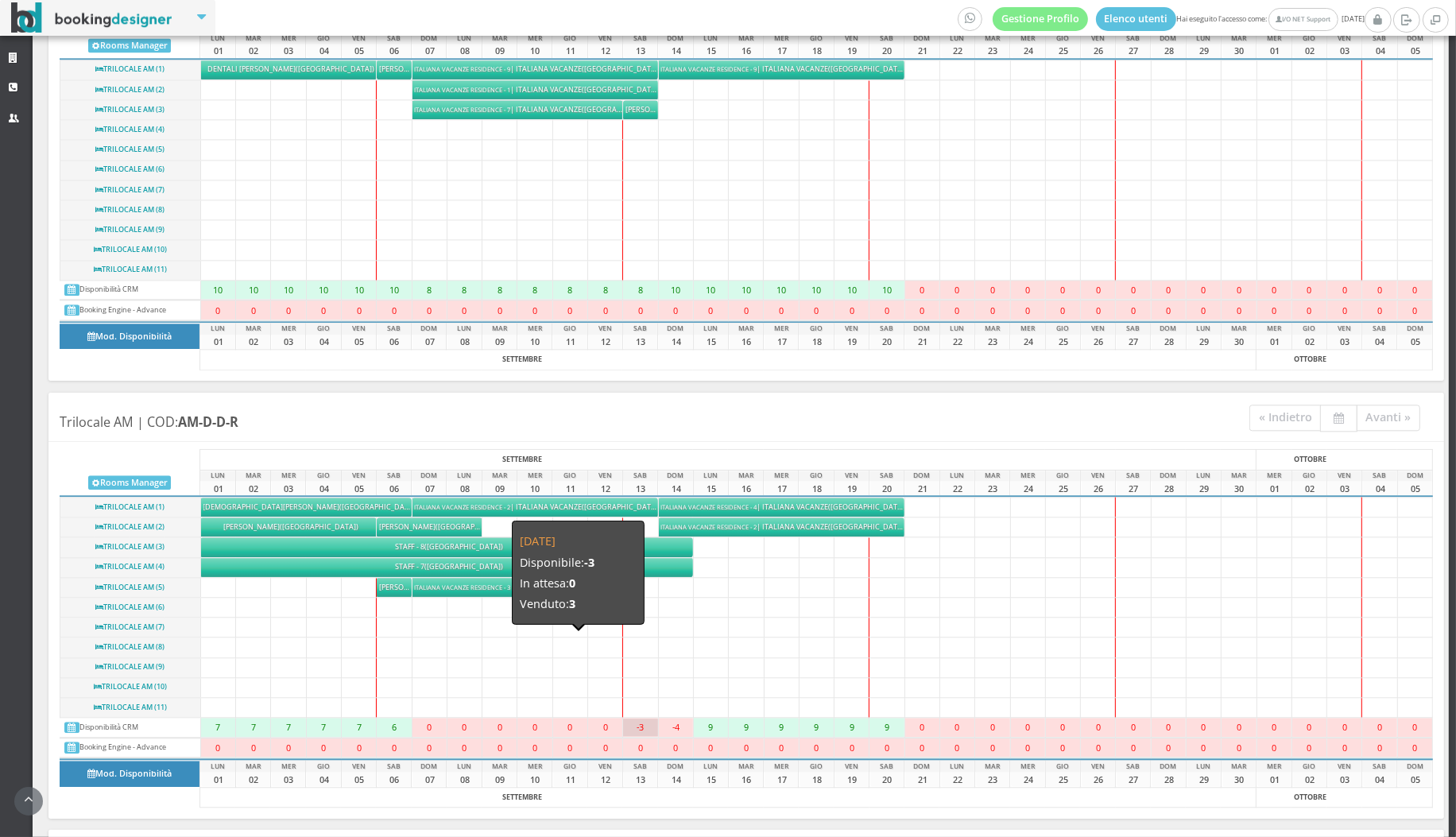
click at [638, 719] on div "-3" at bounding box center [640, 727] width 34 height 18
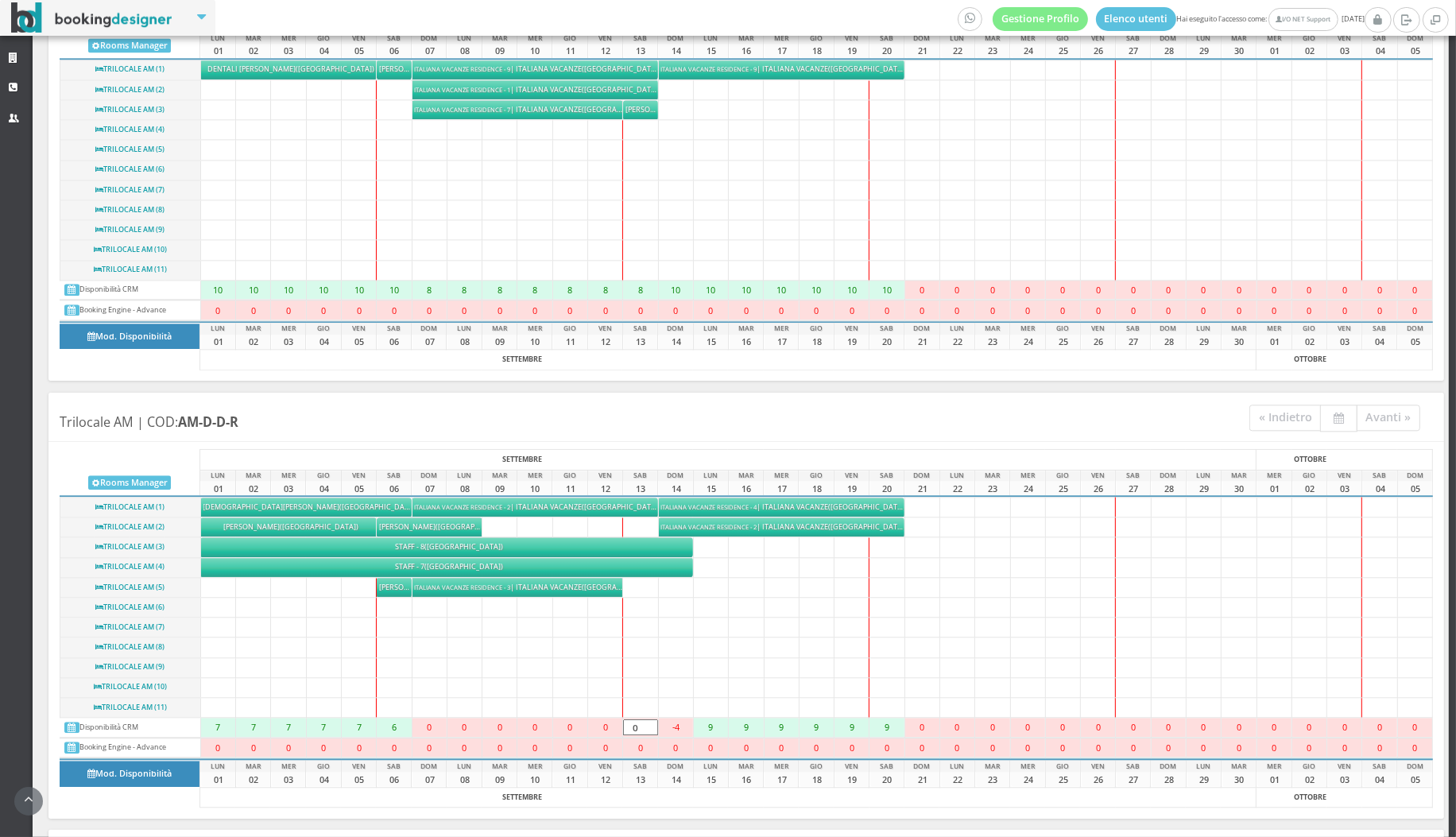
type input "0"
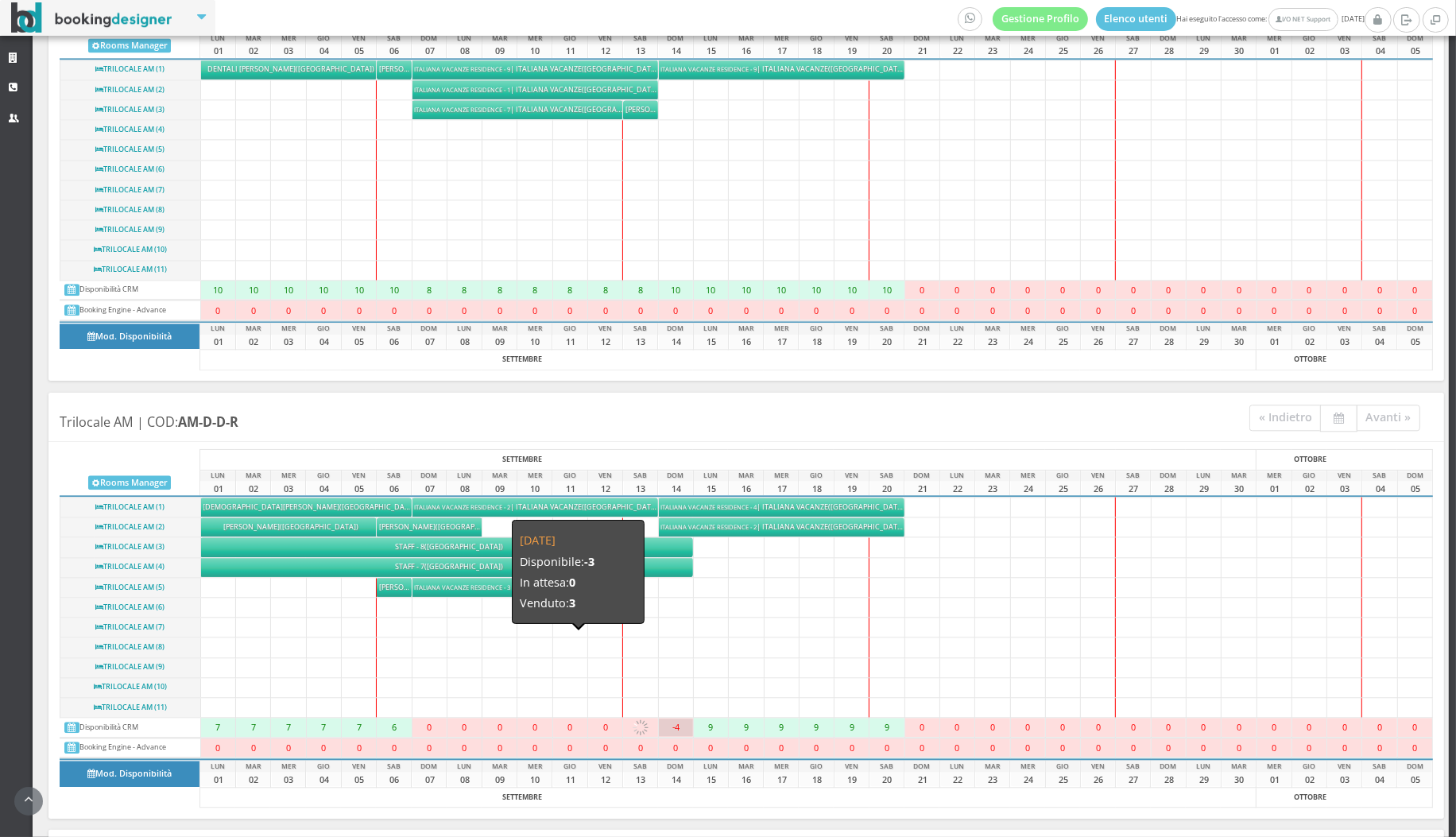
click at [679, 719] on div "-4" at bounding box center [676, 727] width 34 height 18
click at [680, 721] on td "-4 -4" at bounding box center [676, 727] width 35 height 20
click at [677, 719] on div "-4" at bounding box center [676, 727] width 34 height 18
click at [677, 718] on td "-4 -4" at bounding box center [676, 727] width 35 height 20
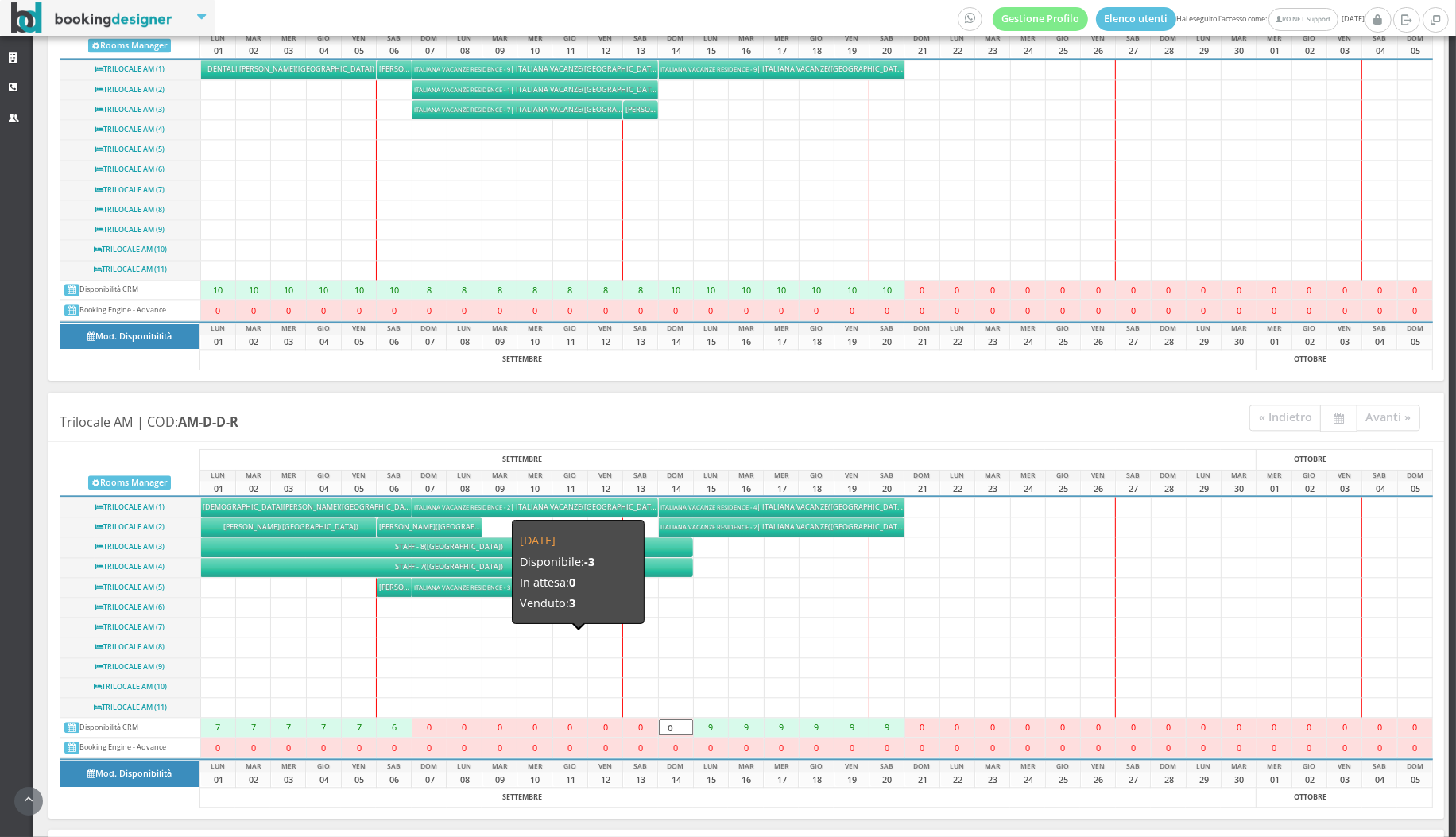
type input "0"
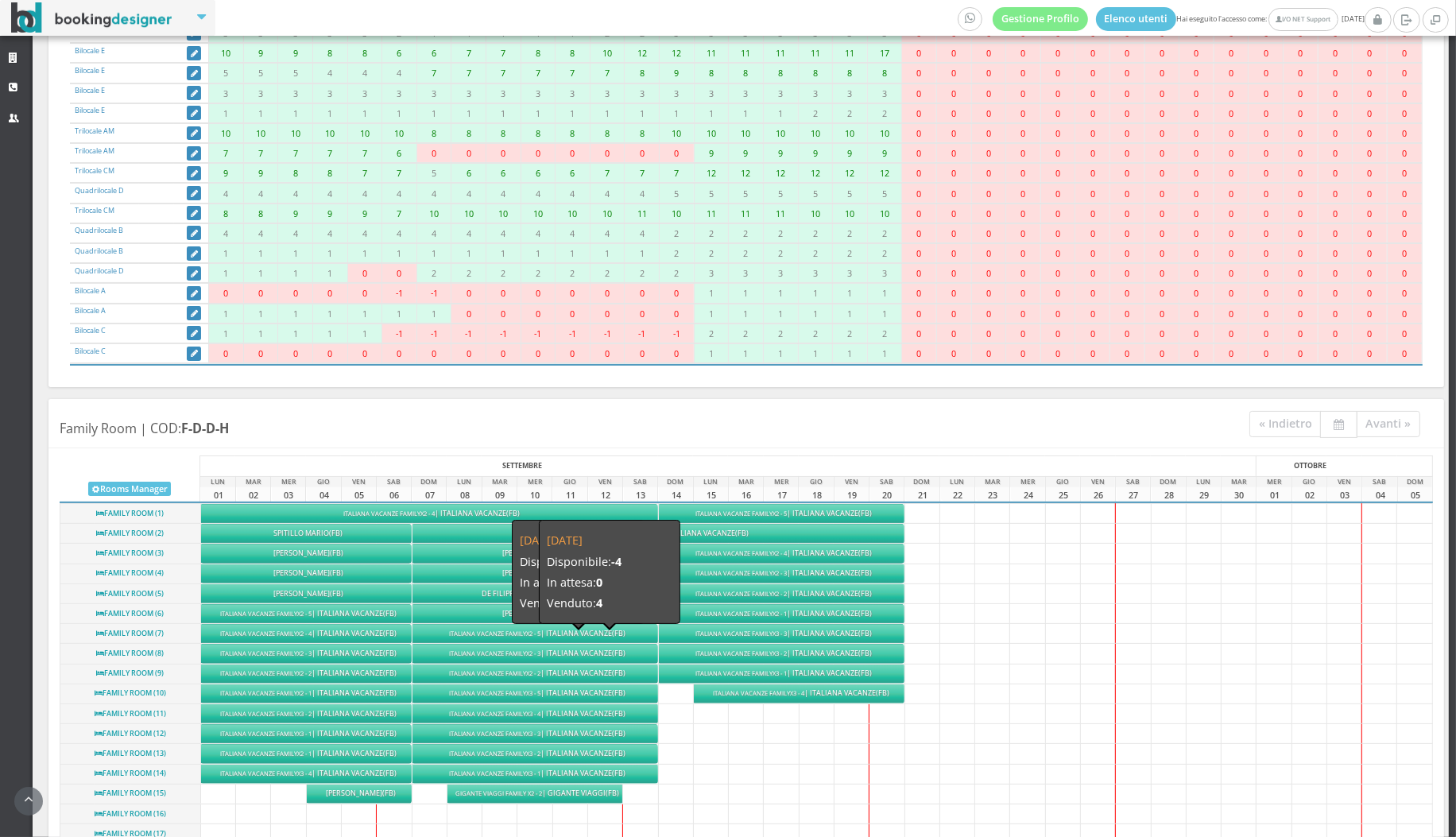
scroll to position [0, 0]
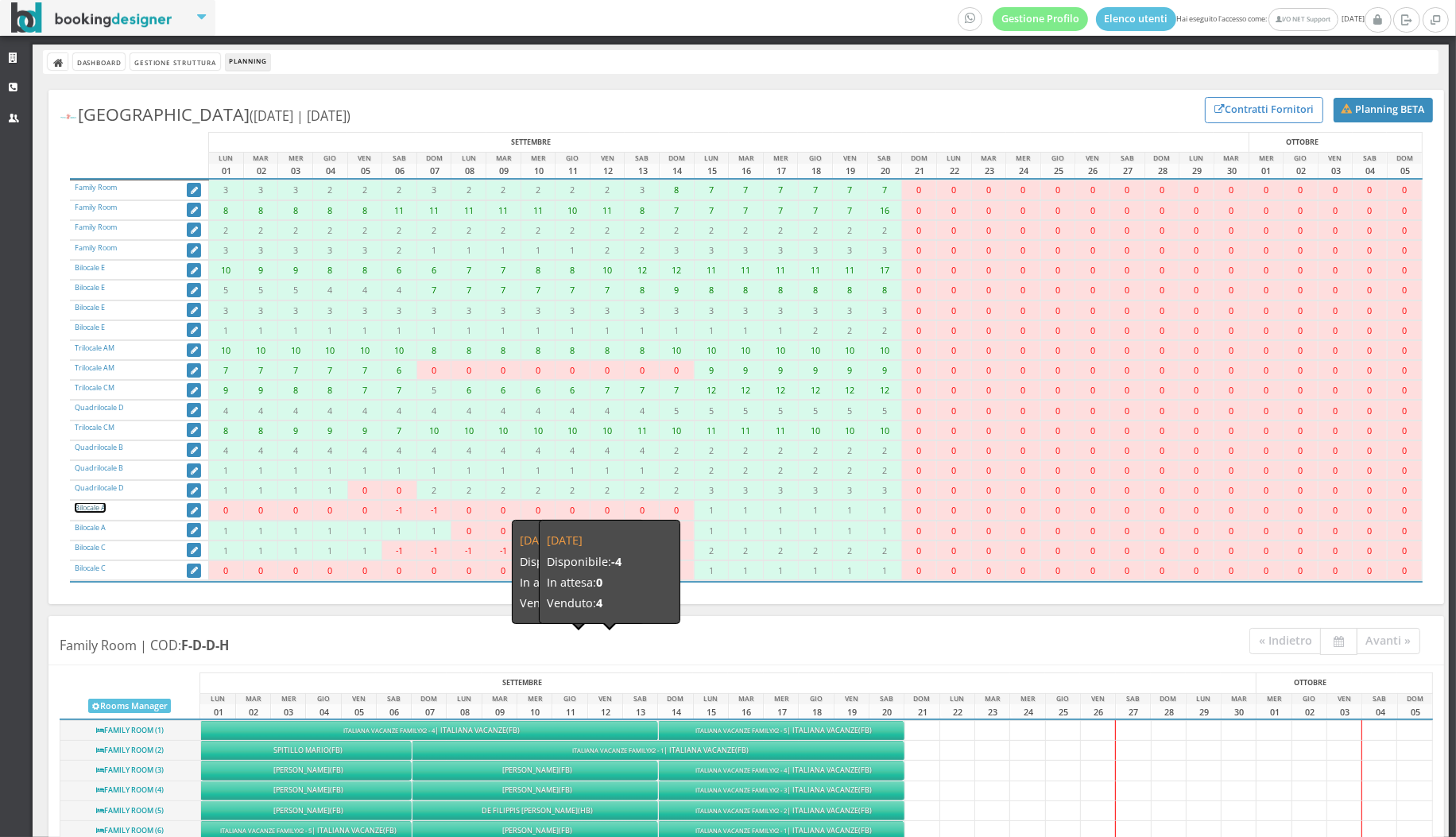
click at [90, 505] on link "Bilocale A" at bounding box center [90, 507] width 31 height 11
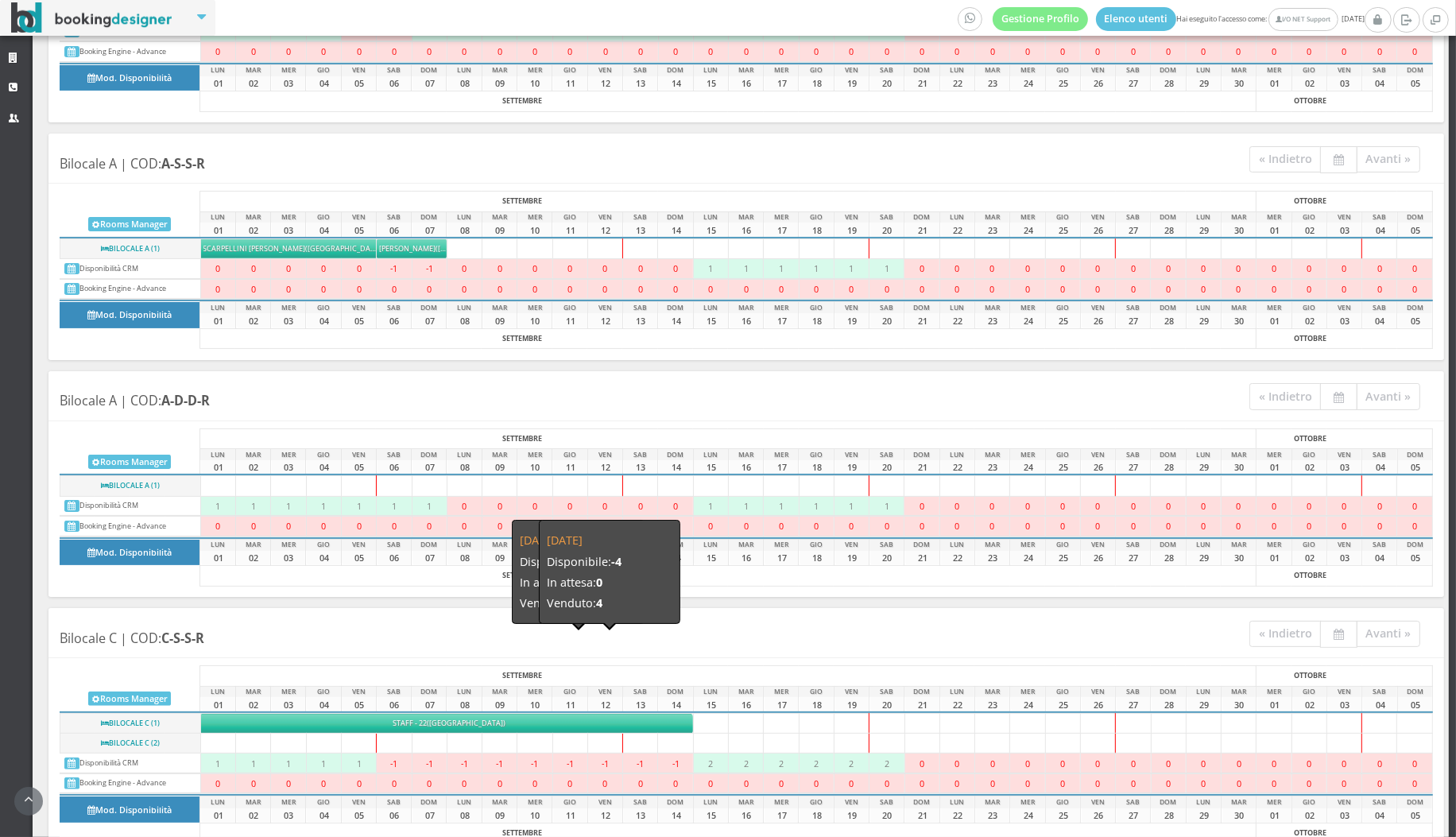
scroll to position [7570, 0]
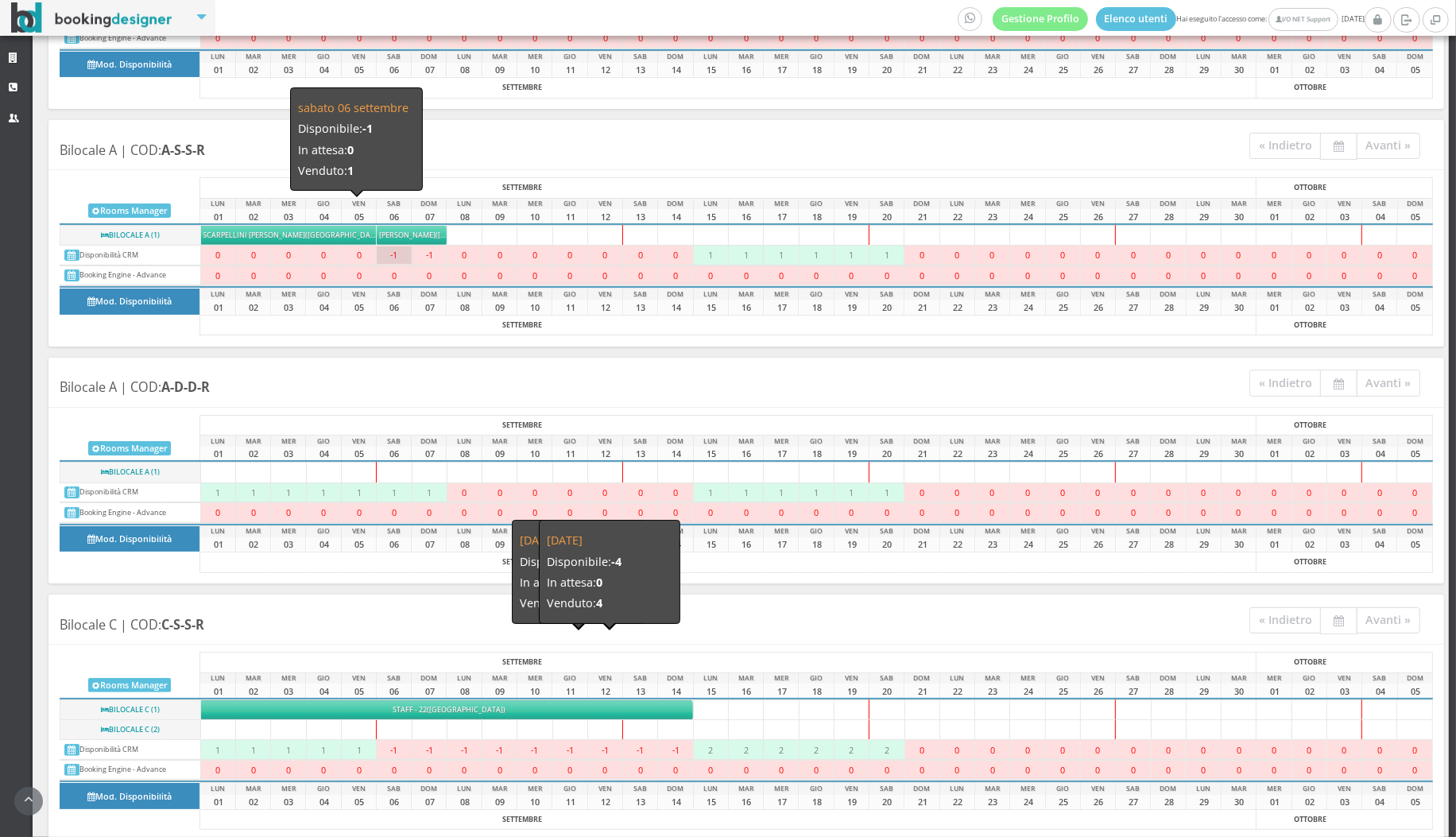
click at [399, 247] on div "-1" at bounding box center [394, 256] width 34 height 18
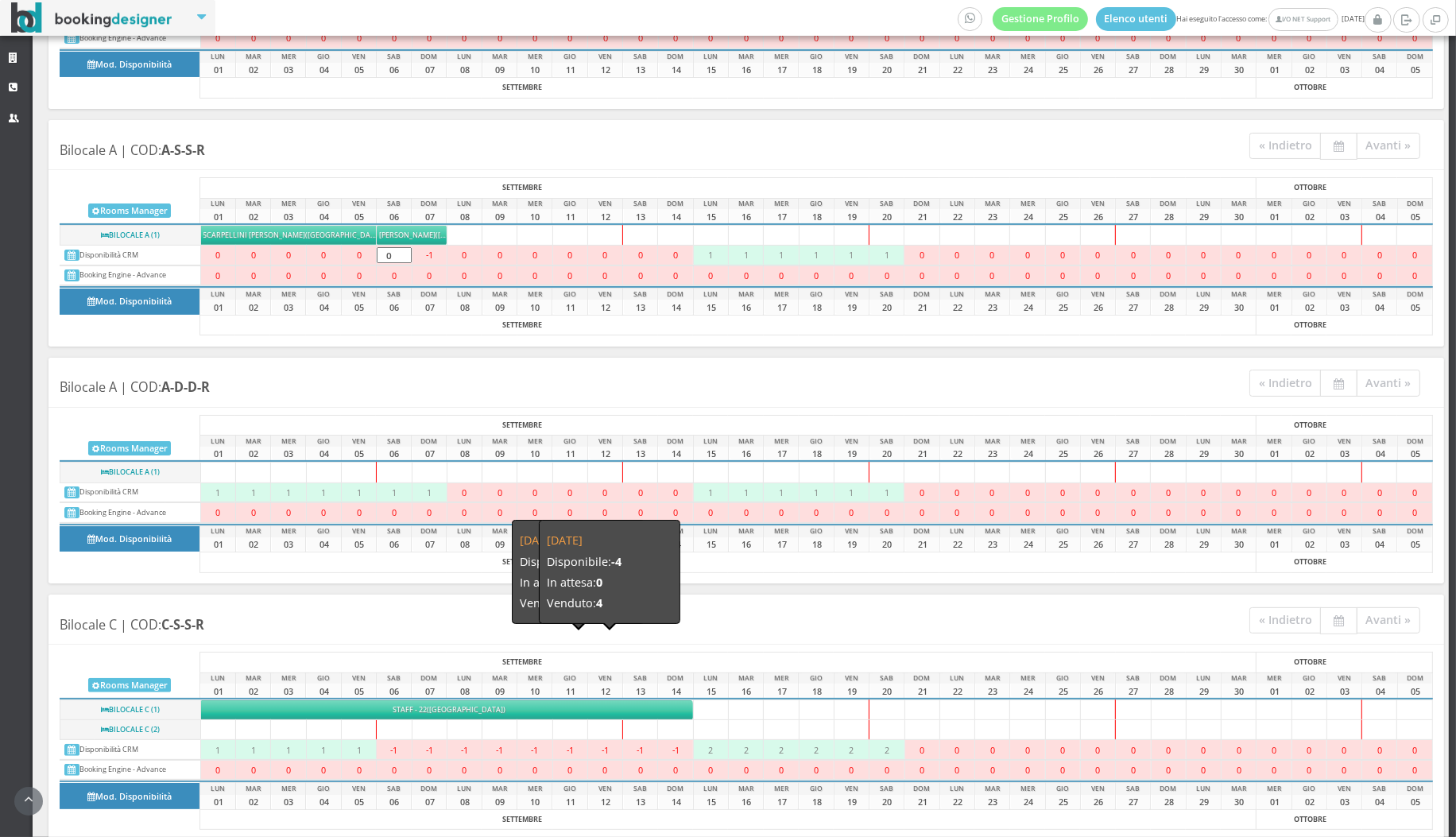
type input "0"
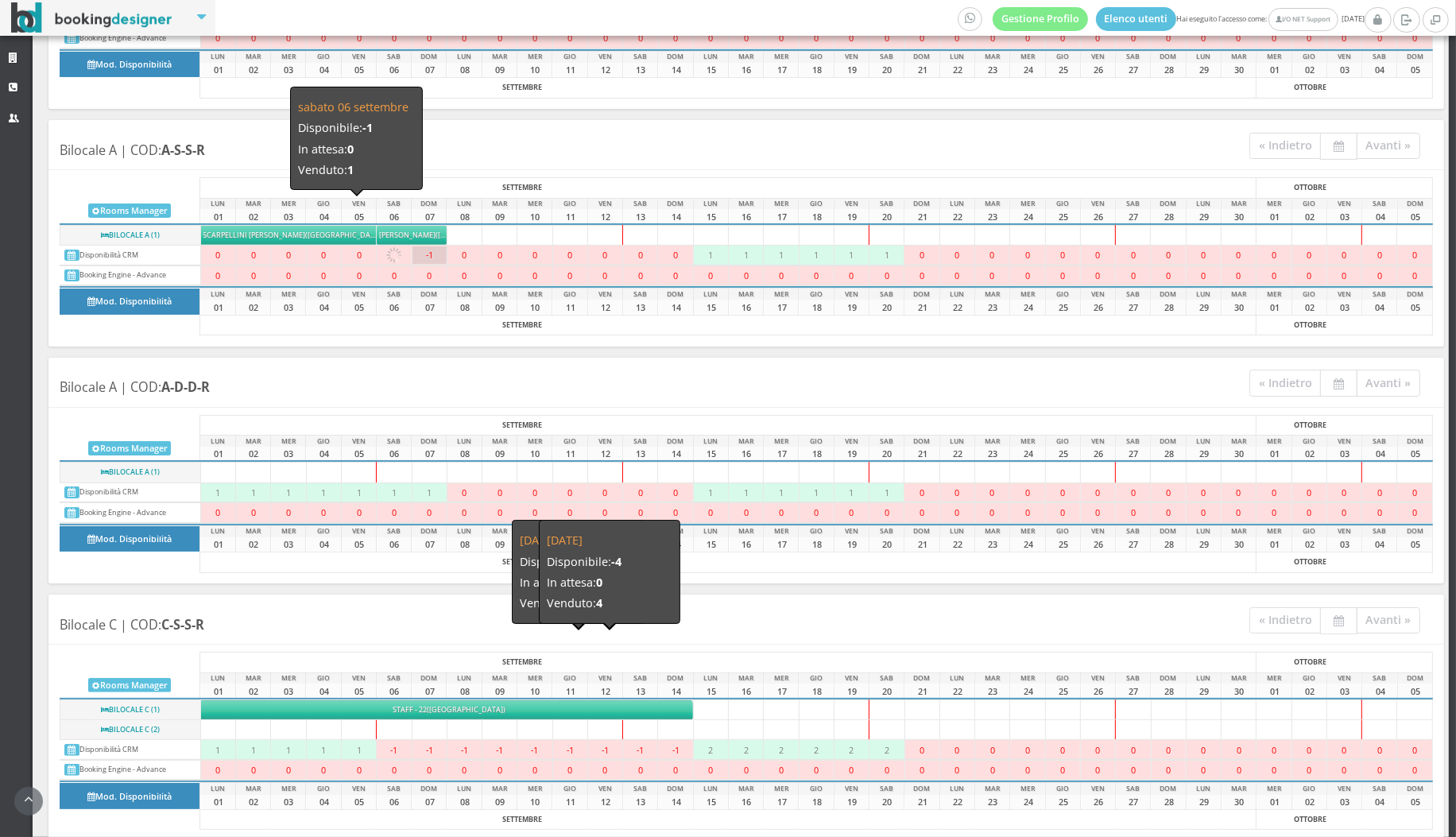
click at [426, 247] on div "-1" at bounding box center [429, 256] width 34 height 18
click at [426, 247] on input "-1" at bounding box center [429, 255] width 34 height 16
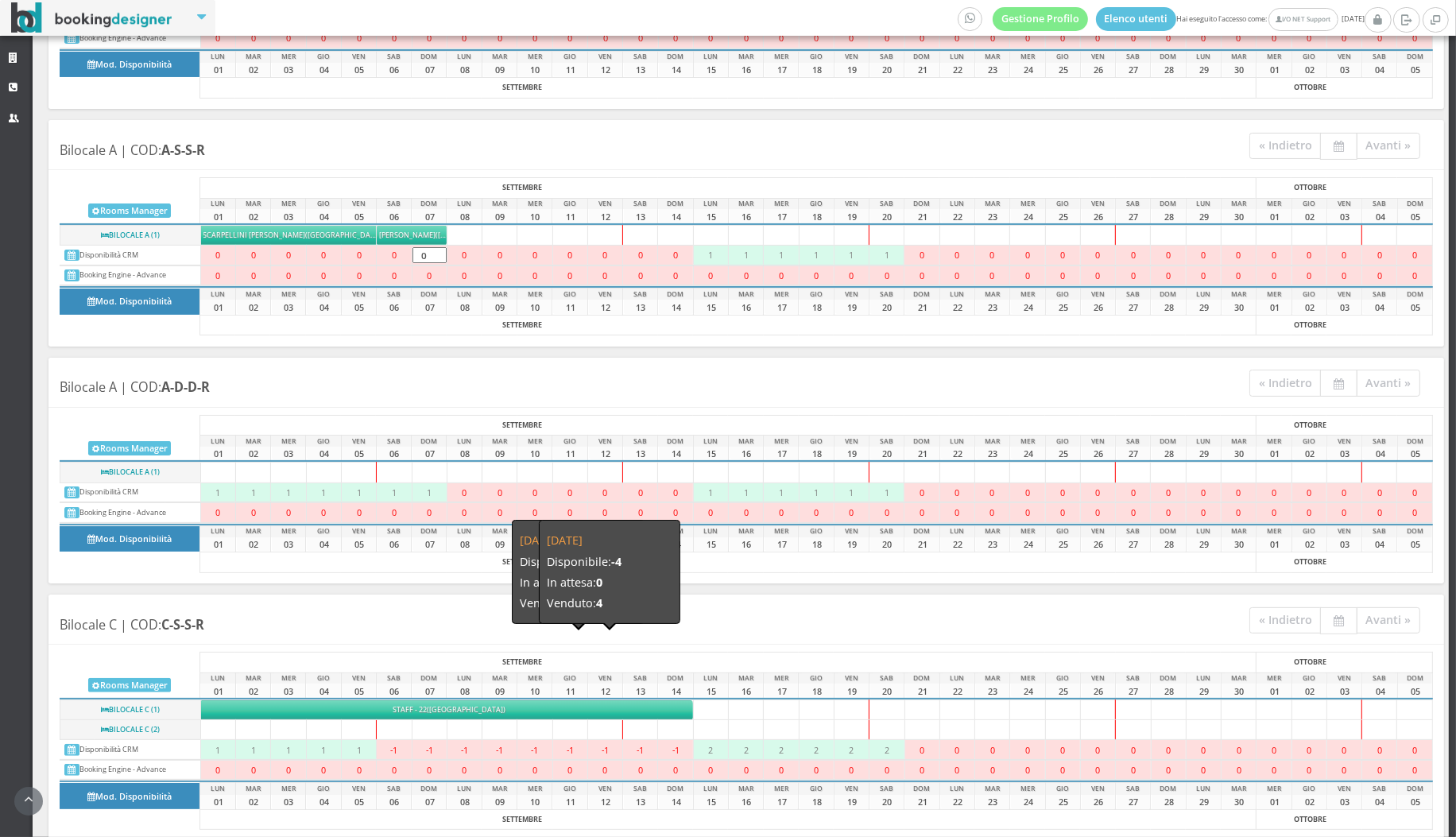
type input "0"
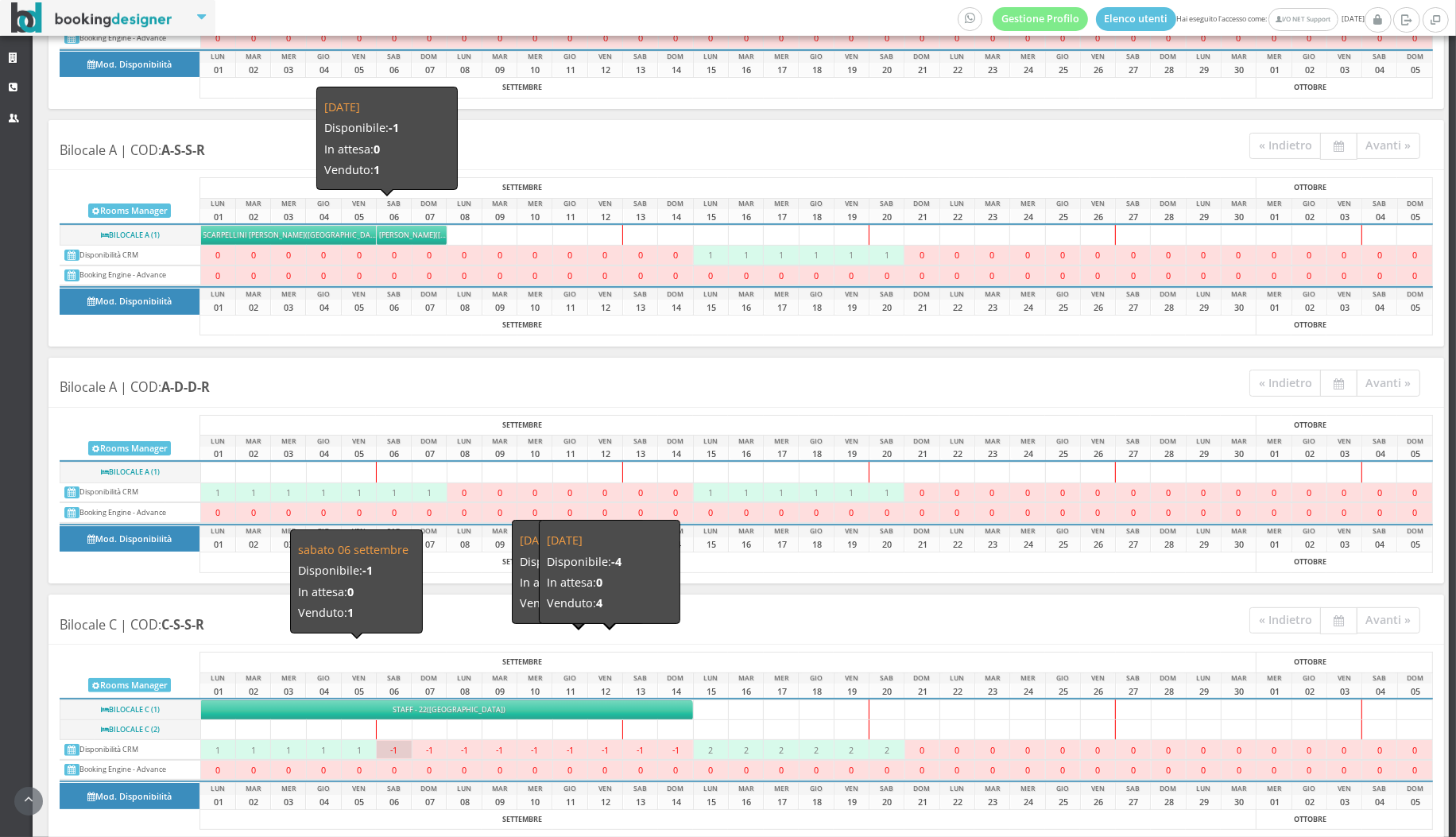
click at [401, 741] on div "-1" at bounding box center [394, 750] width 34 height 18
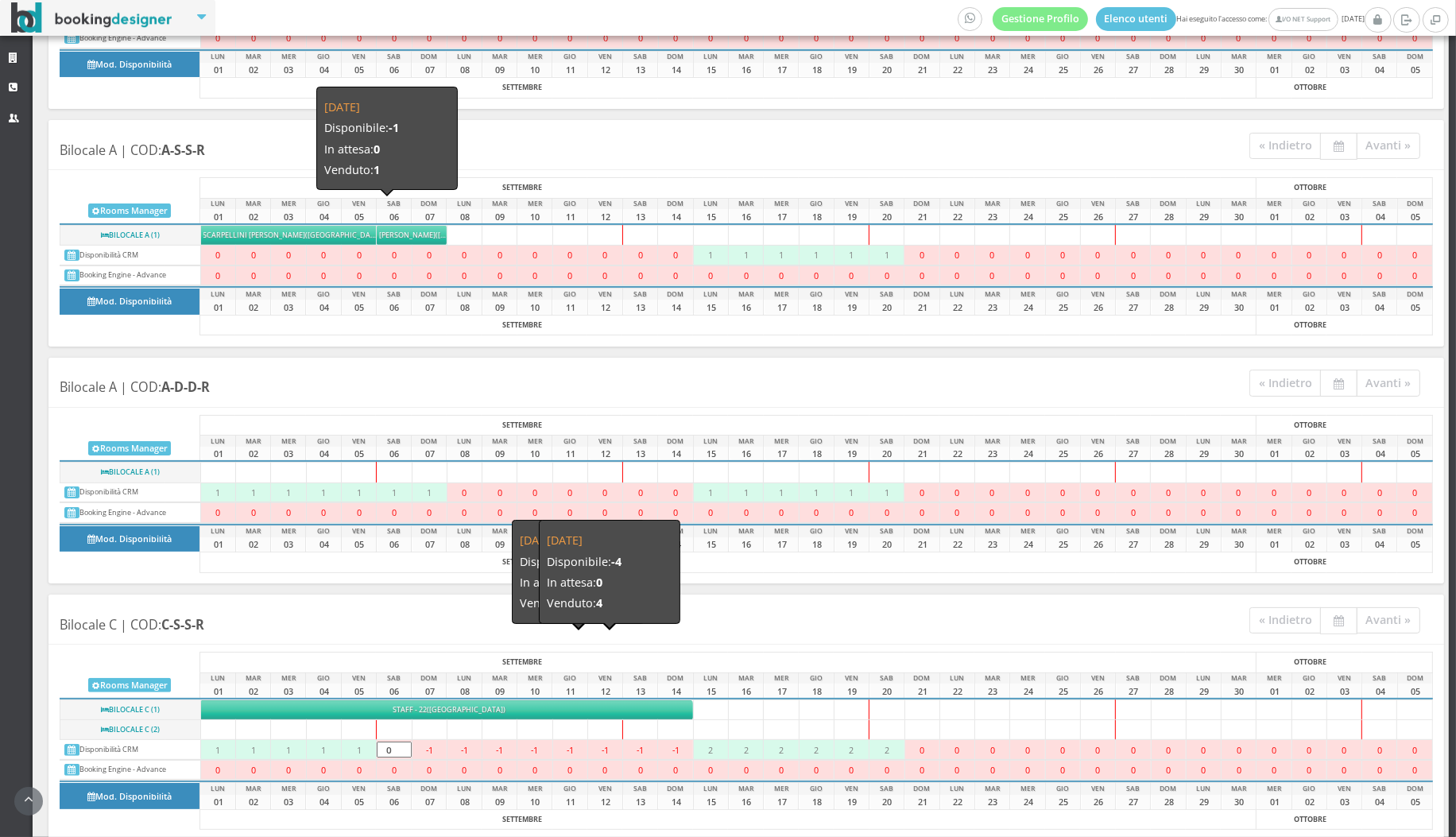
type input "0"
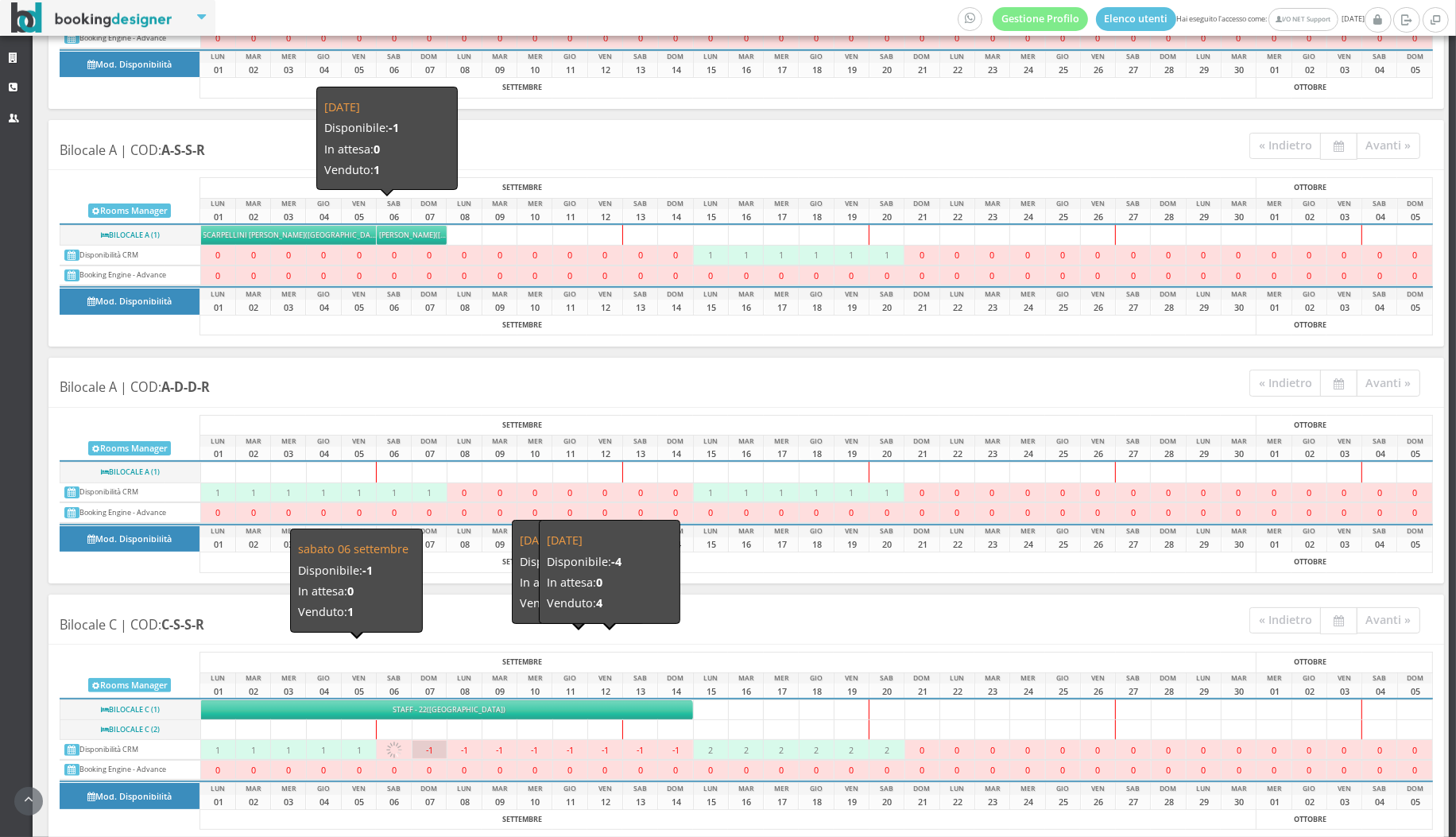
click at [424, 741] on div "-1" at bounding box center [429, 750] width 34 height 18
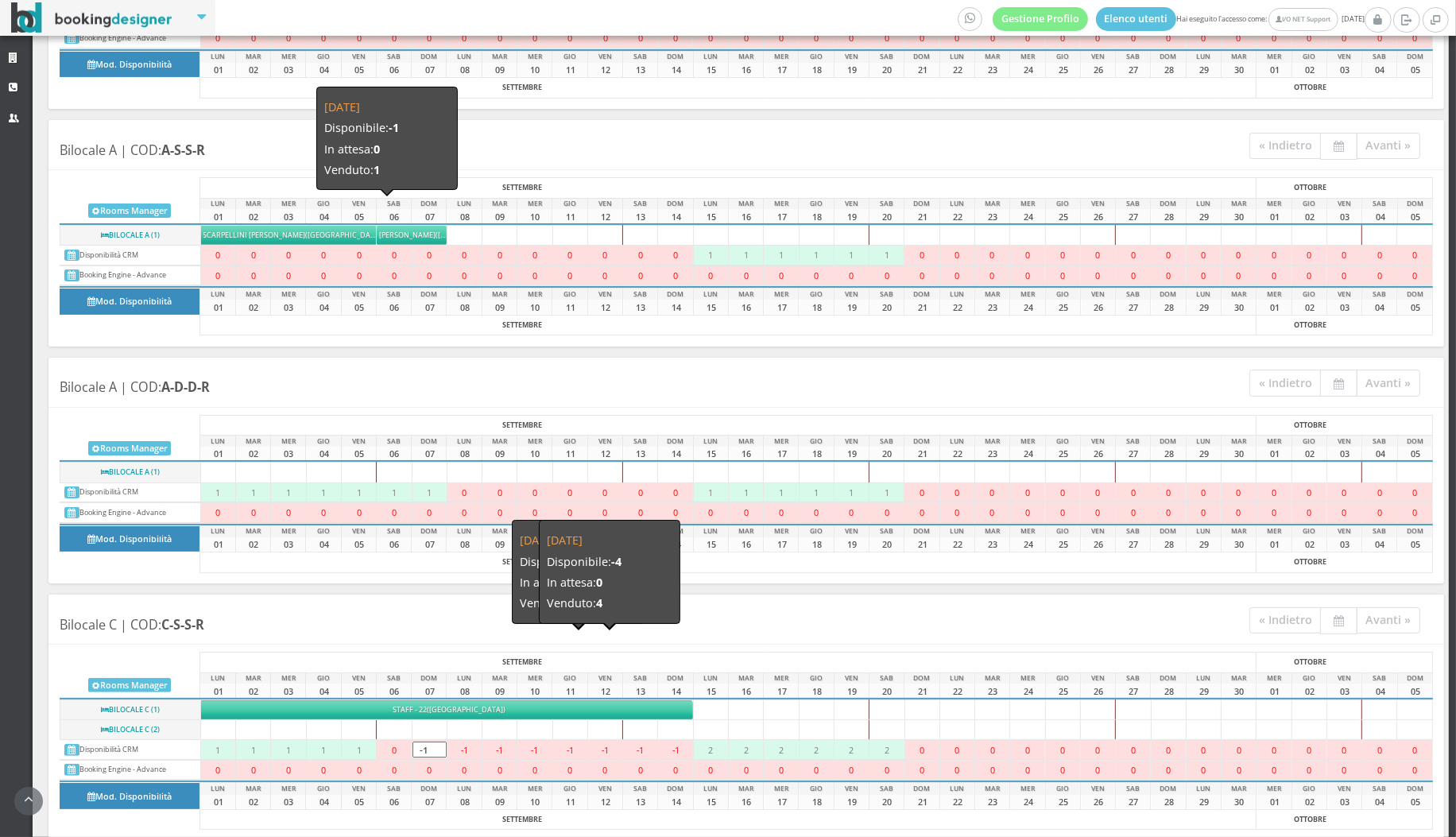
click at [424, 741] on input "-1" at bounding box center [429, 749] width 34 height 16
type input "0"
click at [468, 741] on div "-1" at bounding box center [464, 750] width 34 height 18
click at [468, 740] on td "-1 -1" at bounding box center [464, 750] width 35 height 20
type input "0"
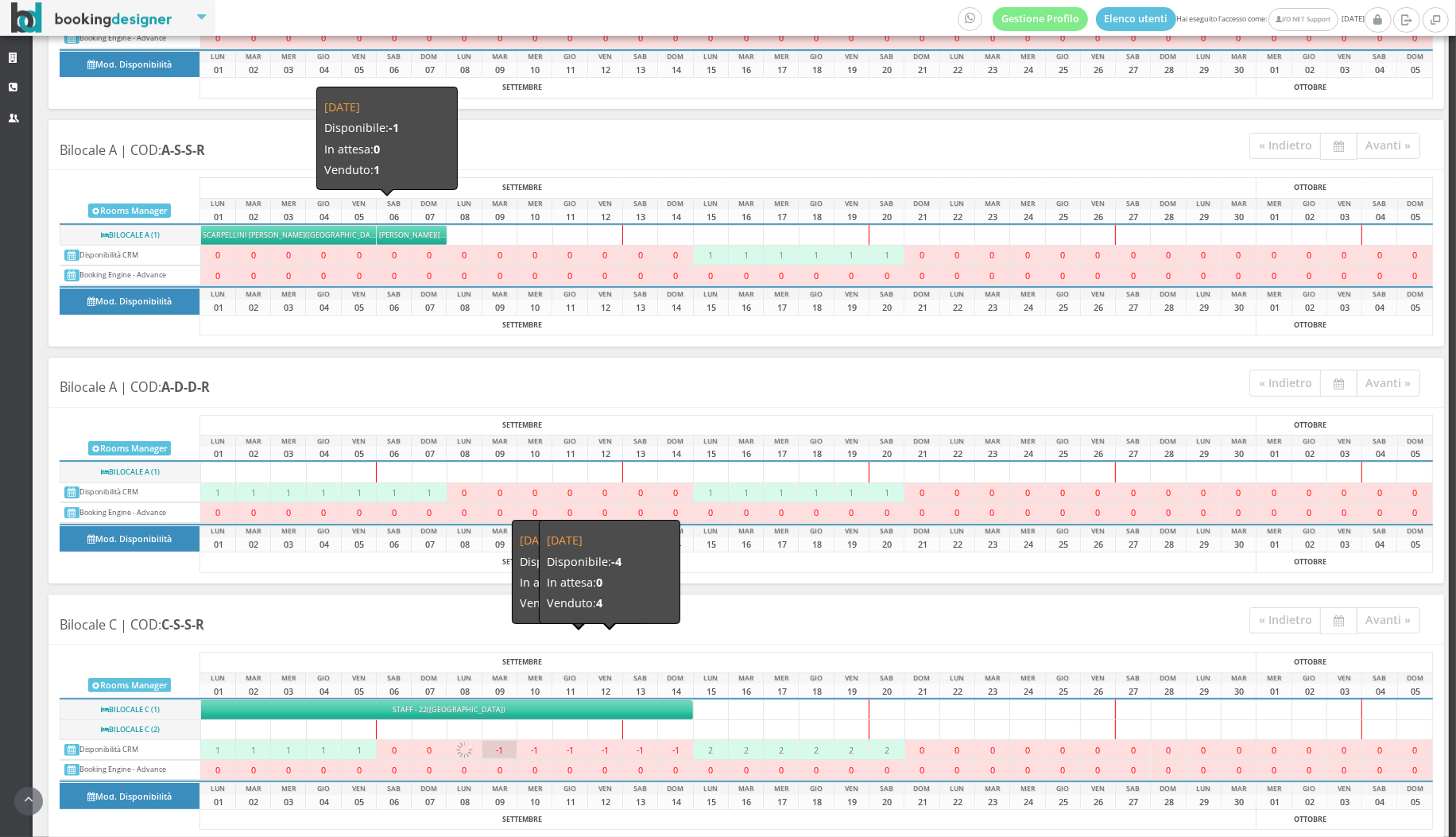
click at [507, 741] on div "-1" at bounding box center [499, 750] width 34 height 18
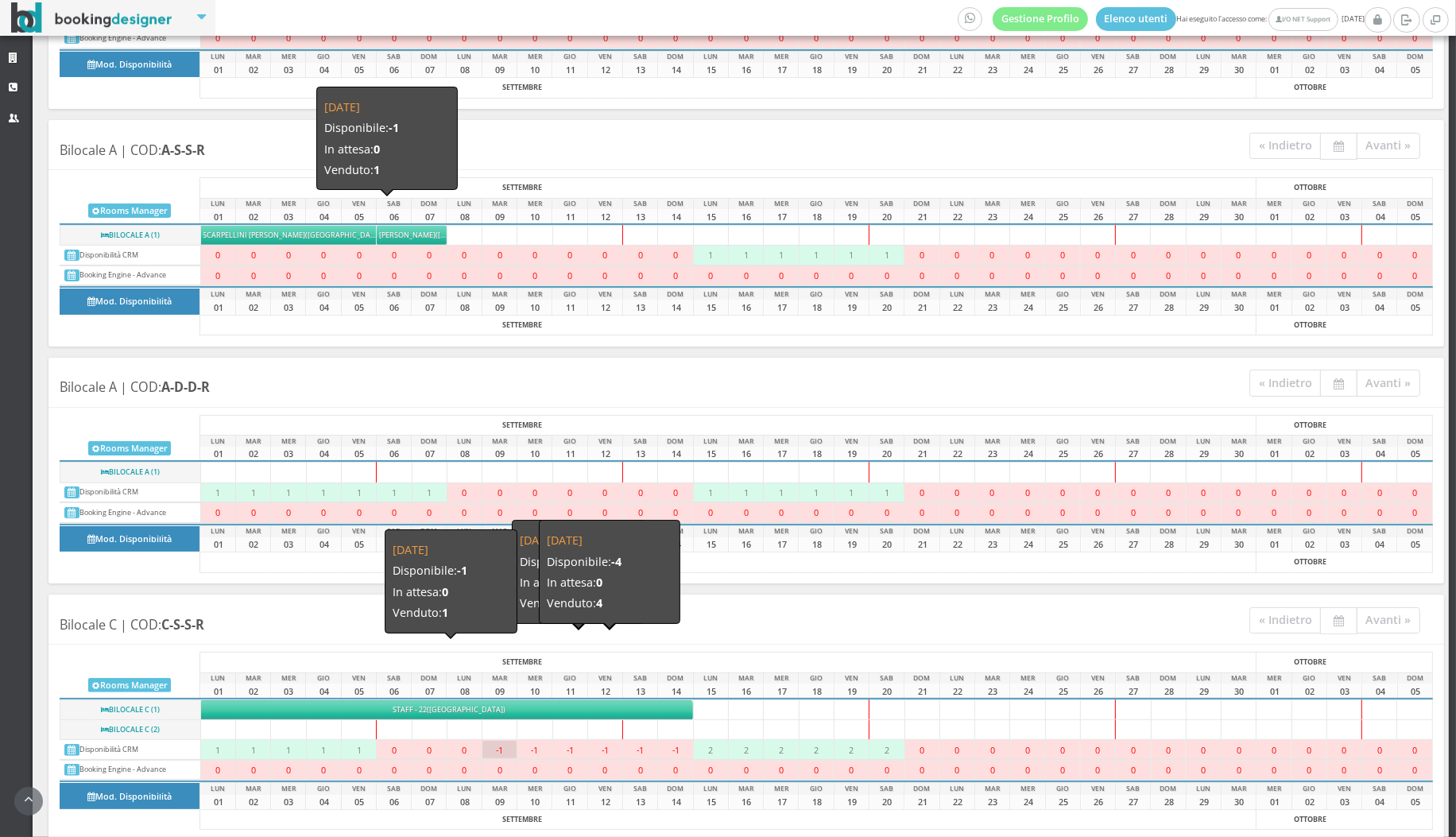
click at [501, 740] on td "-1 -1" at bounding box center [500, 750] width 35 height 20
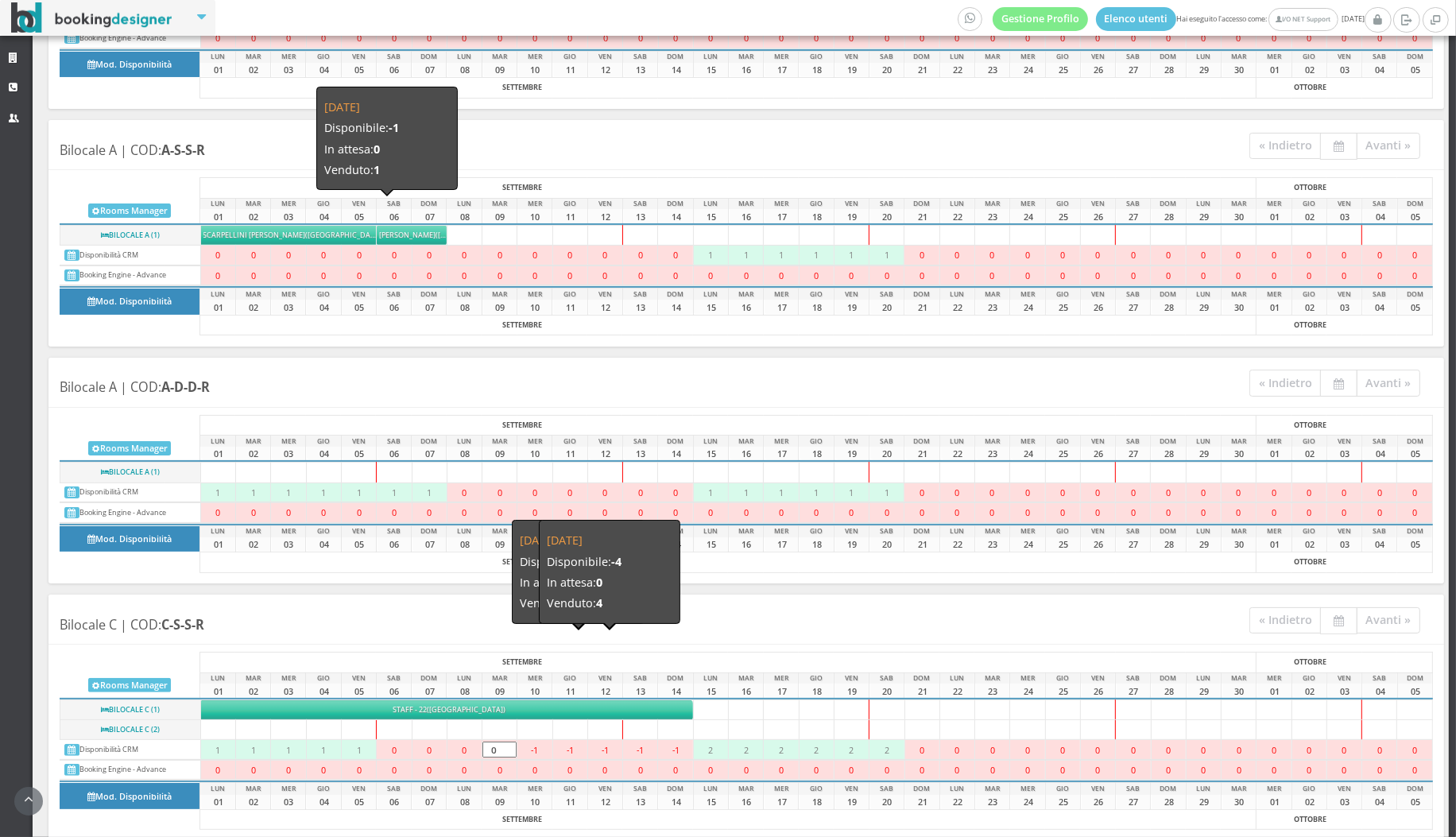
type input "0"
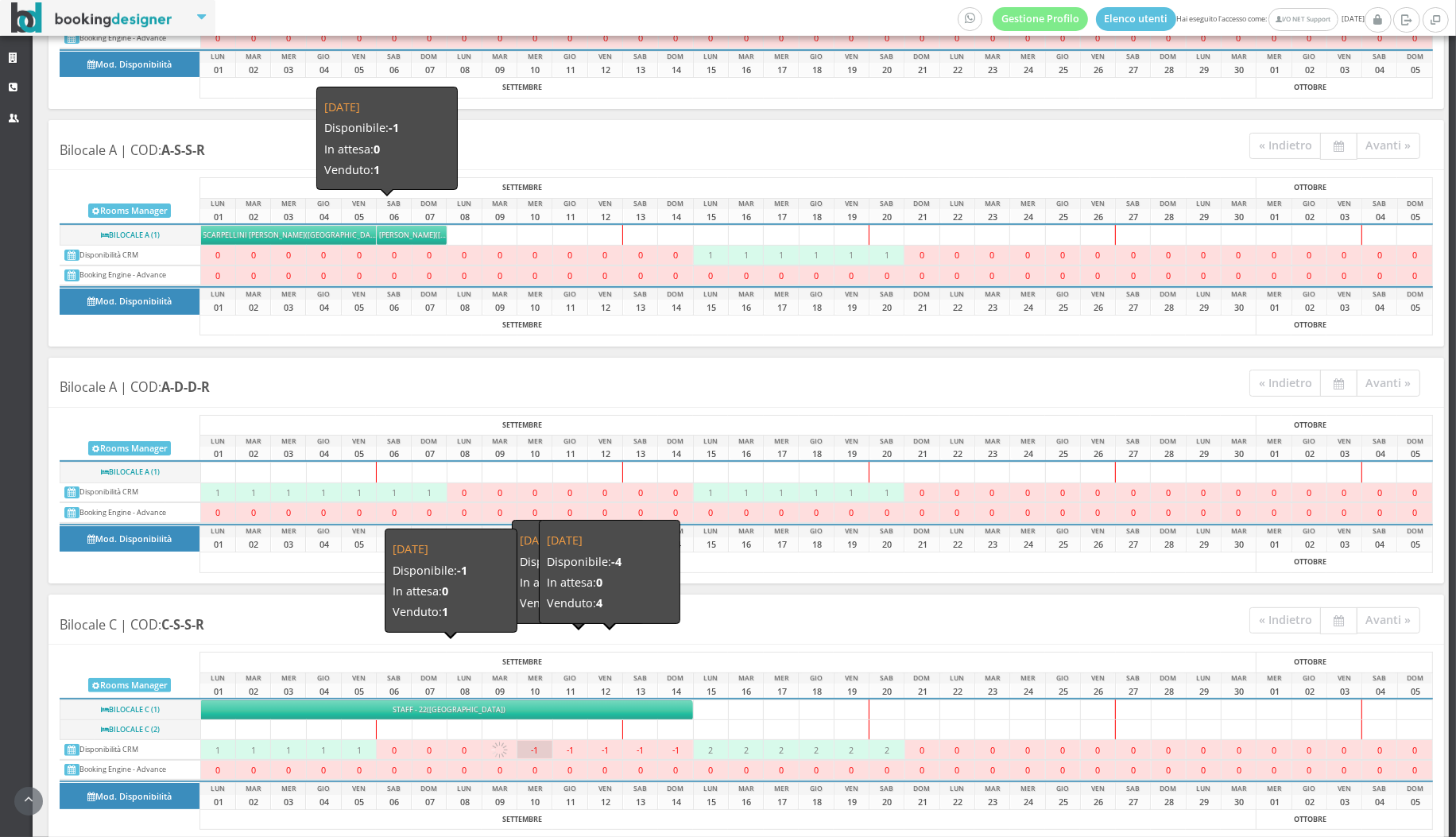
click at [545, 741] on div "-1" at bounding box center [535, 750] width 34 height 18
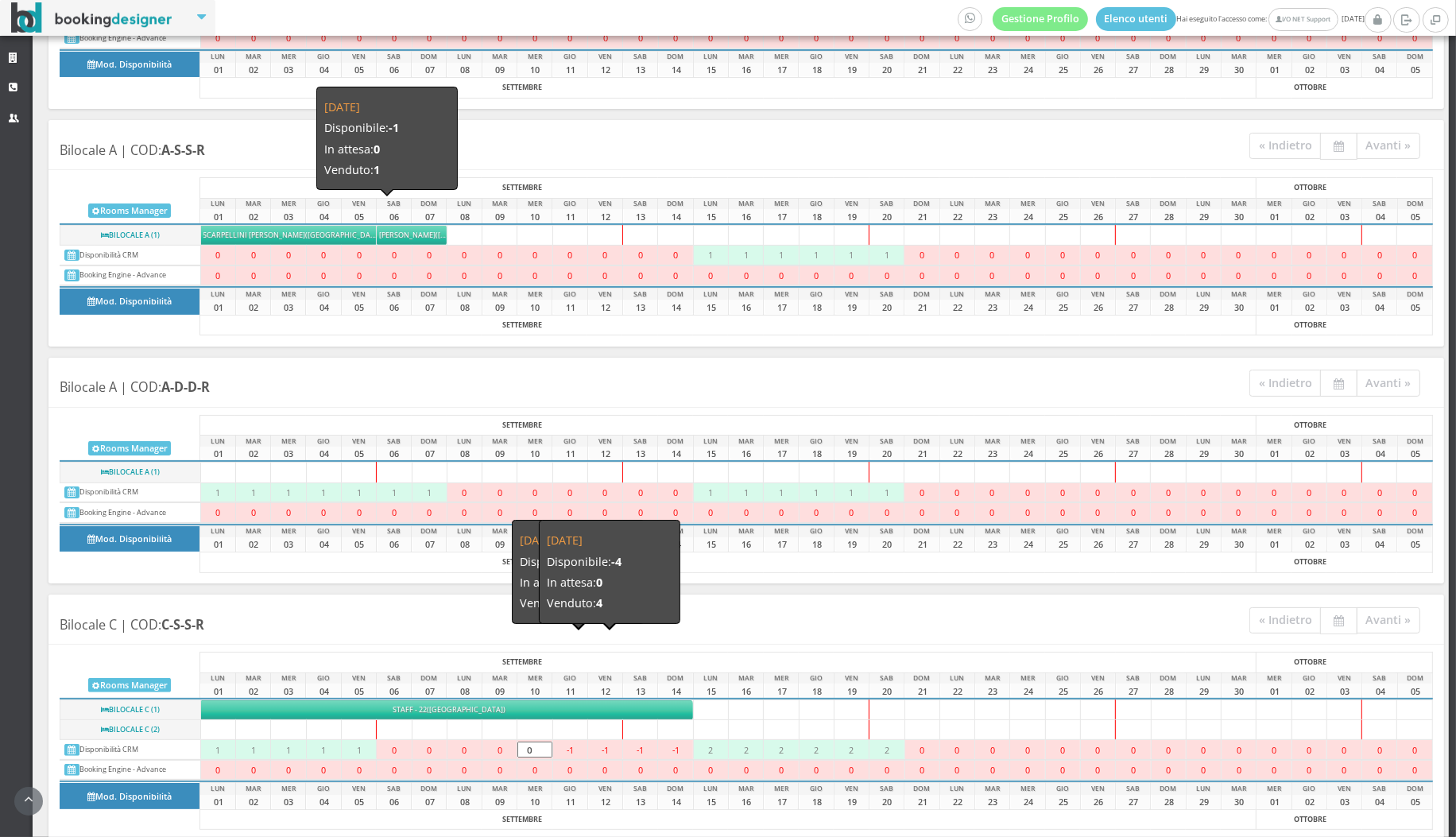
type input "0"
click at [574, 744] on div "-1" at bounding box center [570, 750] width 34 height 12
click at [568, 741] on input "-1" at bounding box center [570, 749] width 34 height 16
type input "0"
click at [598, 741] on div "-1" at bounding box center [605, 750] width 34 height 18
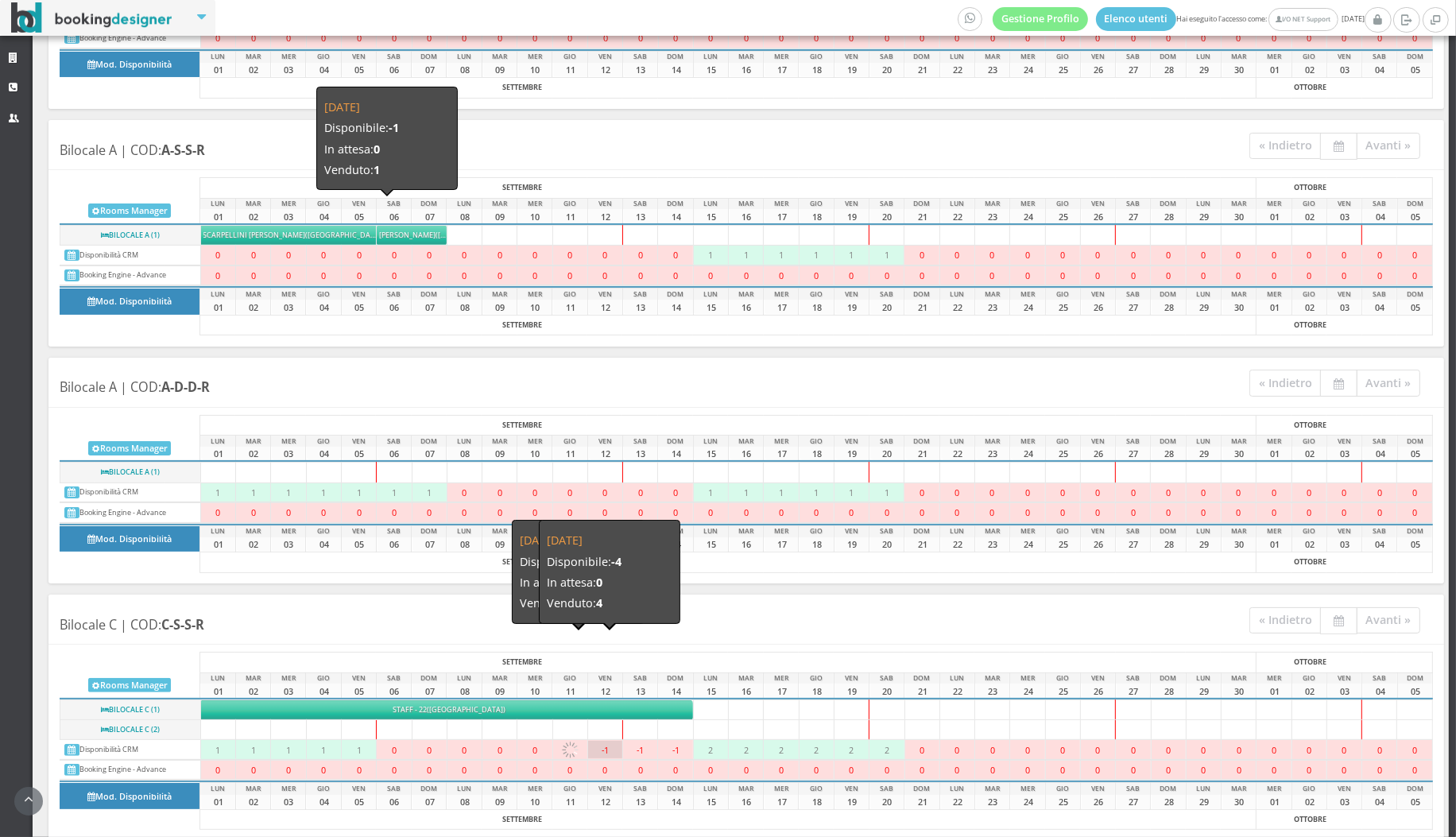
click at [598, 741] on div "-1" at bounding box center [605, 750] width 34 height 18
click at [598, 741] on input "-1" at bounding box center [605, 749] width 34 height 16
type input "0"
click at [640, 740] on td "-1 -1" at bounding box center [641, 750] width 35 height 20
click at [640, 741] on div "-1" at bounding box center [640, 750] width 34 height 18
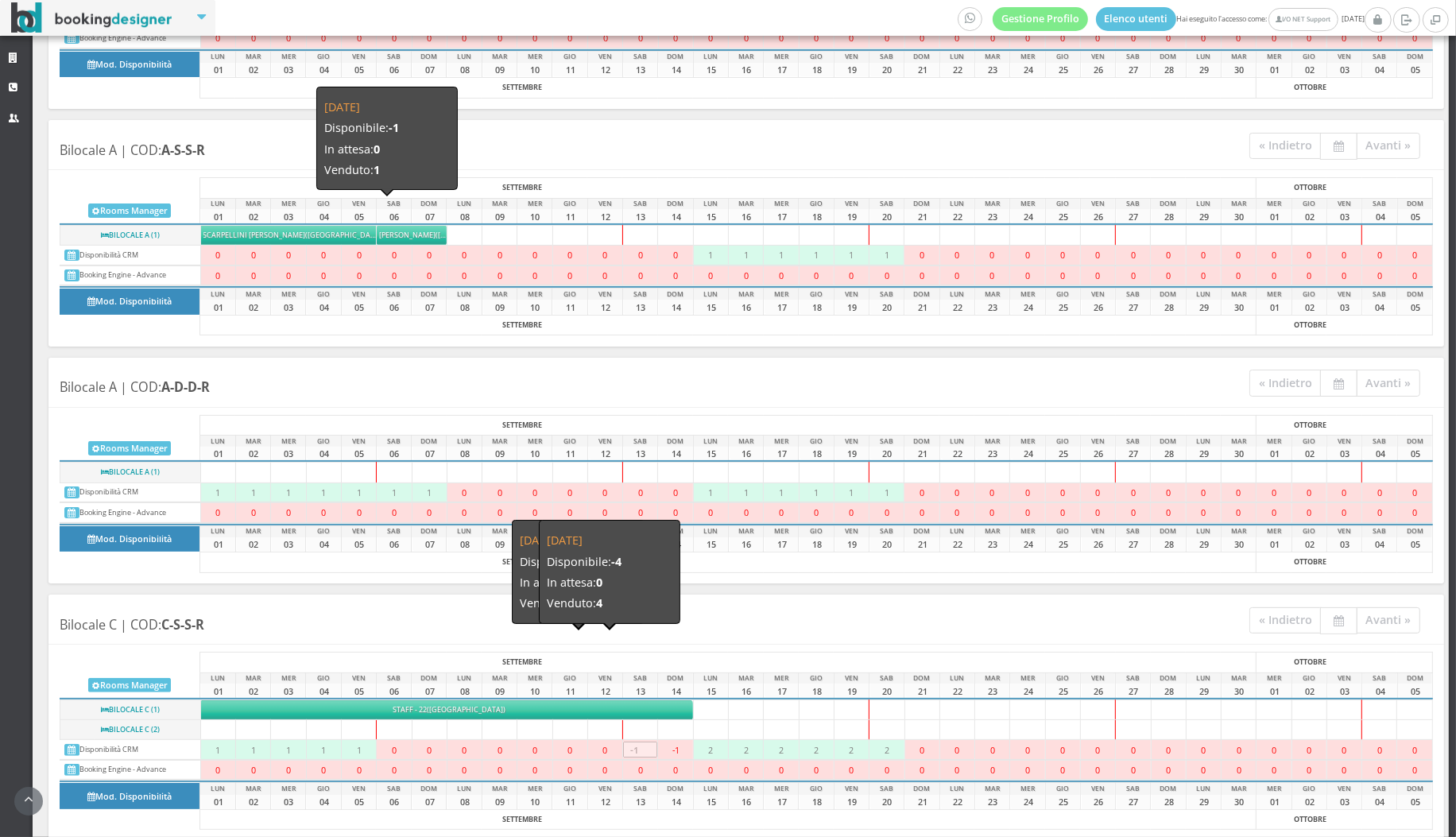
click at [640, 741] on input "-1" at bounding box center [640, 749] width 34 height 16
type input "0"
click at [677, 741] on div "-1" at bounding box center [675, 750] width 34 height 18
type input "0"
click at [645, 741] on div "-1" at bounding box center [640, 750] width 34 height 18
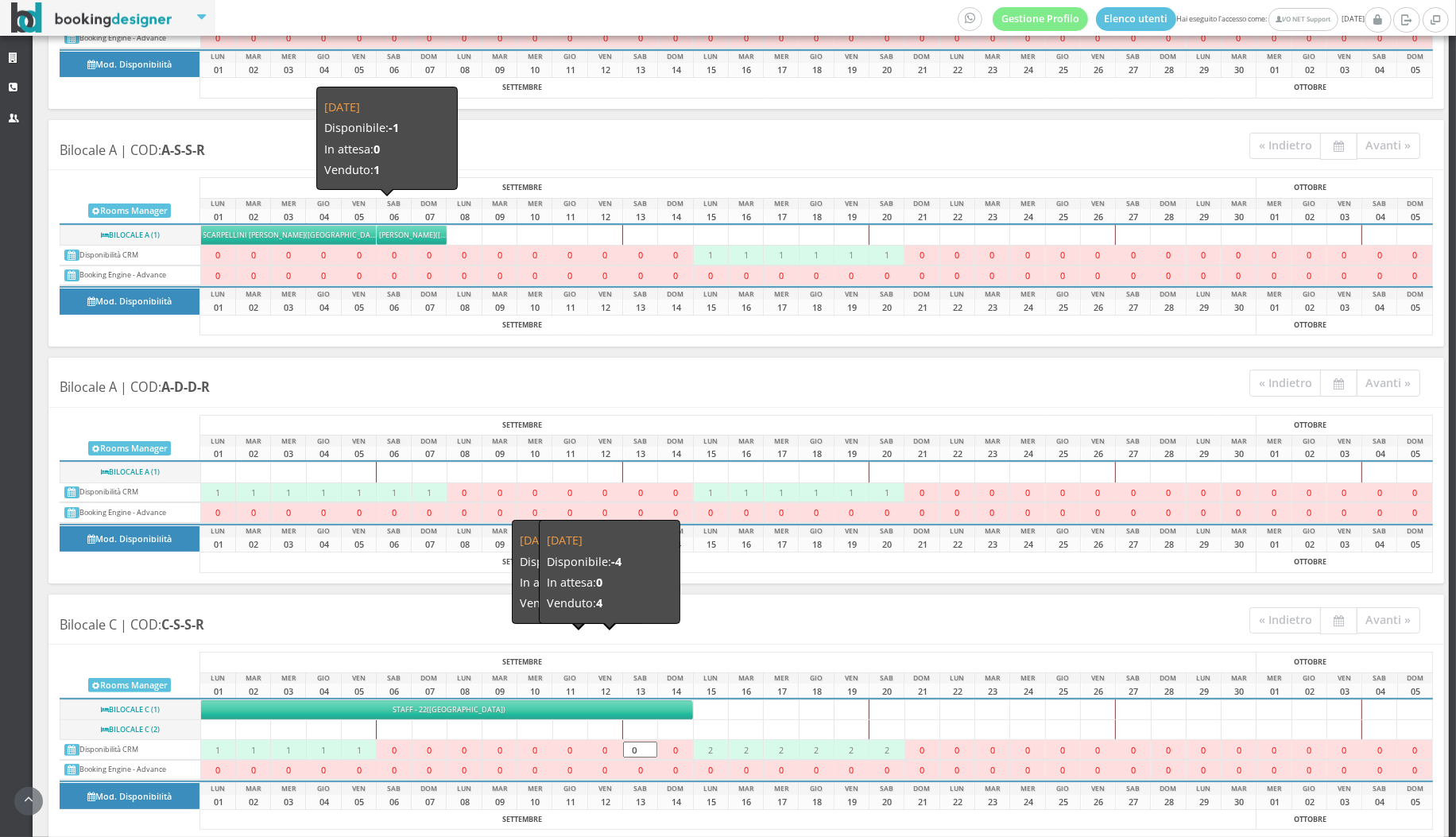
type input "0"
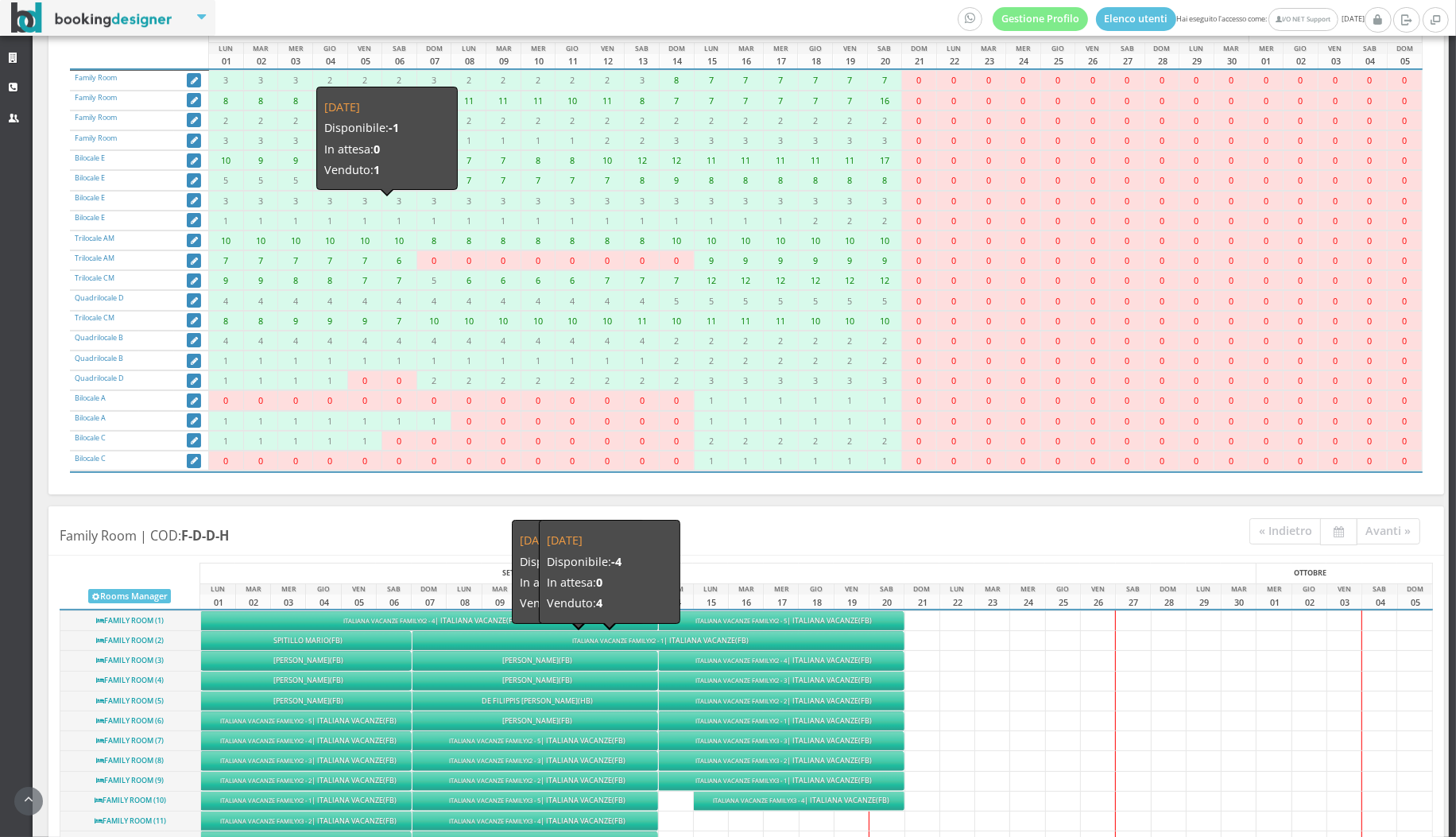
scroll to position [0, 0]
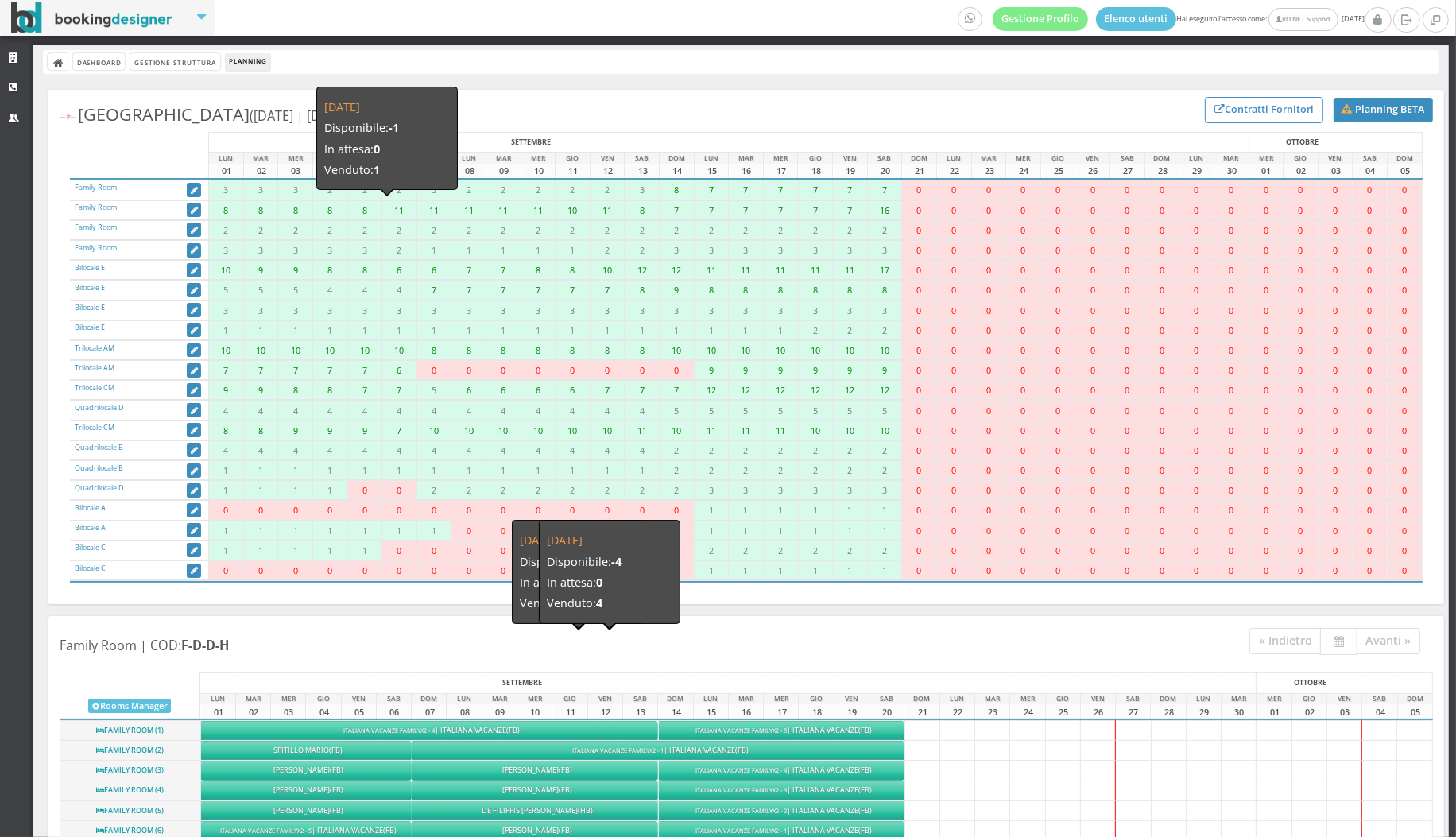
click at [167, 67] on link "Gestione Struttura" at bounding box center [174, 61] width 89 height 17
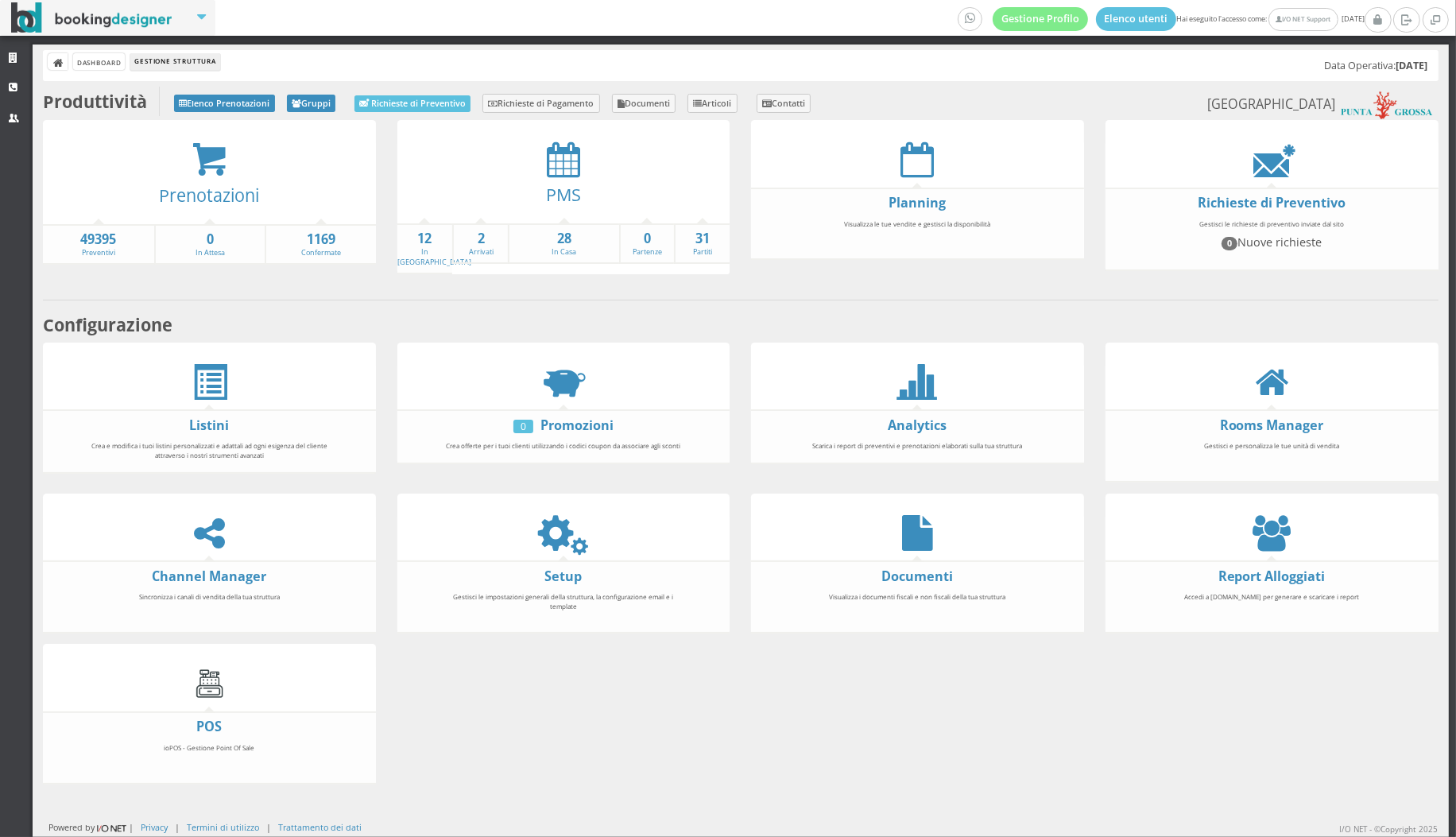
click at [544, 179] on div "PMS" at bounding box center [564, 200] width 333 height 45
click at [562, 177] on div "PMS" at bounding box center [564, 200] width 333 height 45
click at [575, 144] on icon at bounding box center [564, 160] width 33 height 36
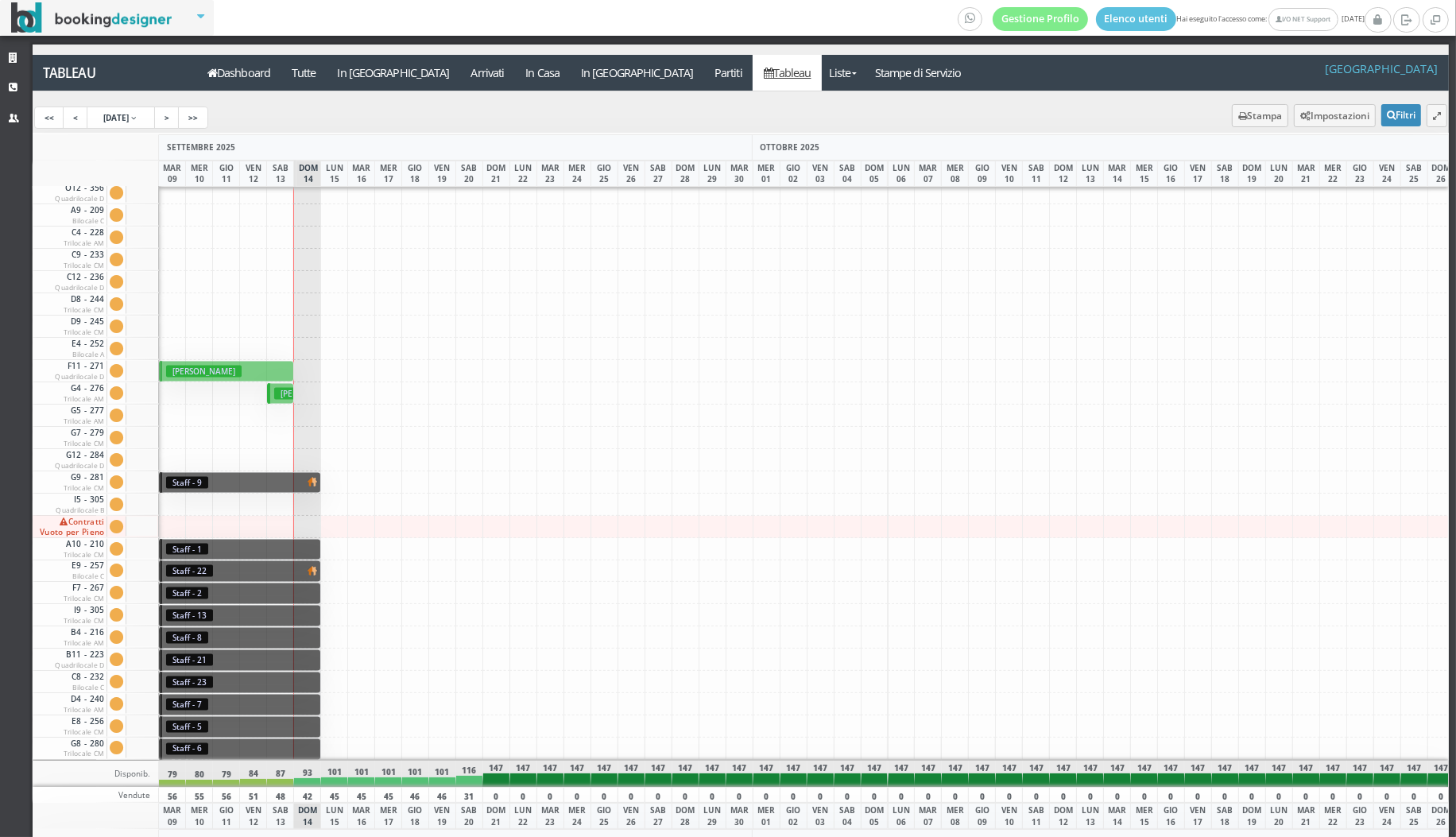
scroll to position [53, 0]
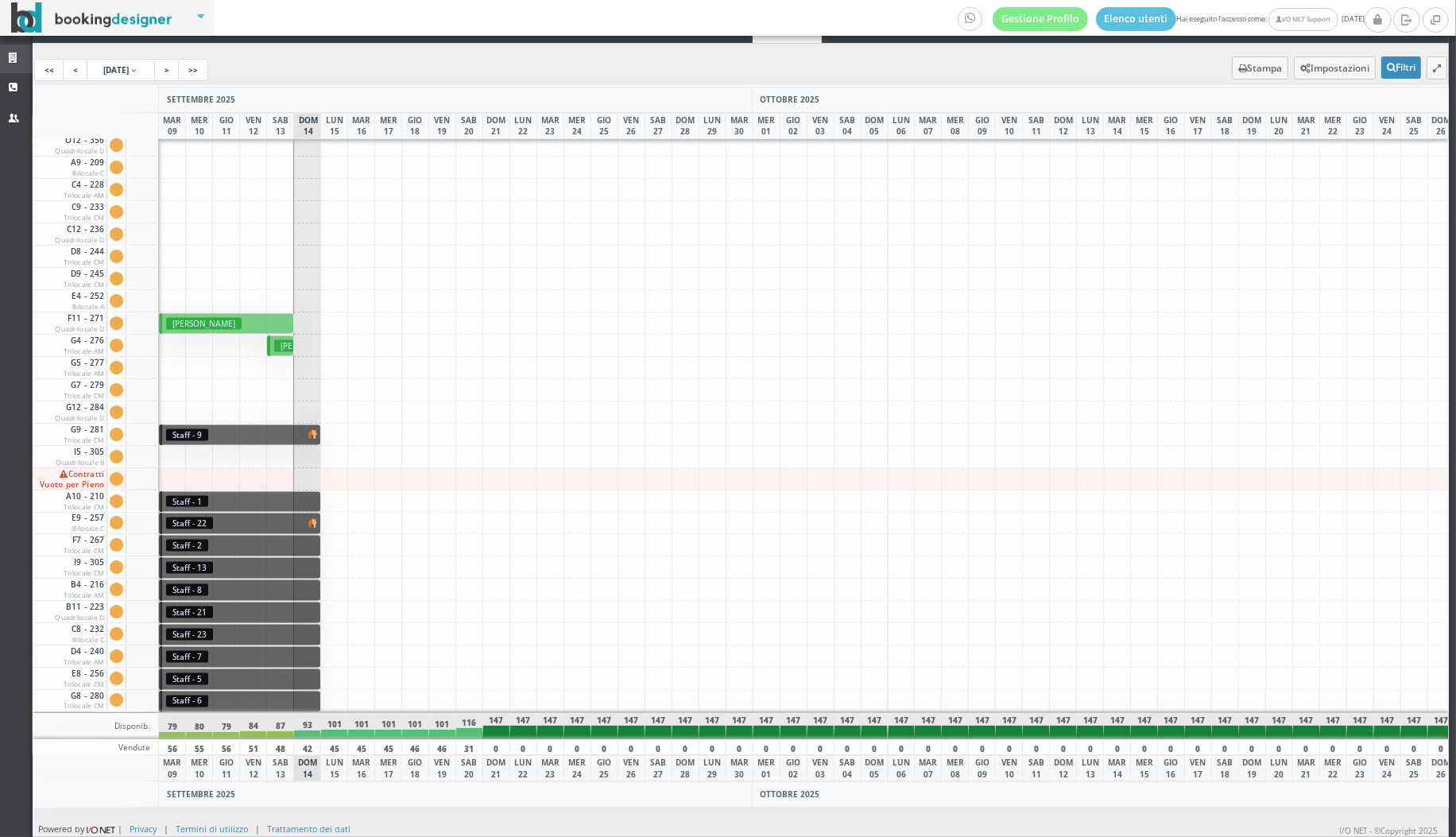
click at [23, 57] on link "Strutture" at bounding box center [16, 58] width 32 height 28
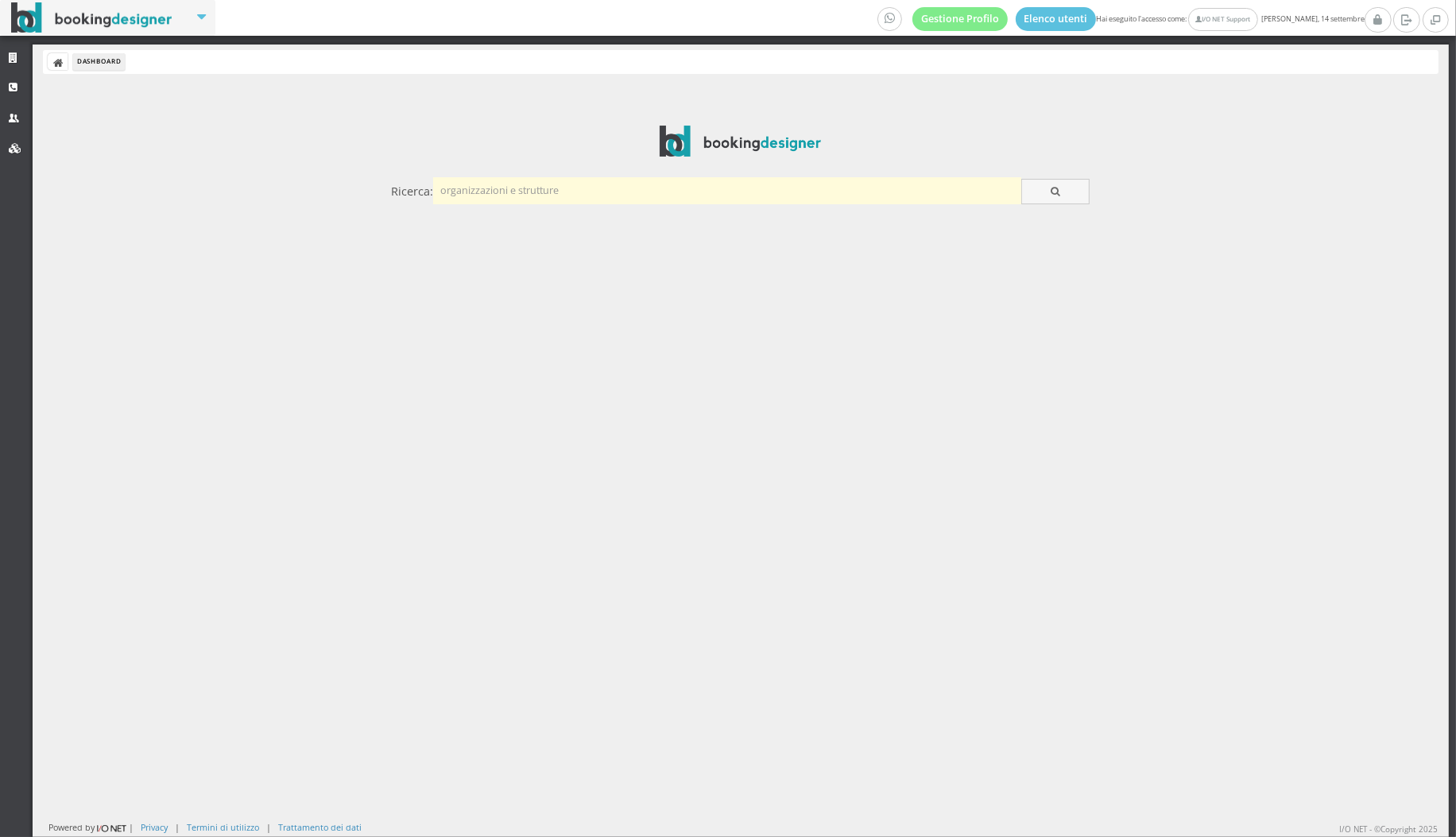
click at [520, 200] on input "text" at bounding box center [727, 190] width 588 height 26
type input "oasi tabot"
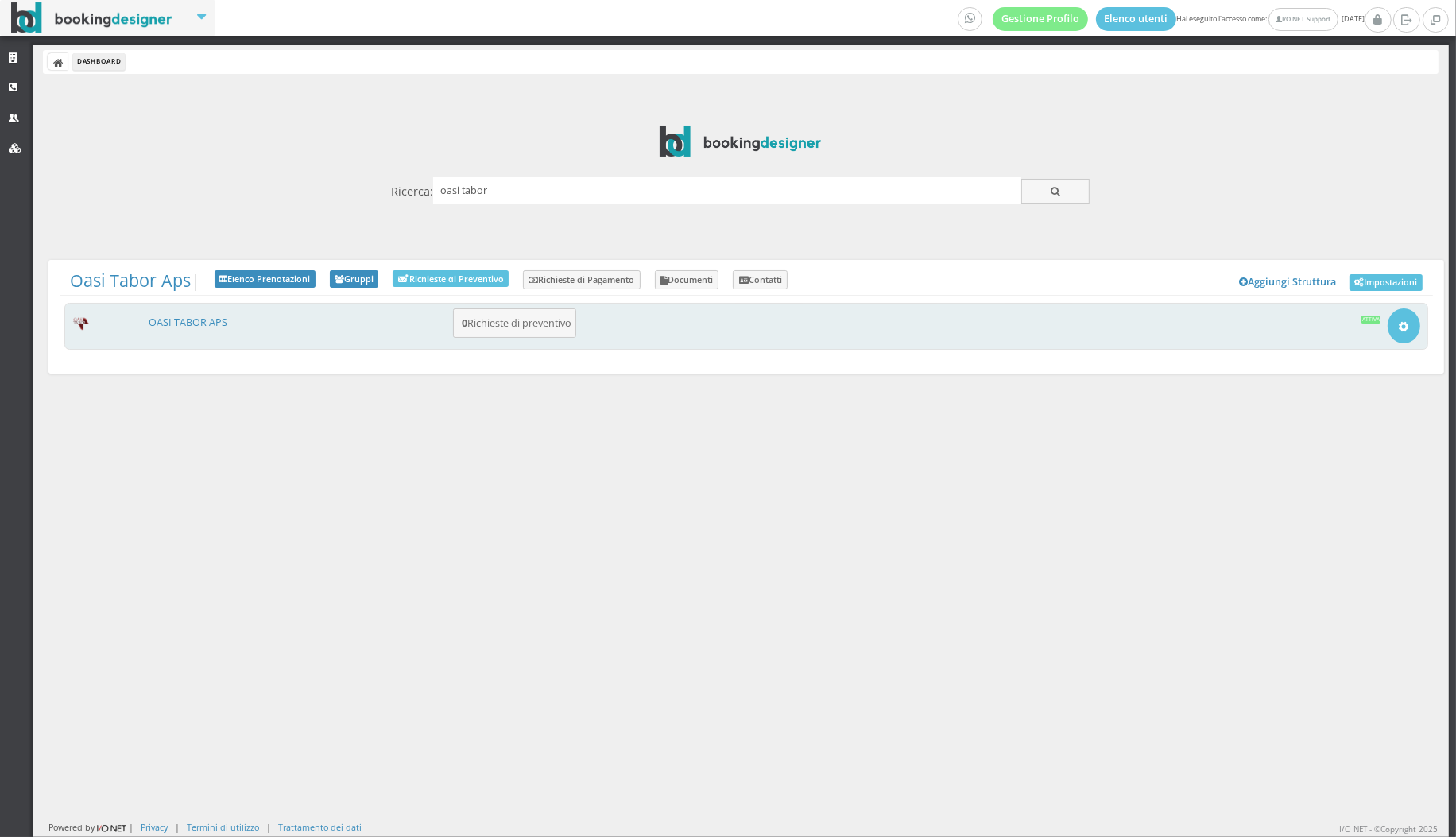
click at [230, 321] on h3 "OASI TABOR APS" at bounding box center [297, 322] width 310 height 15
click at [179, 322] on link "OASI TABOR APS" at bounding box center [188, 322] width 78 height 14
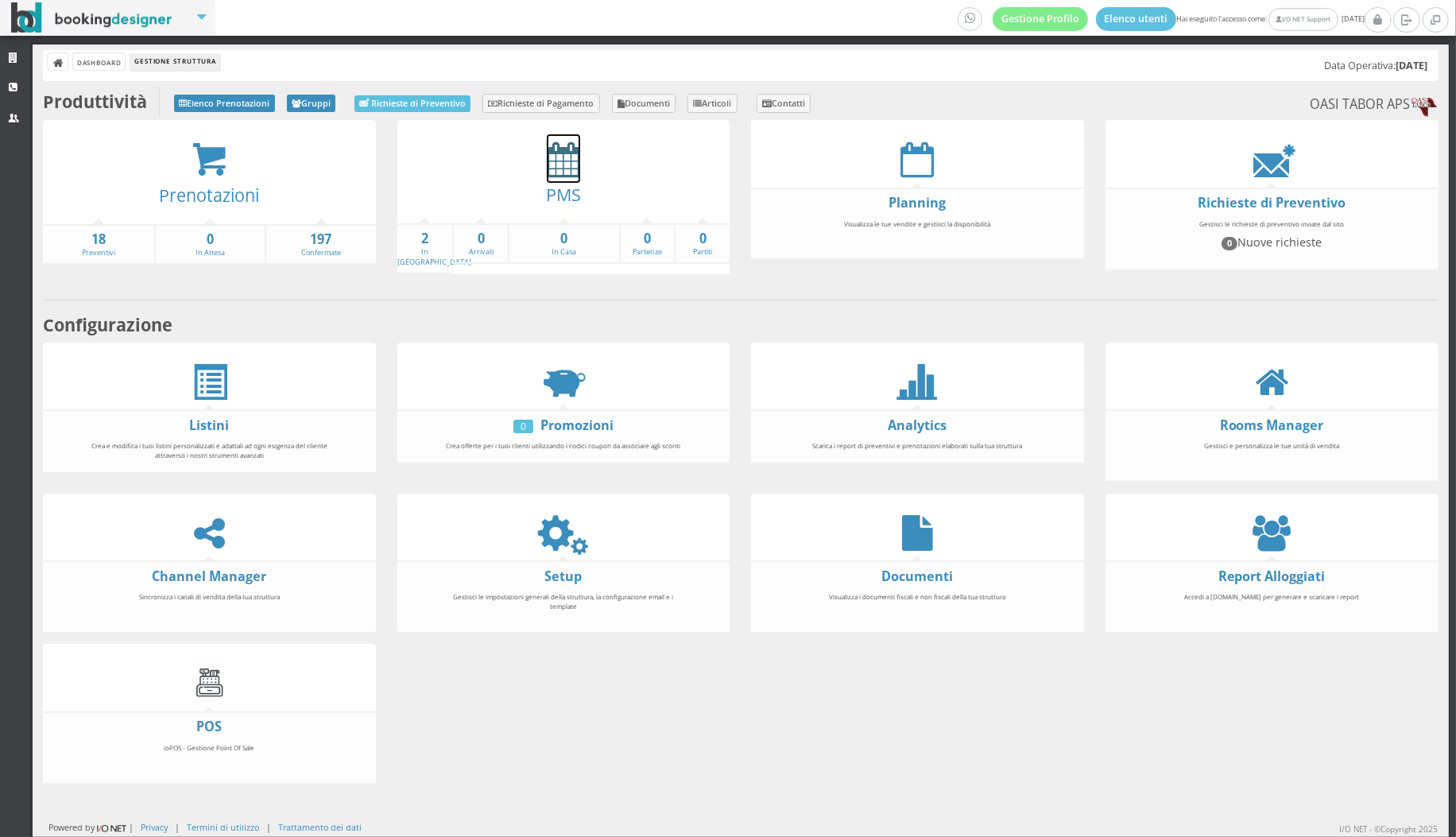
click at [565, 159] on icon at bounding box center [564, 160] width 33 height 36
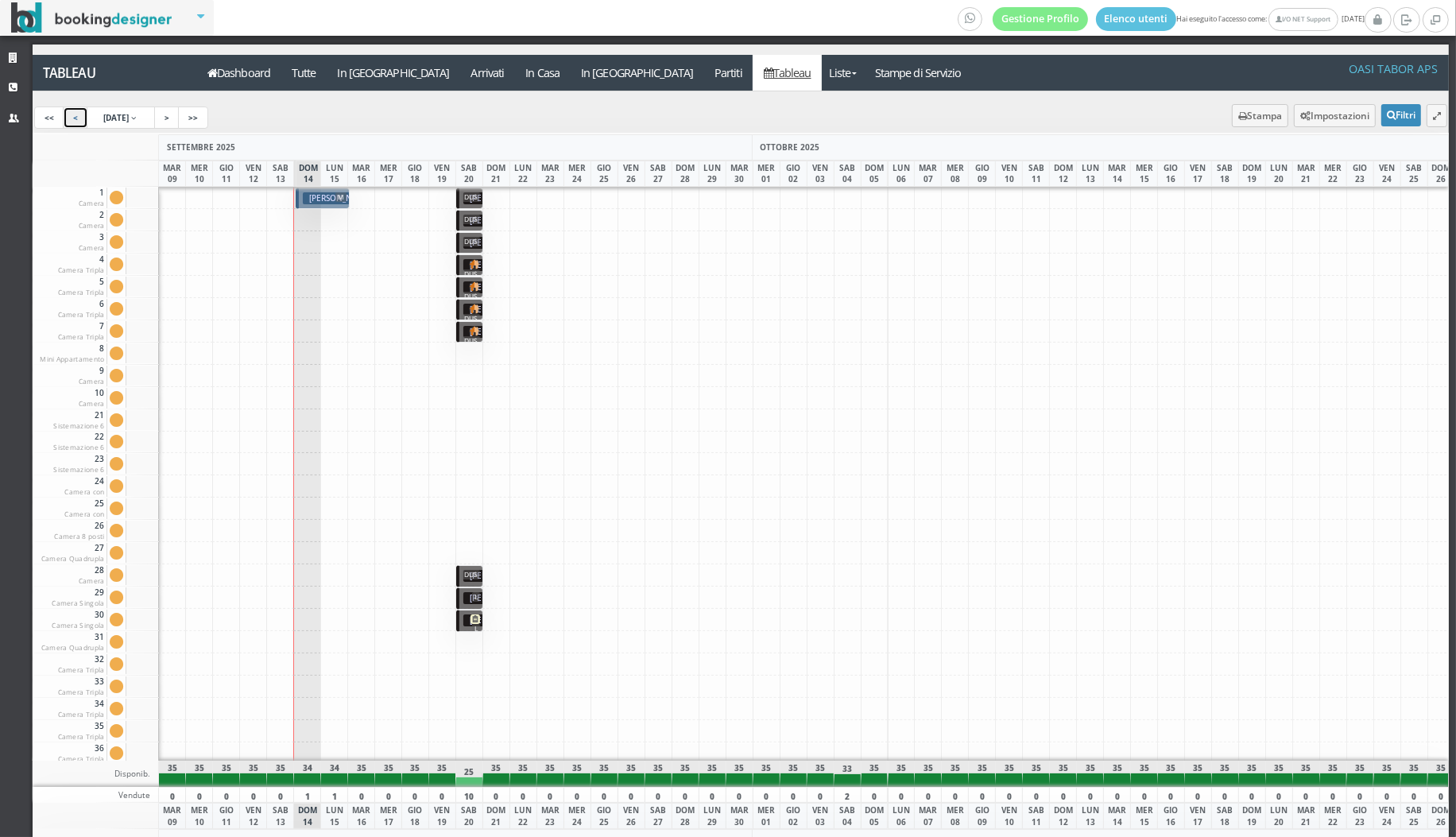
click at [67, 116] on link "<" at bounding box center [75, 117] width 25 height 23
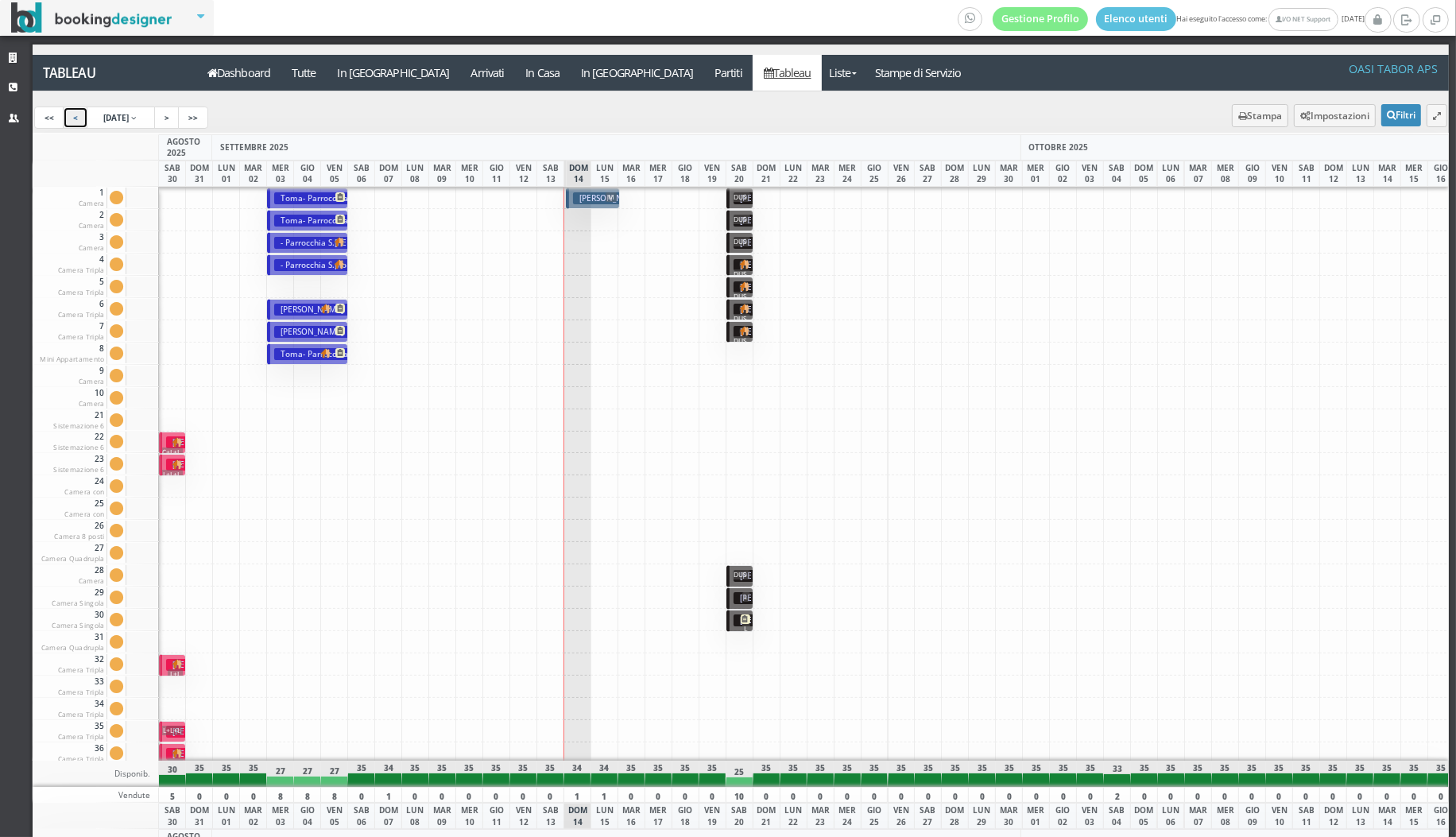
click at [67, 116] on link "<" at bounding box center [75, 117] width 25 height 23
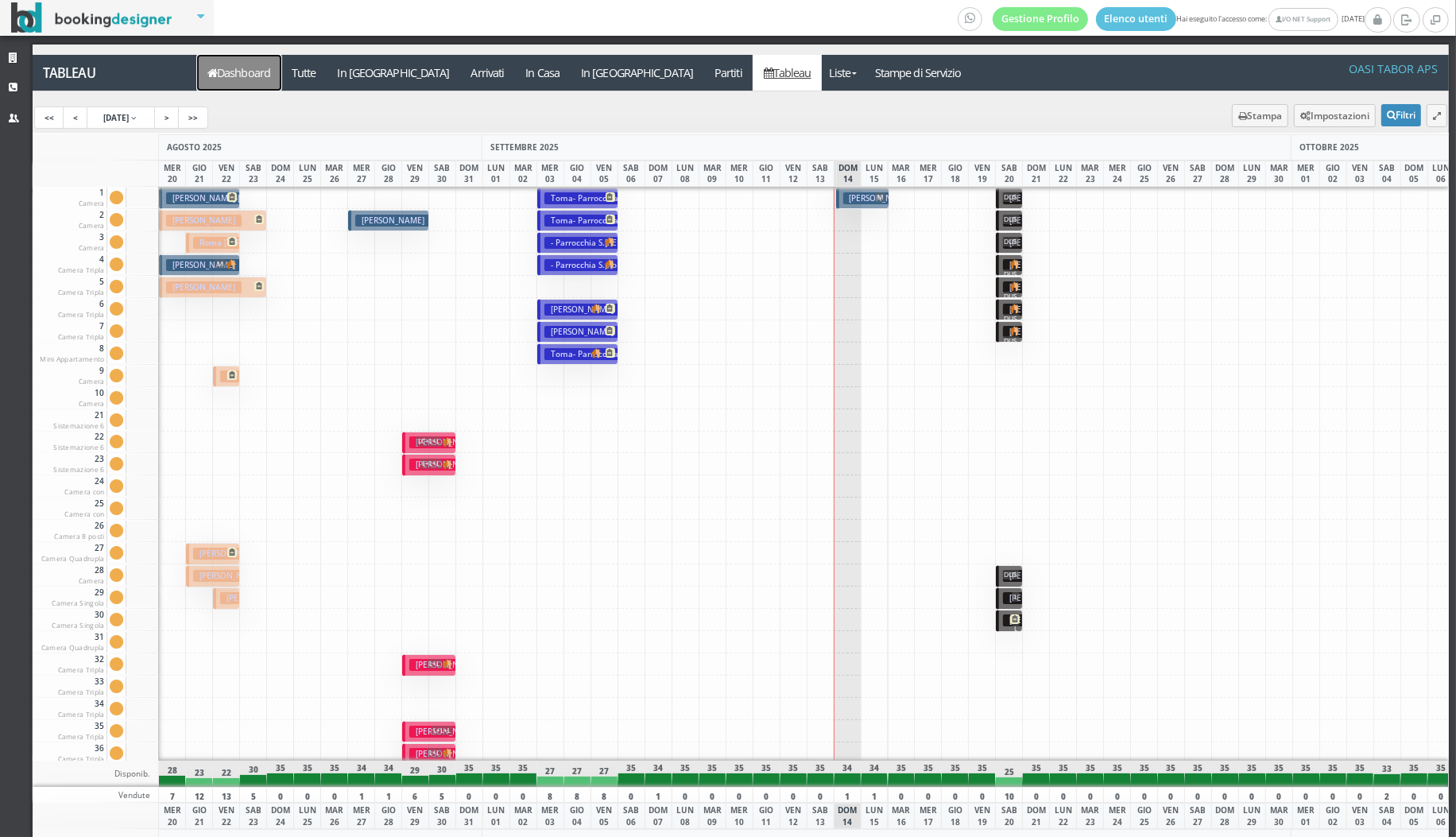
click at [210, 89] on link "Dashboard" at bounding box center [239, 72] width 84 height 36
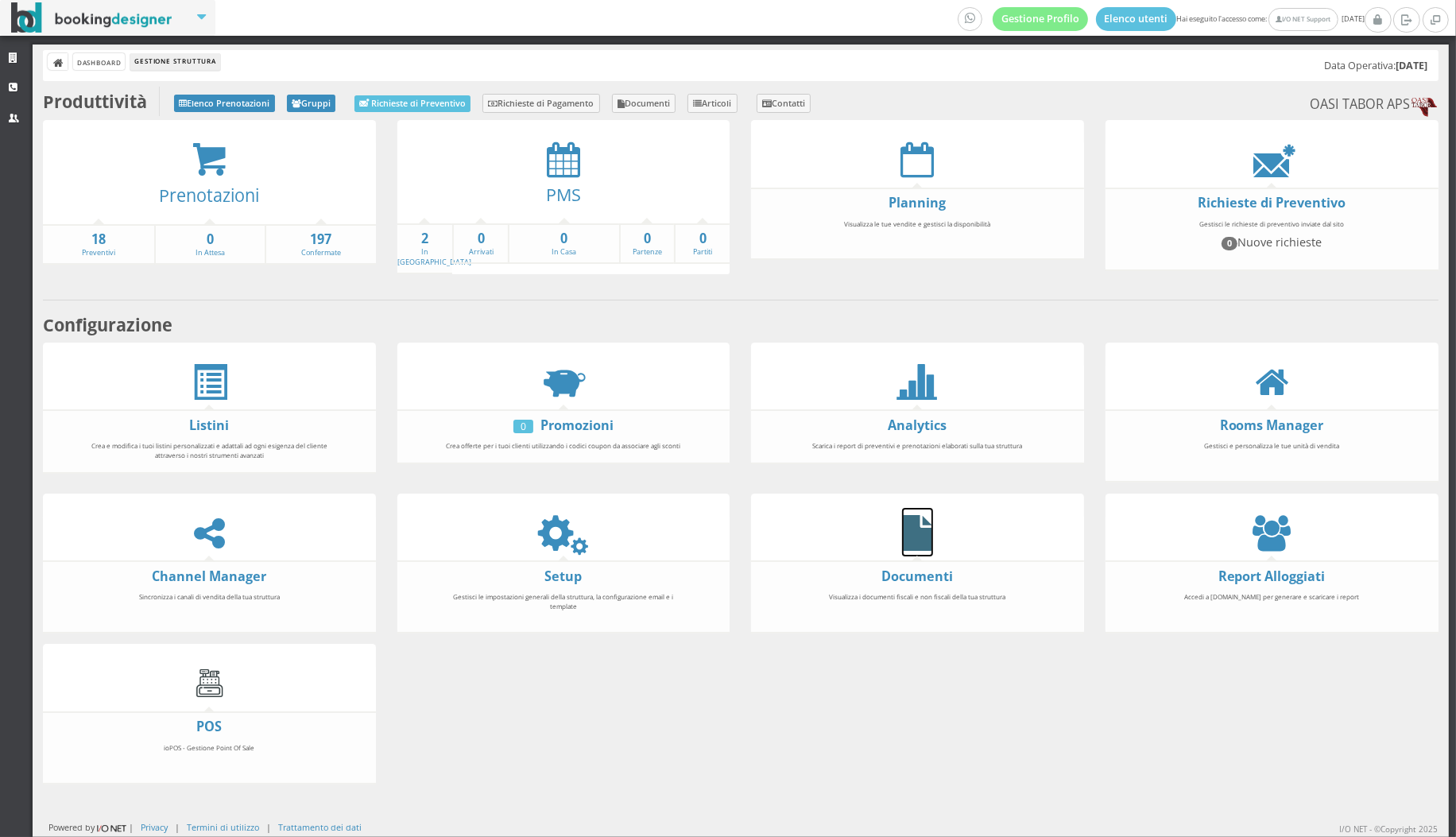
click at [929, 526] on icon at bounding box center [917, 533] width 31 height 36
